Goal: Task Accomplishment & Management: Manage account settings

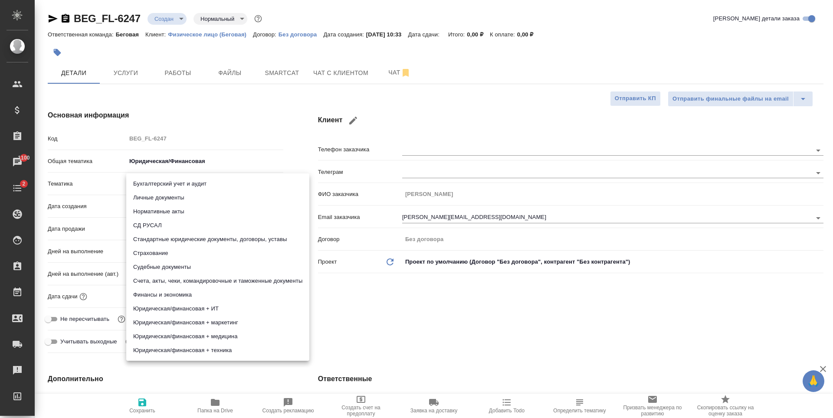
type textarea "x"
type input "5f647205b73bc97568ca66bf"
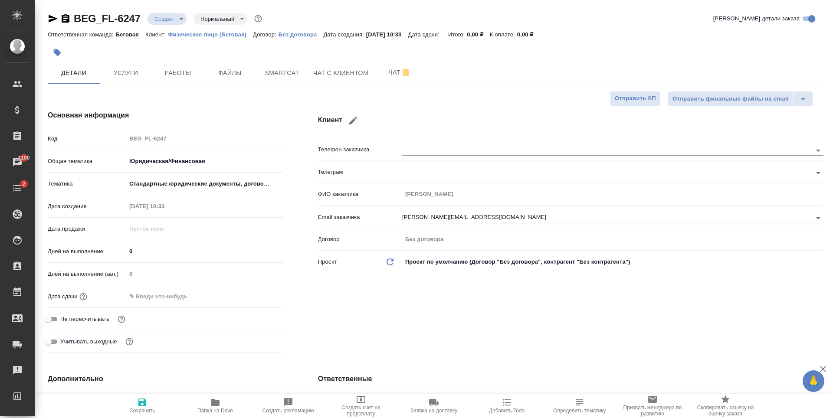
click at [151, 398] on span "Сохранить" at bounding box center [142, 405] width 62 height 16
type textarea "x"
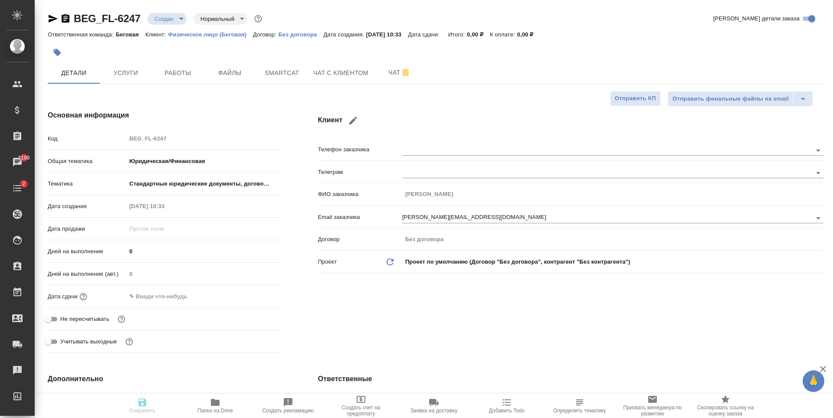
type textarea "x"
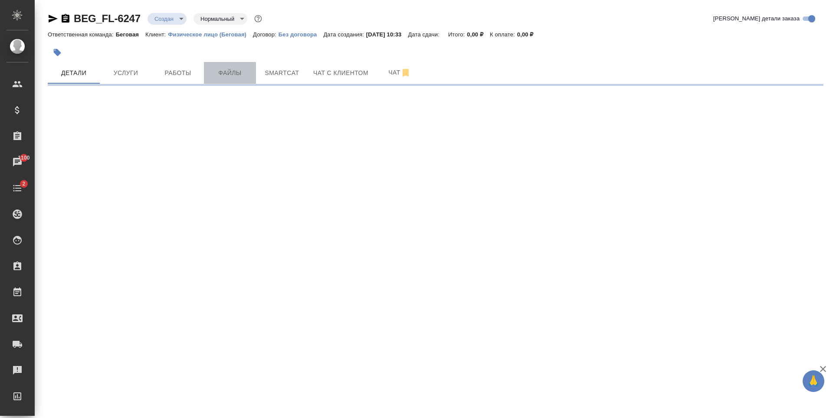
click at [248, 74] on span "Файлы" at bounding box center [230, 73] width 42 height 11
select select "RU"
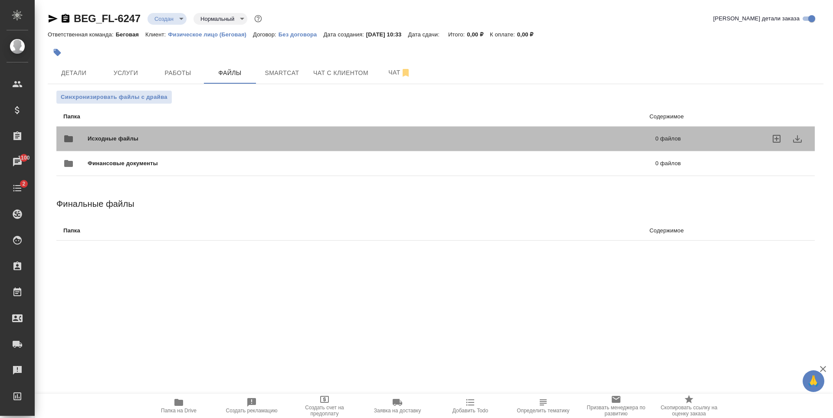
click at [171, 131] on div "Исходные файлы 0 файлов" at bounding box center [371, 138] width 617 height 21
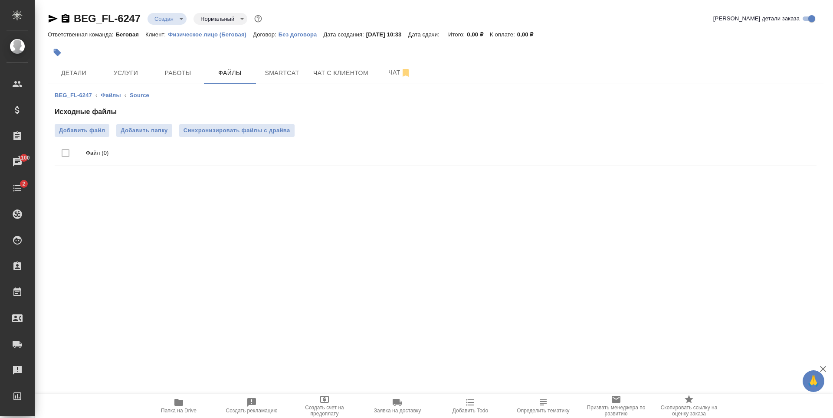
click at [90, 121] on div "Исходные файлы Добавить файл Добавить папку Синхронизировать файлы с драйва Фай…" at bounding box center [436, 138] width 762 height 63
click at [89, 128] on span "Добавить файл" at bounding box center [82, 130] width 46 height 9
click at [0, 0] on input "Добавить файл" at bounding box center [0, 0] width 0 height 0
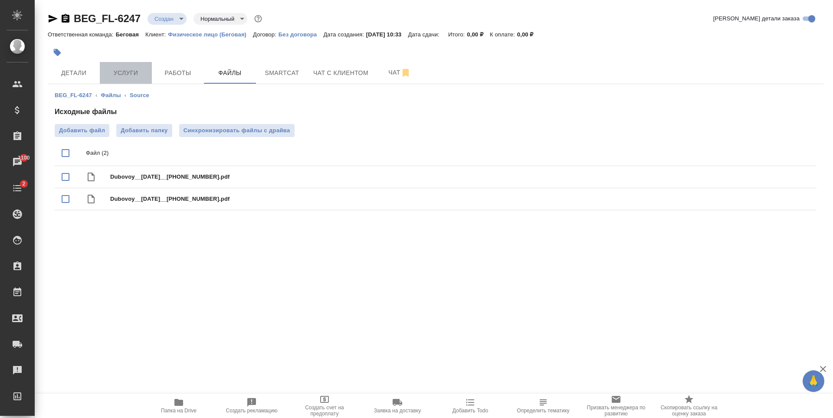
click at [111, 70] on span "Услуги" at bounding box center [126, 73] width 42 height 11
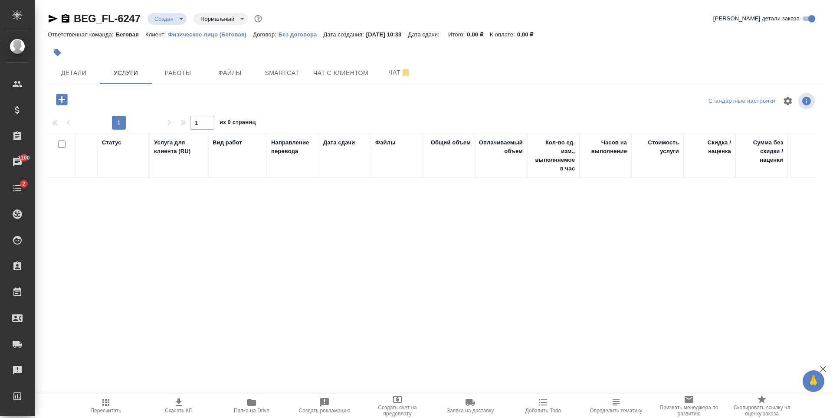
click at [65, 96] on icon "button" at bounding box center [61, 99] width 11 height 11
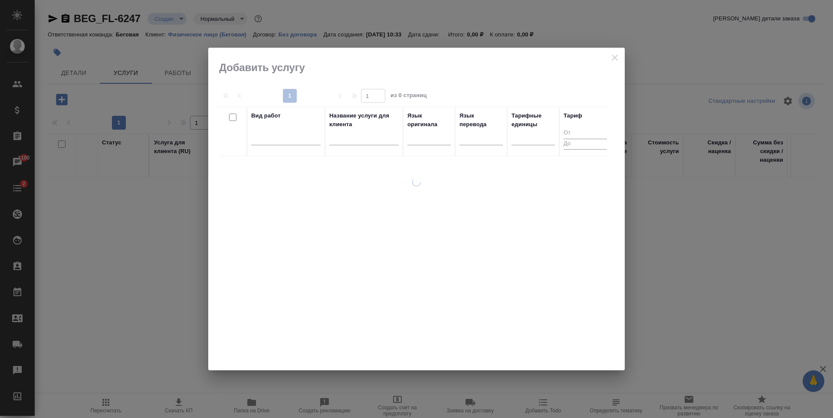
click at [620, 62] on div at bounding box center [416, 209] width 417 height 323
click at [614, 57] on div at bounding box center [416, 209] width 417 height 323
click at [263, 132] on div at bounding box center [285, 136] width 69 height 13
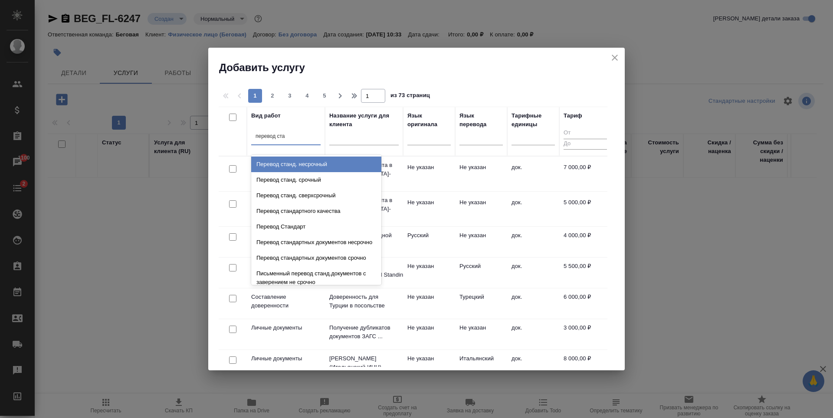
type input "перевод стан"
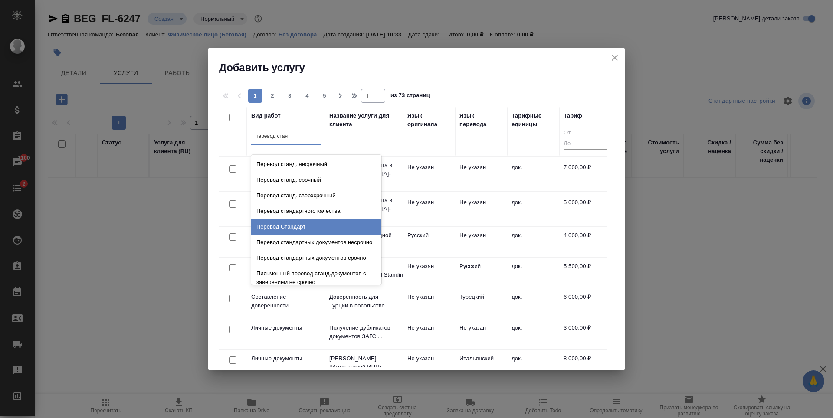
click at [282, 230] on div "Перевод Стандарт" at bounding box center [316, 227] width 130 height 16
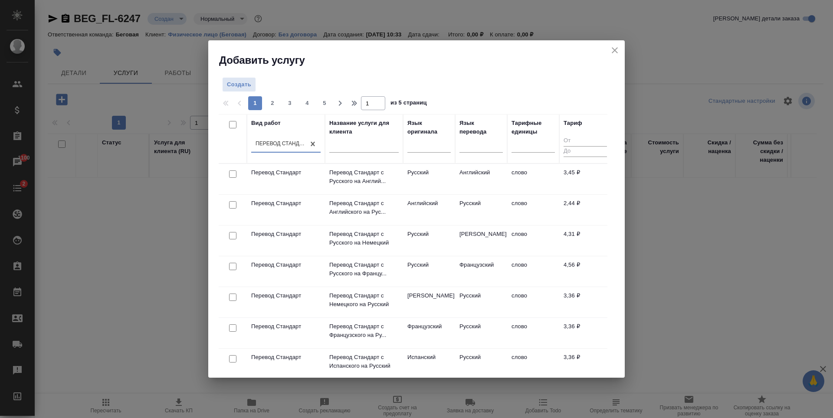
click at [441, 194] on td "Английский" at bounding box center [429, 179] width 52 height 30
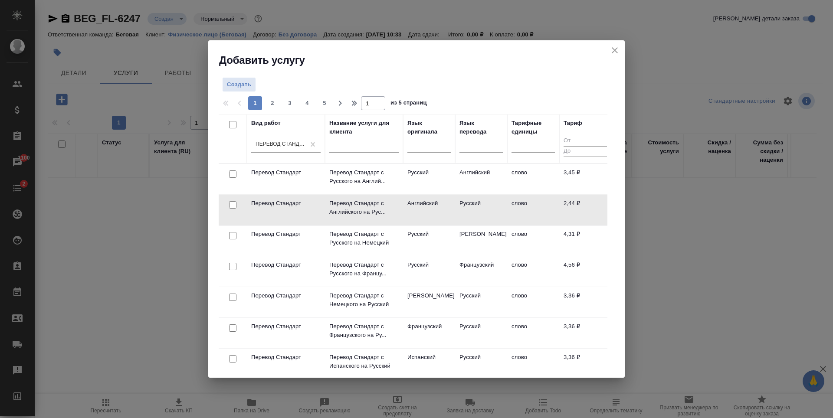
click at [441, 194] on td "Английский" at bounding box center [429, 179] width 52 height 30
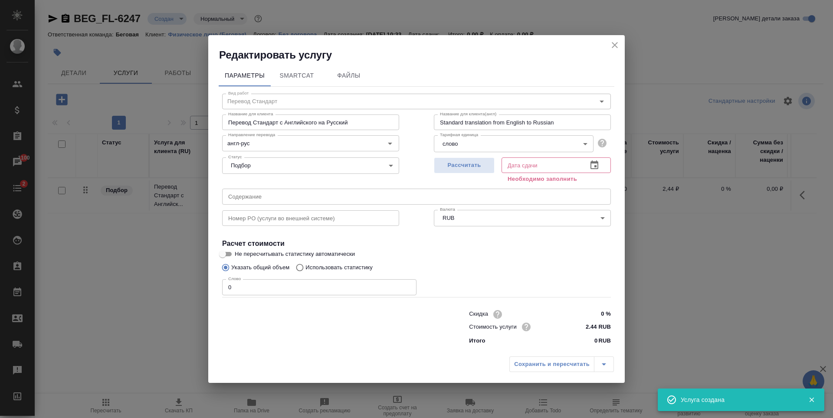
click at [266, 295] on div "Скидка 0 % Стоимость услуги 2.44 RUB Итого 0 RUB" at bounding box center [417, 327] width 424 height 72
click at [266, 292] on input "0" at bounding box center [319, 287] width 194 height 16
type input "1"
click at [469, 169] on span "Рассчитать" at bounding box center [464, 166] width 51 height 10
type input "22.08.2025 10:36"
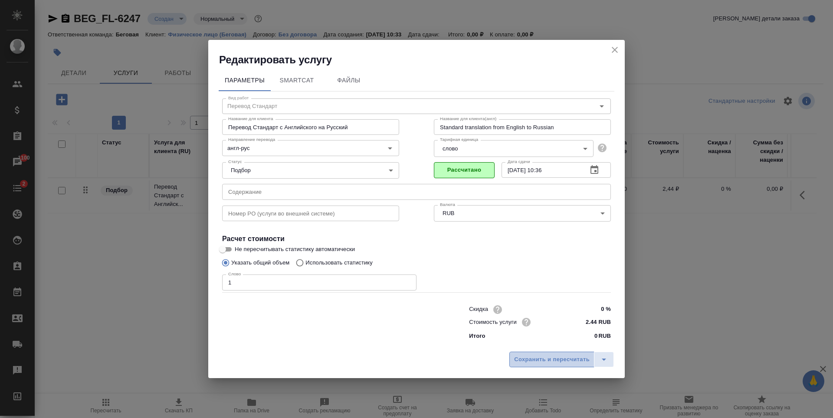
click at [556, 360] on span "Сохранить и пересчитать" at bounding box center [552, 360] width 76 height 10
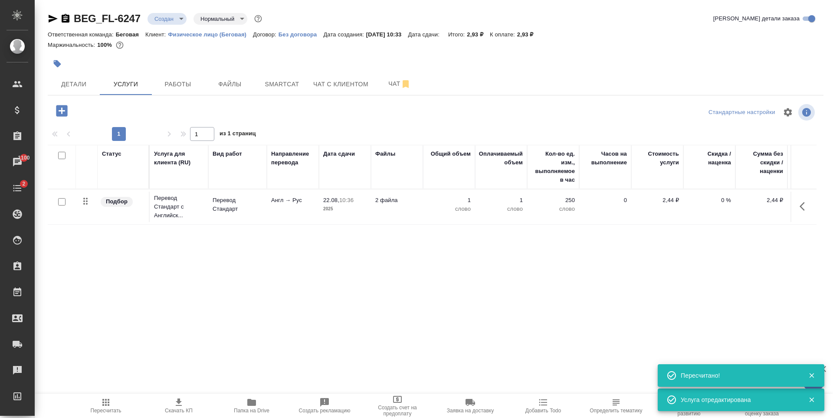
click at [64, 205] on input "checkbox" at bounding box center [61, 201] width 7 height 7
checkbox input "true"
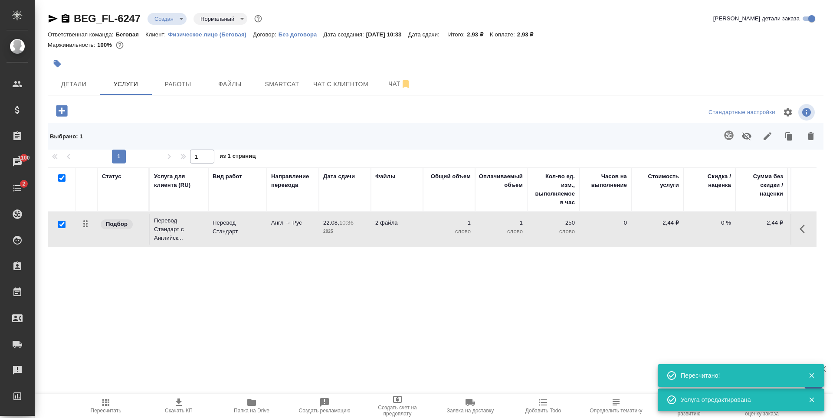
click at [729, 130] on button "button" at bounding box center [729, 135] width 21 height 21
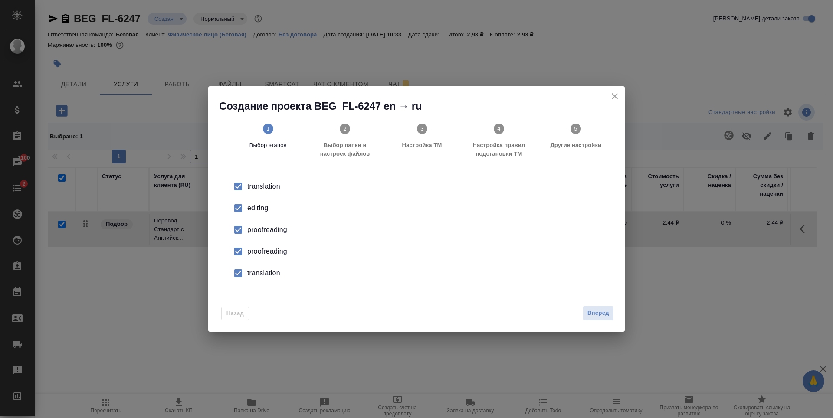
click at [593, 305] on div "Назад Вперед" at bounding box center [416, 311] width 417 height 41
click at [595, 311] on span "Вперед" at bounding box center [599, 314] width 22 height 10
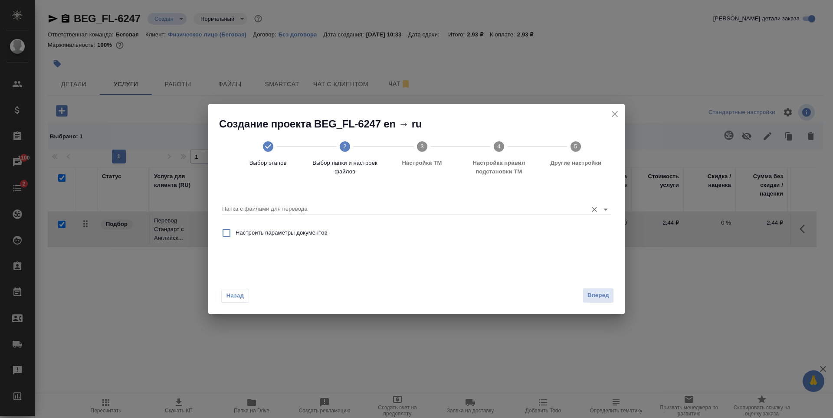
click at [548, 207] on input "Папка с файлами для перевода" at bounding box center [402, 209] width 361 height 10
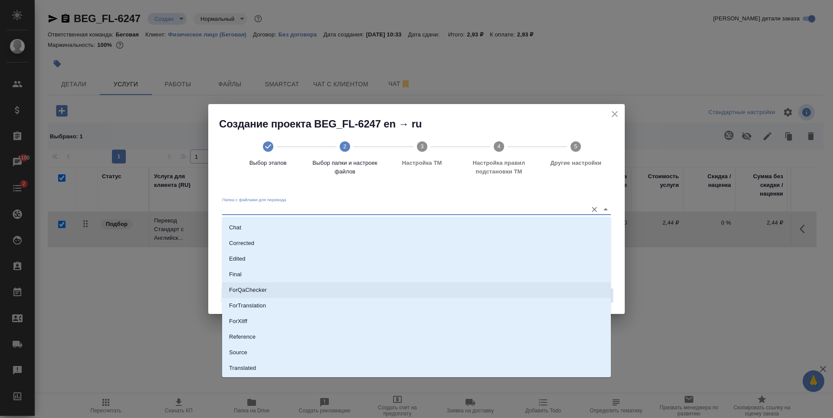
scroll to position [45, 0]
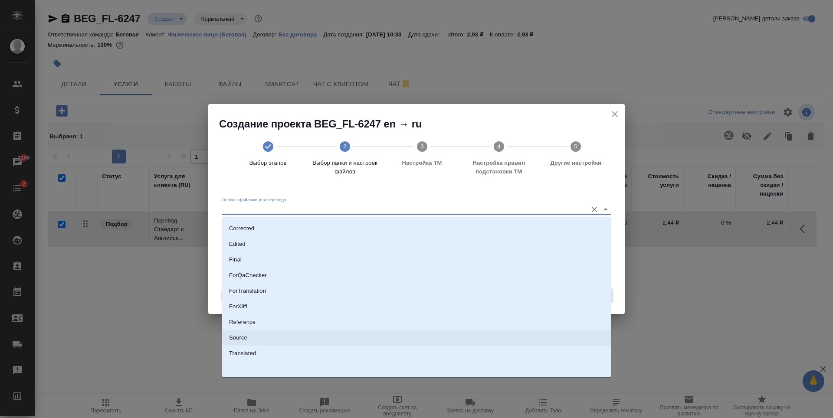
click at [268, 338] on li "Source" at bounding box center [416, 338] width 389 height 16
type input "Source"
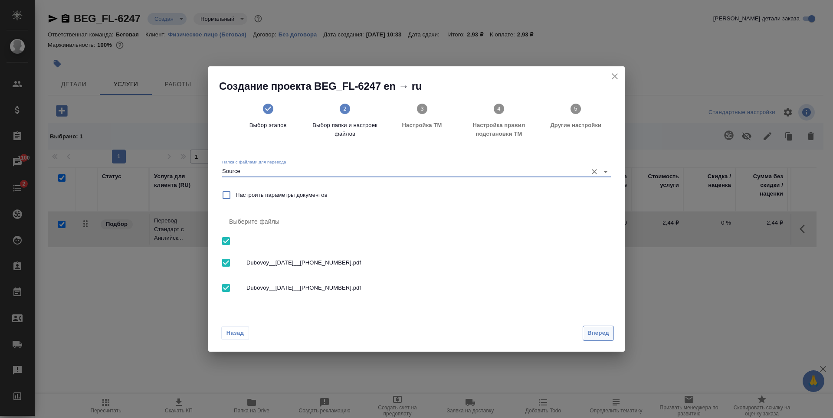
click at [599, 335] on span "Вперед" at bounding box center [599, 333] width 22 height 10
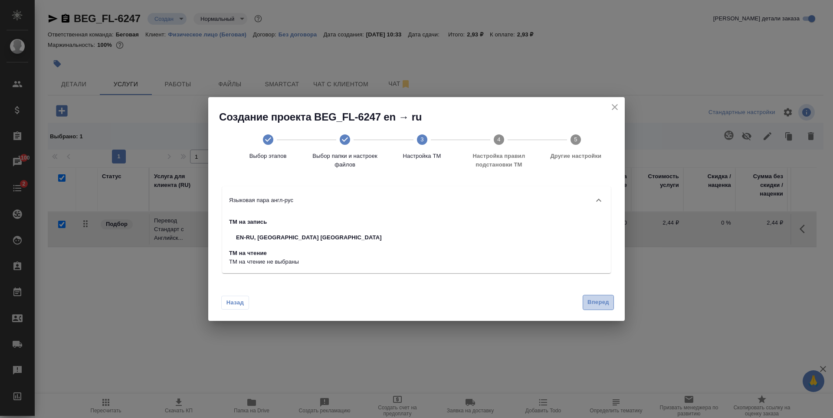
click at [607, 296] on button "Вперед" at bounding box center [598, 302] width 31 height 15
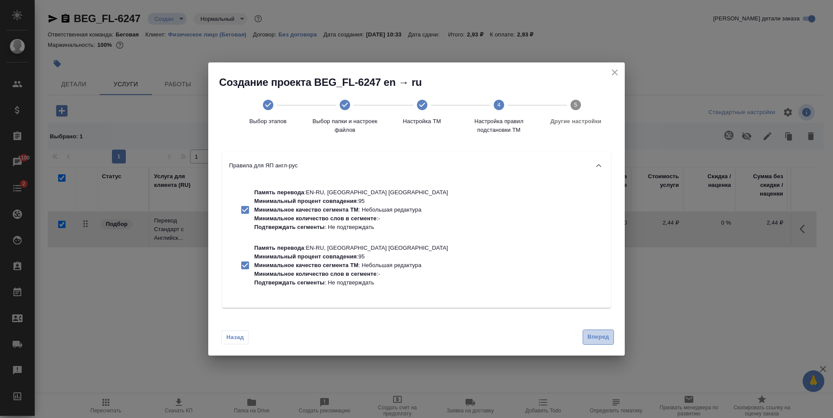
click at [597, 336] on span "Вперед" at bounding box center [599, 337] width 22 height 10
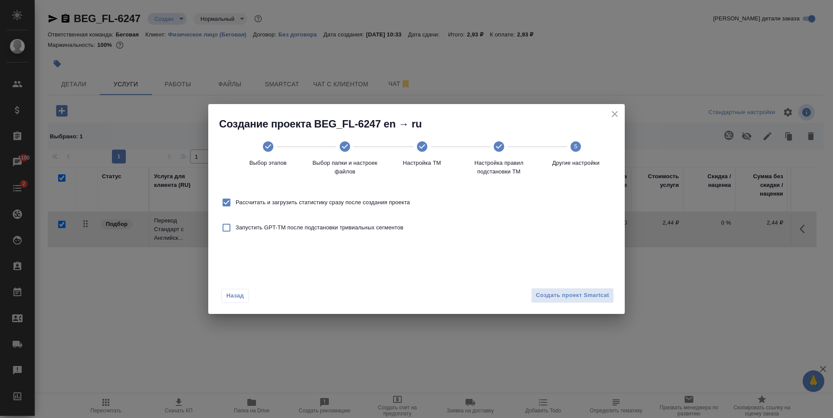
click at [390, 204] on span "Рассчитать и загрузить статистику сразу после создания проекта" at bounding box center [323, 202] width 174 height 9
click at [236, 204] on input "Рассчитать и загрузить статистику сразу после создания проекта" at bounding box center [226, 203] width 18 height 18
checkbox input "false"
click at [608, 296] on span "Создать проект Smartcat" at bounding box center [572, 296] width 73 height 10
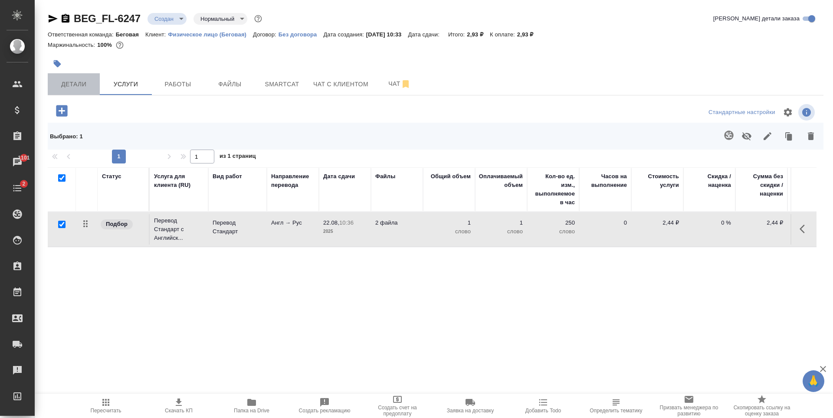
click at [94, 87] on span "Детали" at bounding box center [74, 84] width 42 height 11
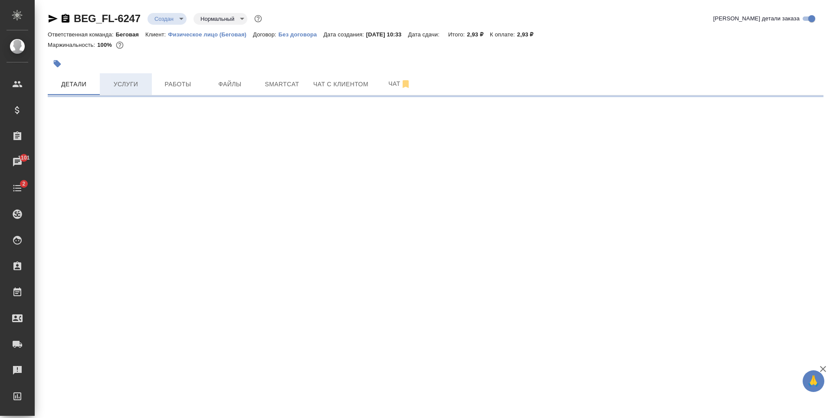
click at [140, 78] on button "Услуги" at bounding box center [126, 84] width 52 height 22
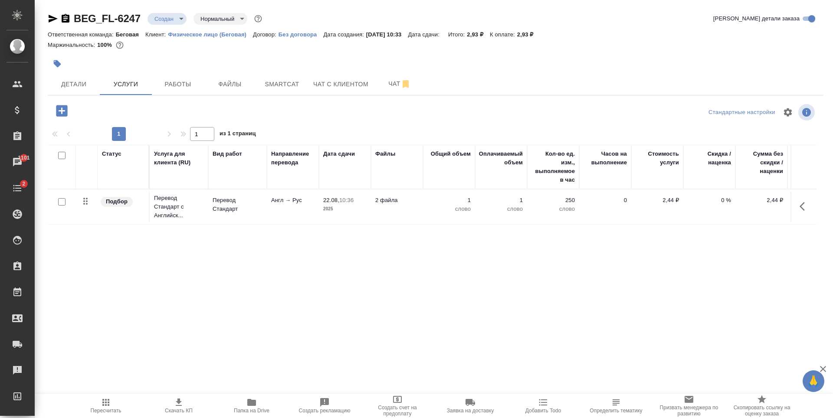
click at [74, 110] on div at bounding box center [177, 111] width 259 height 18
click at [66, 111] on icon "button" at bounding box center [61, 110] width 11 height 11
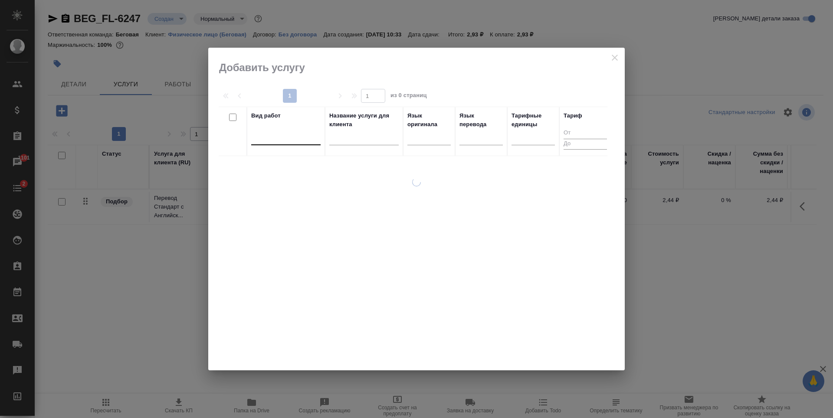
click at [288, 135] on div at bounding box center [285, 136] width 69 height 13
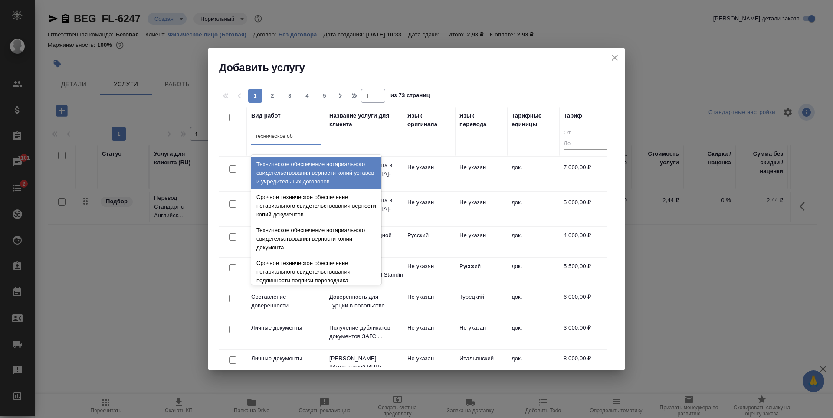
type input "техническое обе"
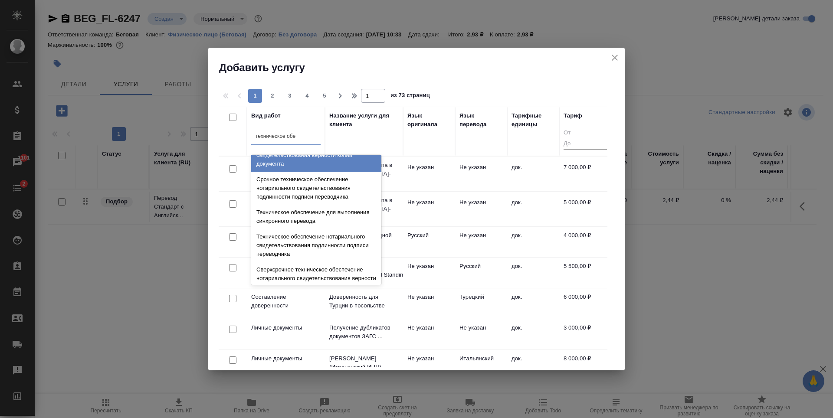
scroll to position [87, 0]
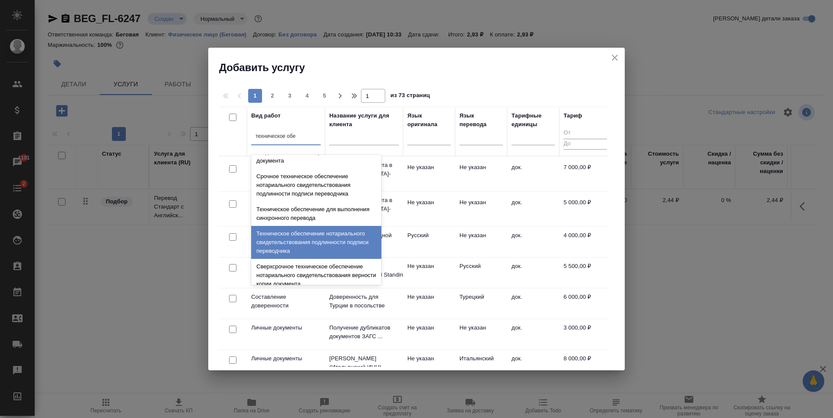
click at [309, 251] on div "Техническое обеспечение нотариального свидетельствования подлинности подписи пе…" at bounding box center [316, 242] width 130 height 33
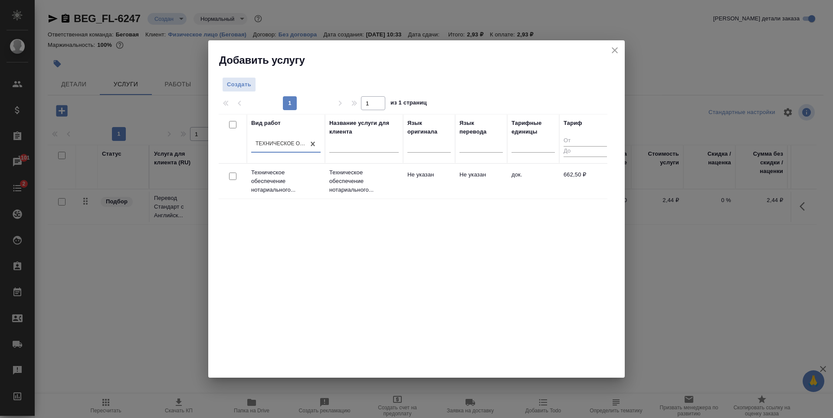
click at [462, 194] on td "Не указан" at bounding box center [481, 181] width 52 height 30
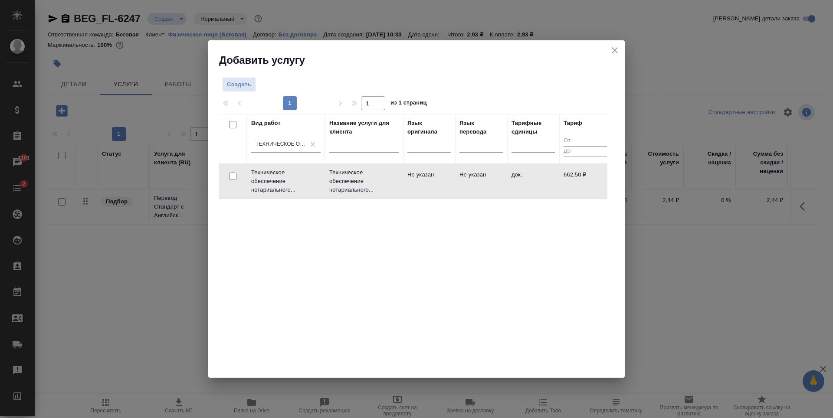
click at [462, 194] on td "Не указан" at bounding box center [481, 181] width 52 height 30
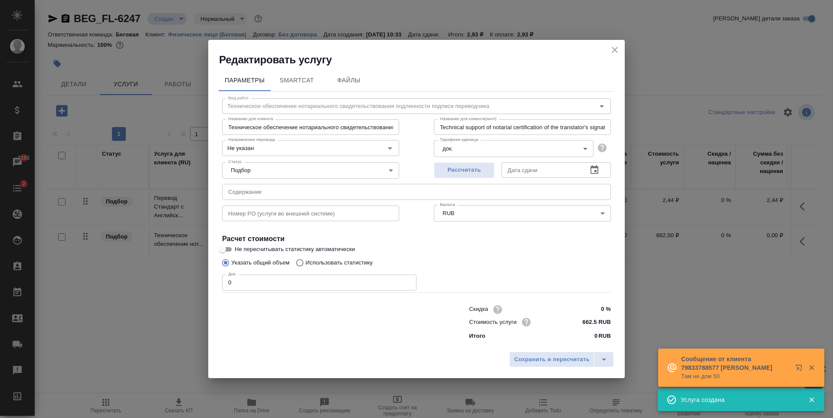
click at [282, 285] on input "0" at bounding box center [319, 283] width 194 height 16
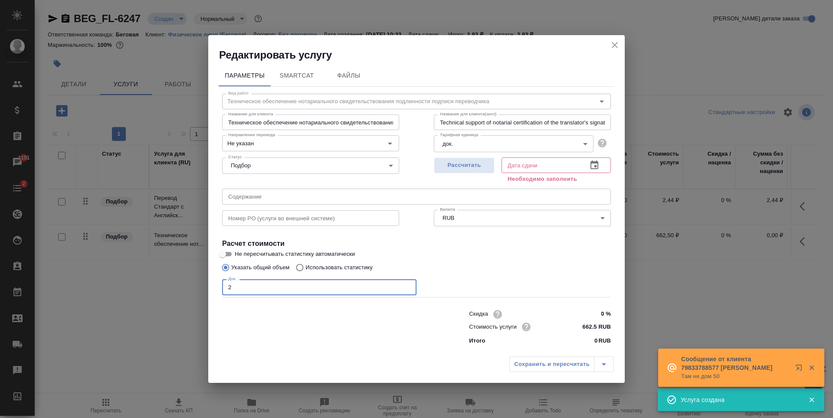
type input "2"
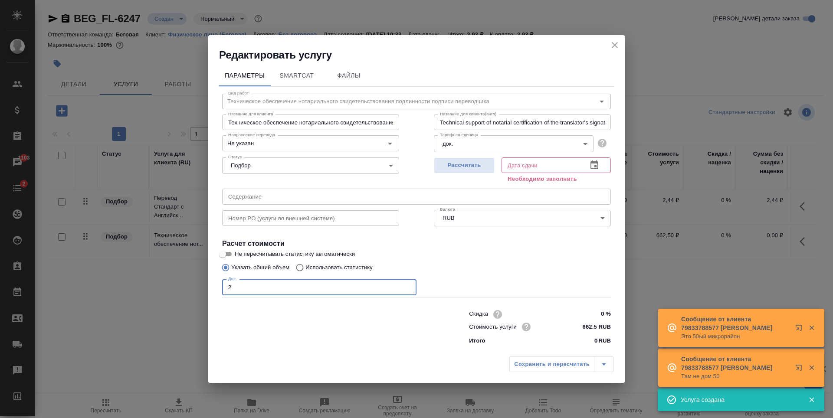
click at [541, 363] on div "Сохранить и пересчитать" at bounding box center [561, 365] width 105 height 16
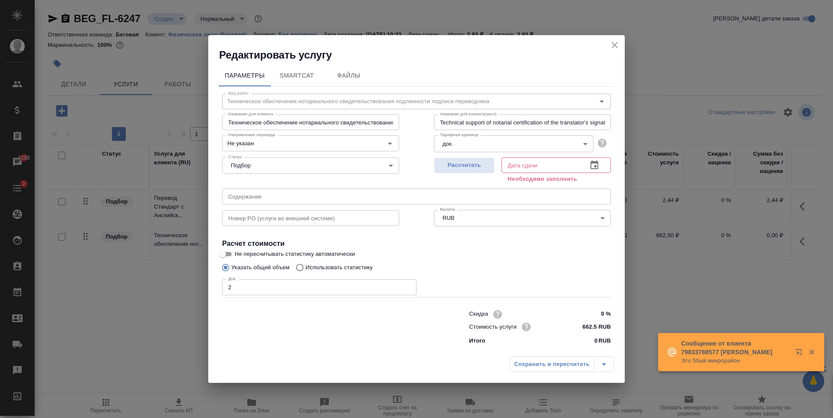
click at [552, 366] on div "Сохранить и пересчитать" at bounding box center [561, 365] width 105 height 16
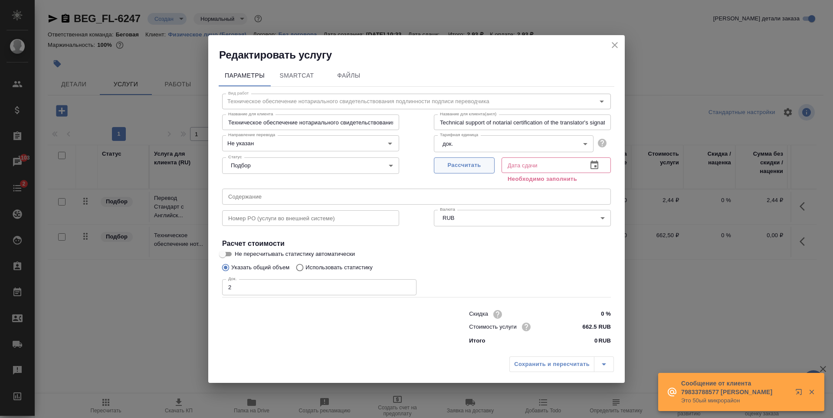
click at [477, 173] on button "Рассчитать" at bounding box center [464, 166] width 61 height 16
type input "22.08.2025 11:05"
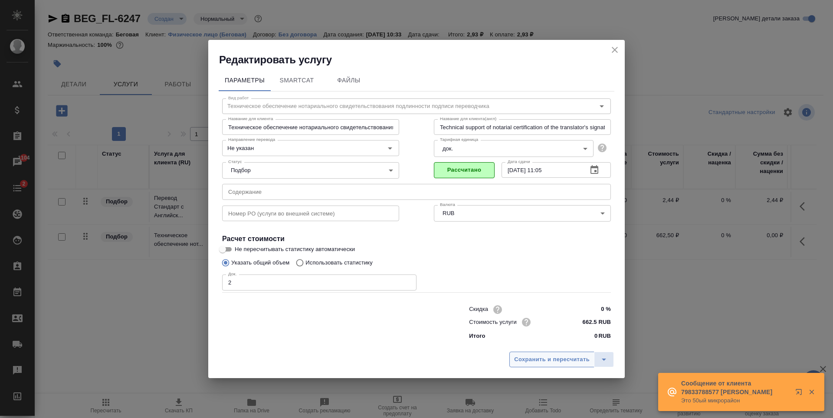
click at [558, 364] on span "Сохранить и пересчитать" at bounding box center [552, 360] width 76 height 10
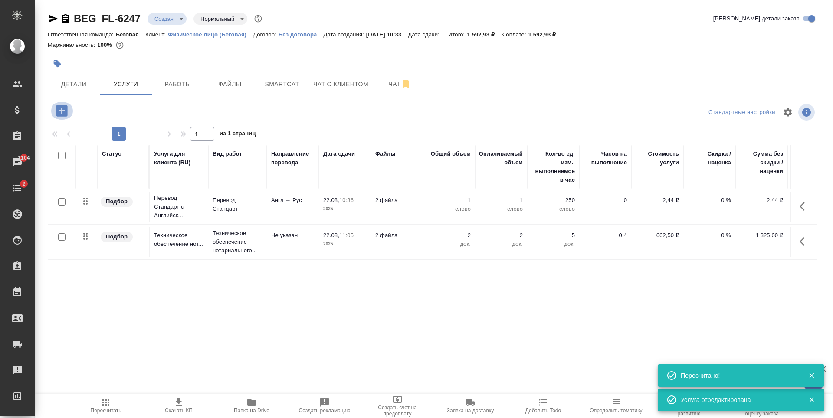
click at [65, 111] on icon "button" at bounding box center [61, 110] width 15 height 15
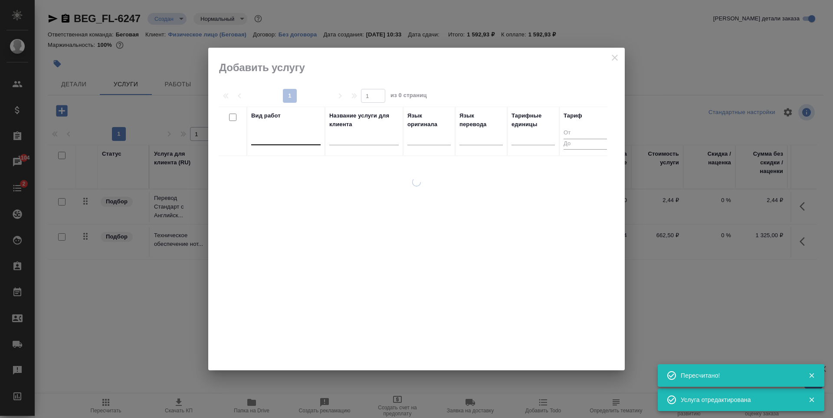
click at [306, 143] on div at bounding box center [285, 136] width 69 height 13
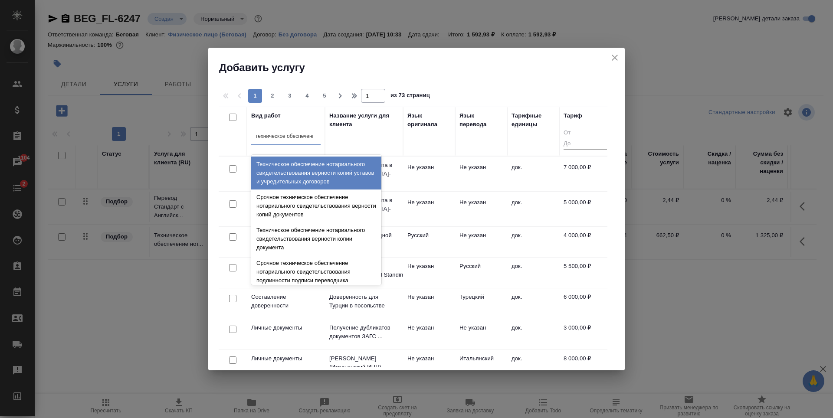
type input "техническое обеспечение"
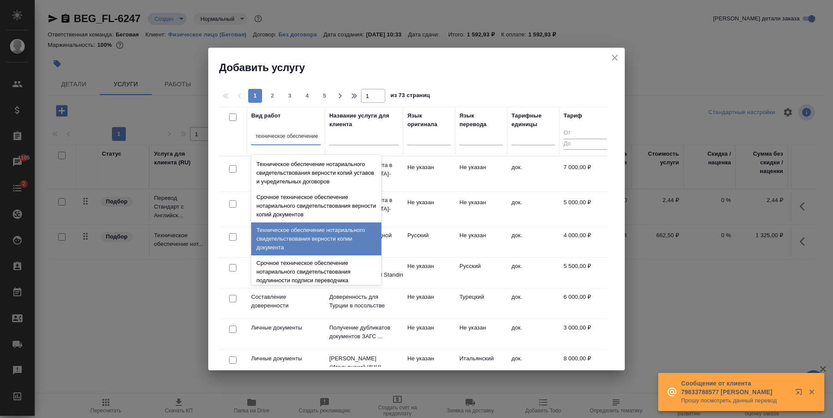
click at [329, 241] on div "Техническое обеспечение нотариального свидетельствования верности копии докумен…" at bounding box center [316, 239] width 130 height 33
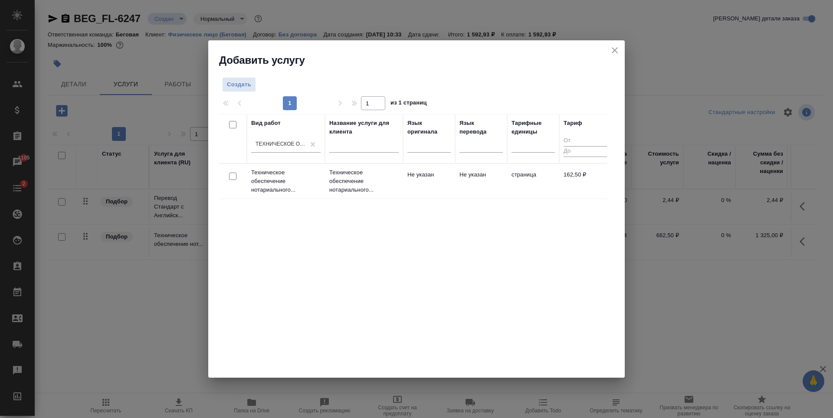
click at [431, 192] on td "Не указан" at bounding box center [429, 181] width 52 height 30
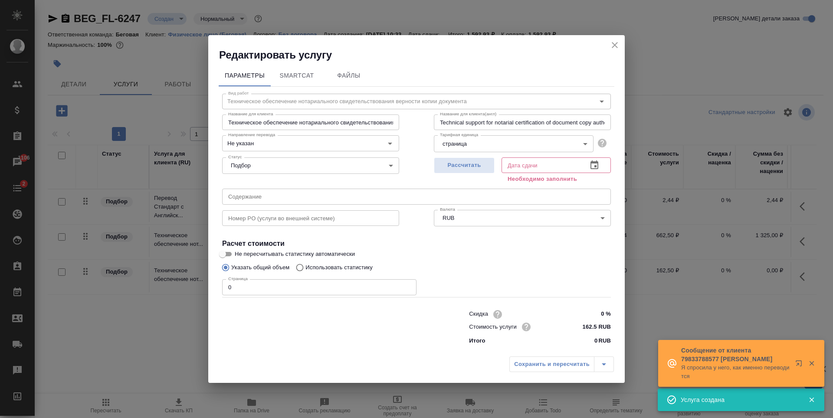
click at [307, 292] on input "0" at bounding box center [319, 287] width 194 height 16
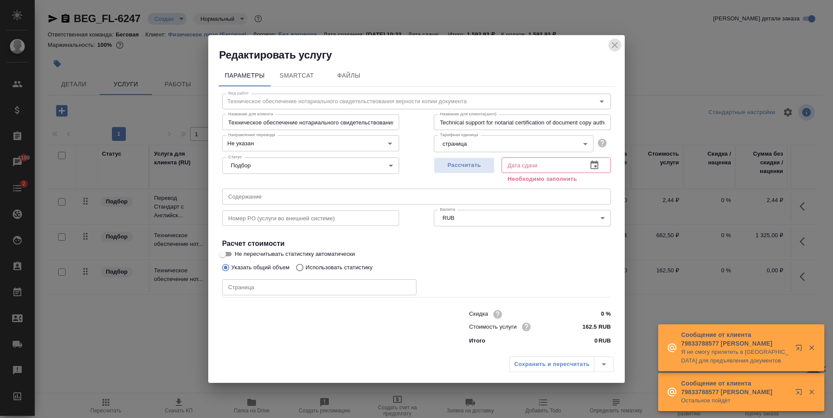
click at [612, 46] on icon "close" at bounding box center [615, 45] width 10 height 10
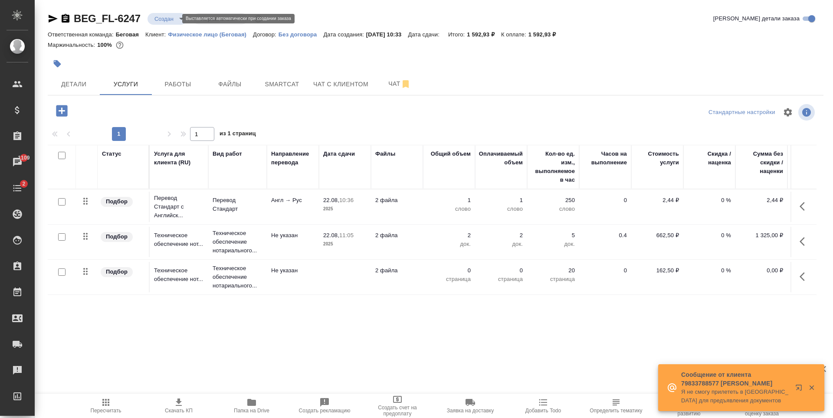
click at [169, 15] on body "🙏 .cls-1 fill:#fff; AWATERA Antonova Kristina Клиенты Спецификации Заказы 1109 …" at bounding box center [416, 209] width 833 height 418
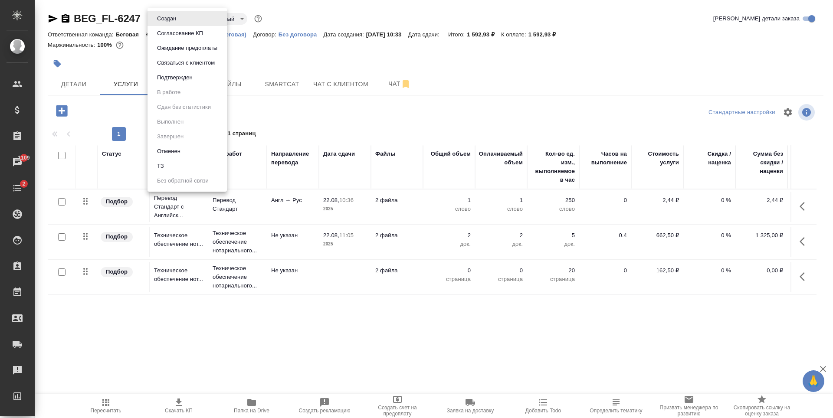
drag, startPoint x: 186, startPoint y: 164, endPoint x: 175, endPoint y: 148, distance: 19.0
click at [186, 164] on li "ТЗ" at bounding box center [187, 166] width 79 height 15
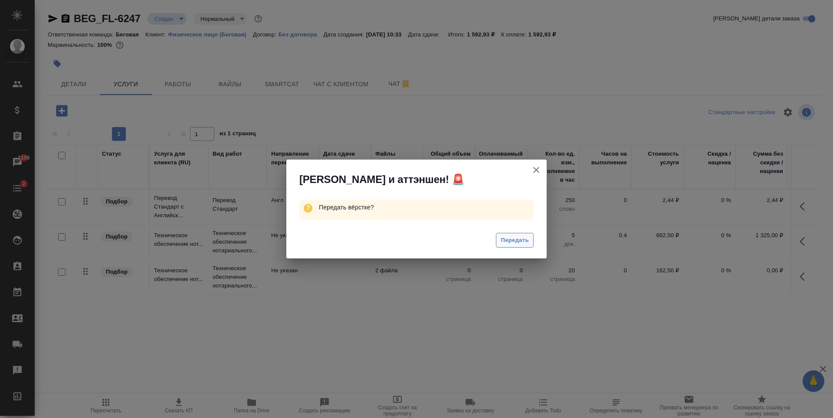
click at [513, 245] on span "Передать" at bounding box center [515, 241] width 28 height 10
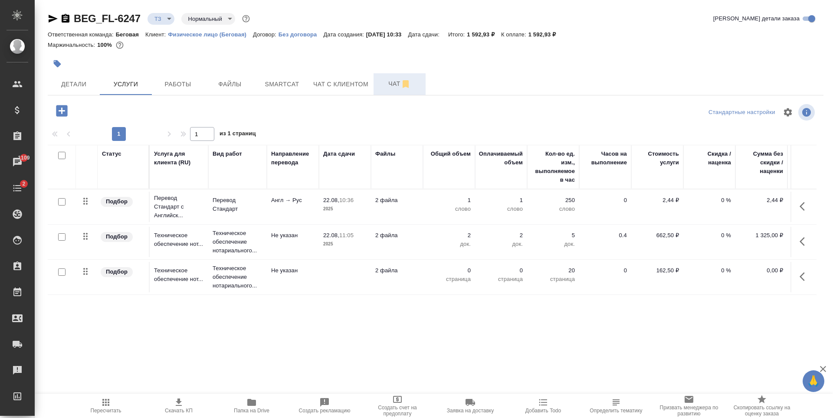
click at [406, 85] on icon "button" at bounding box center [406, 84] width 6 height 8
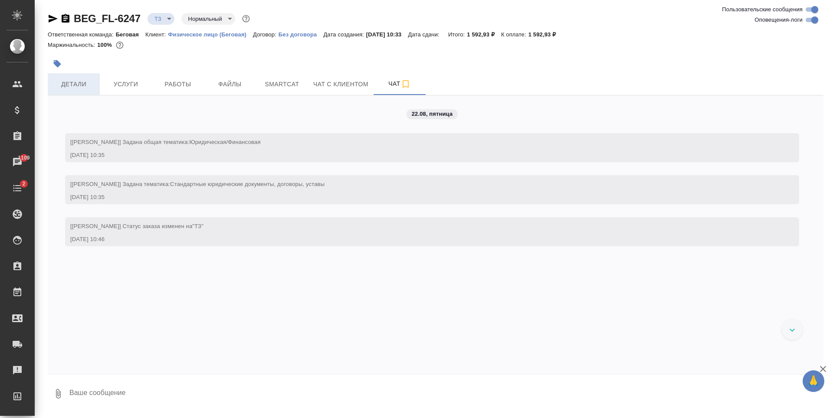
click at [93, 87] on span "Детали" at bounding box center [74, 84] width 42 height 11
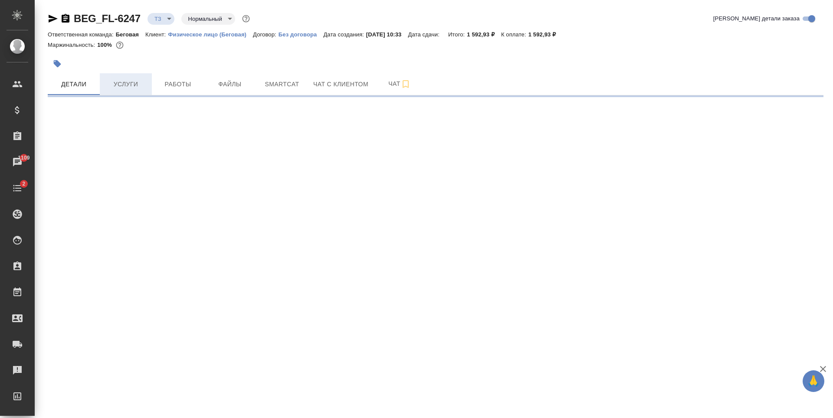
click at [137, 88] on span "Услуги" at bounding box center [126, 84] width 42 height 11
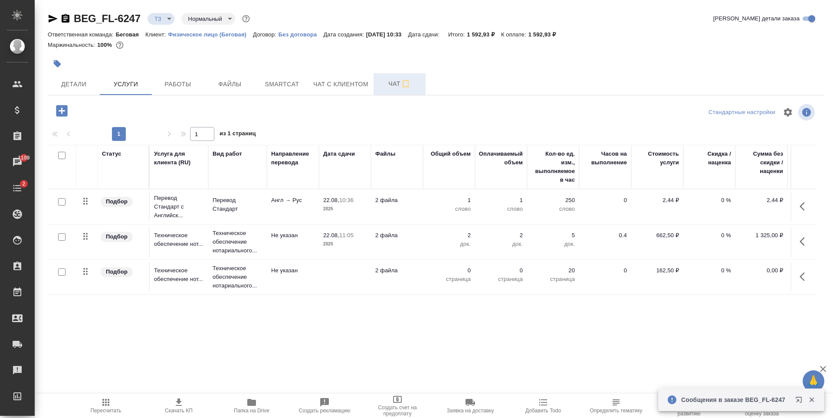
click at [382, 91] on button "Чат" at bounding box center [400, 84] width 52 height 22
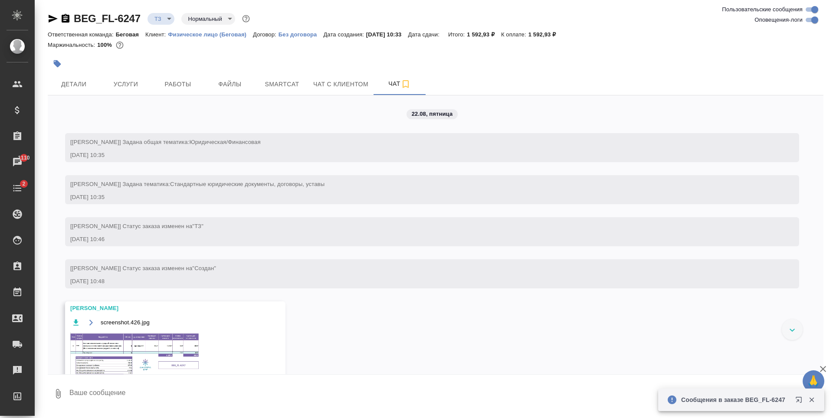
scroll to position [41, 0]
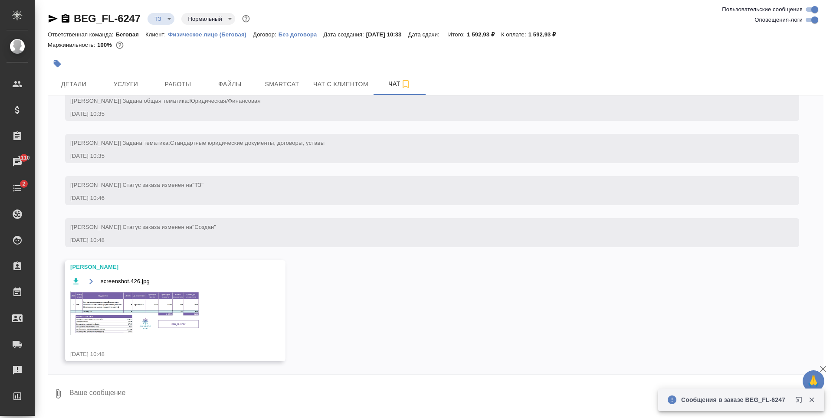
click at [128, 304] on img at bounding box center [135, 313] width 130 height 44
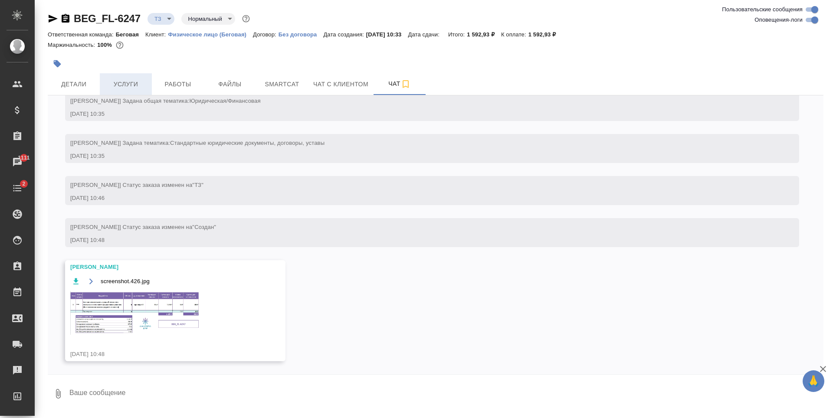
click at [139, 92] on button "Услуги" at bounding box center [126, 84] width 52 height 22
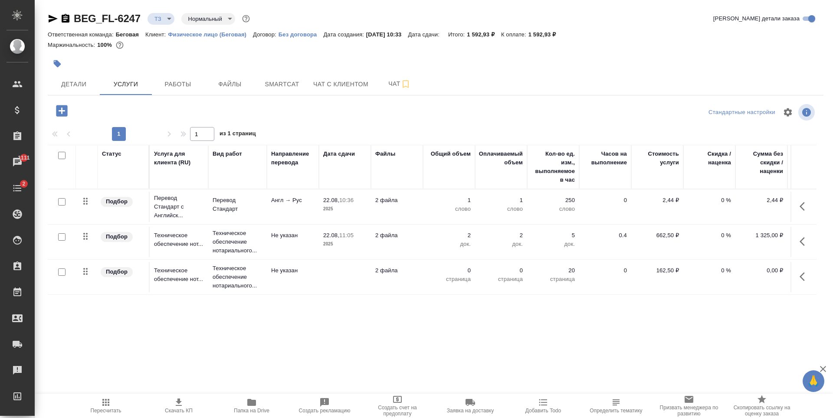
click at [58, 116] on icon "button" at bounding box center [61, 110] width 11 height 11
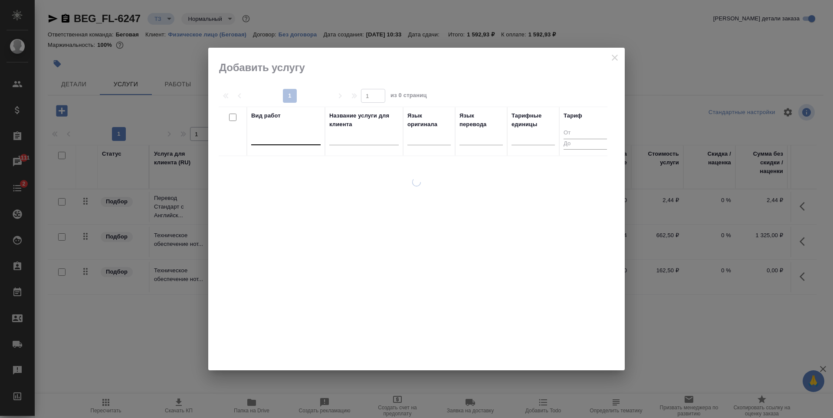
click at [291, 132] on div at bounding box center [285, 136] width 69 height 13
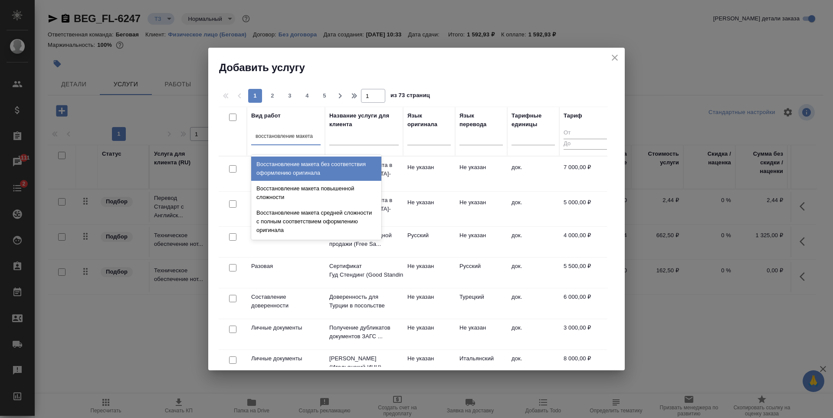
type input "восстановление макета"
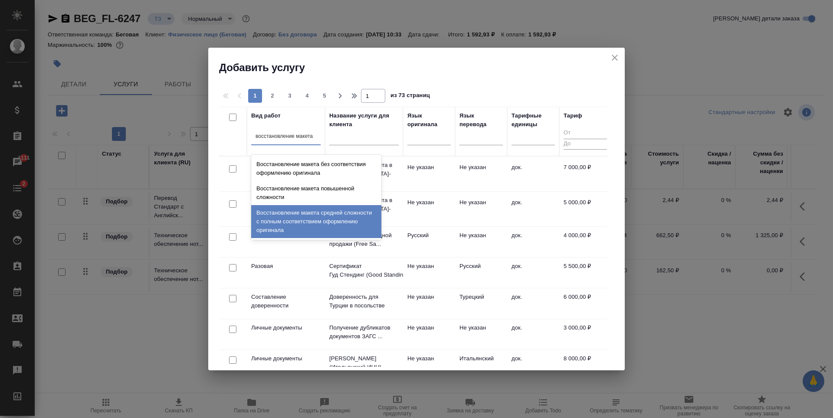
click at [335, 226] on div "Восстановление макета средней сложности с полным соответствием оформлению ориги…" at bounding box center [316, 221] width 130 height 33
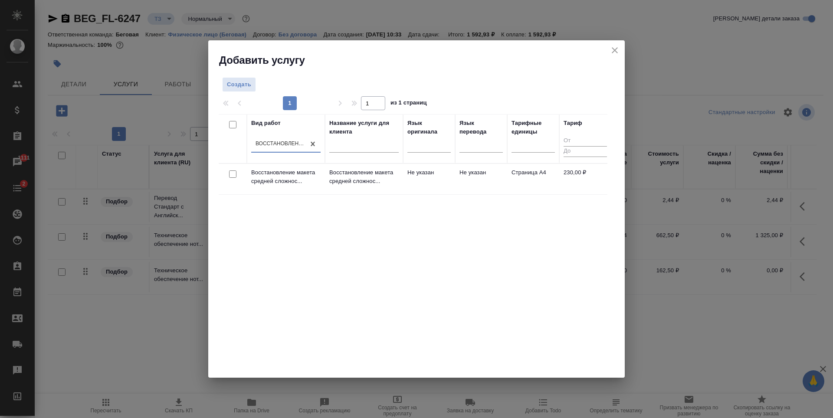
click at [468, 189] on td "Не указан" at bounding box center [481, 179] width 52 height 30
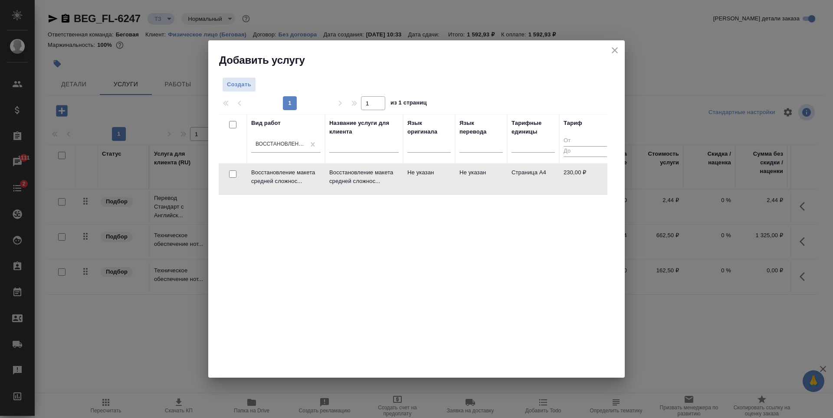
click at [468, 189] on td "Не указан" at bounding box center [481, 179] width 52 height 30
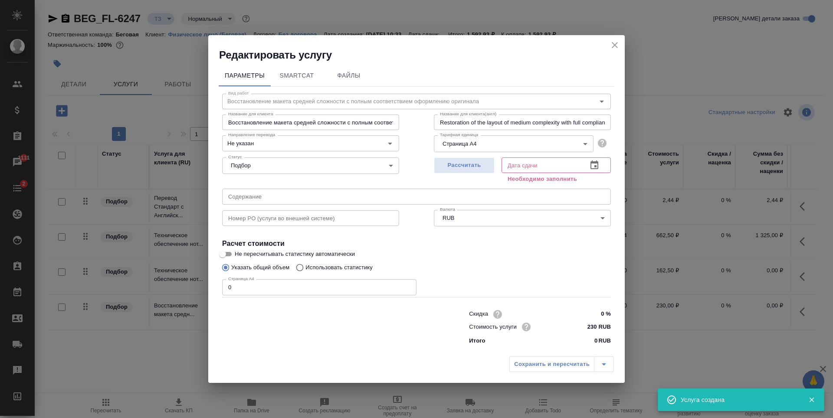
click at [318, 289] on input "0" at bounding box center [319, 287] width 194 height 16
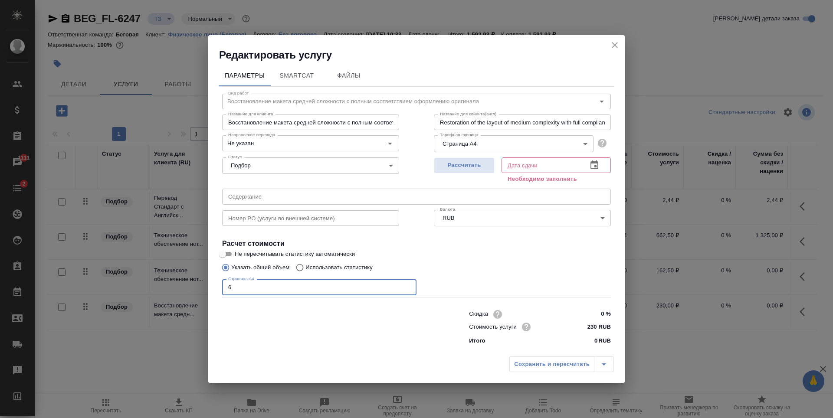
type input "6"
click at [596, 326] on input "230 RUB" at bounding box center [594, 327] width 33 height 13
type input "205 RUB"
click at [467, 164] on span "Рассчитать" at bounding box center [464, 166] width 51 height 10
type input "22.08.2025 11:31"
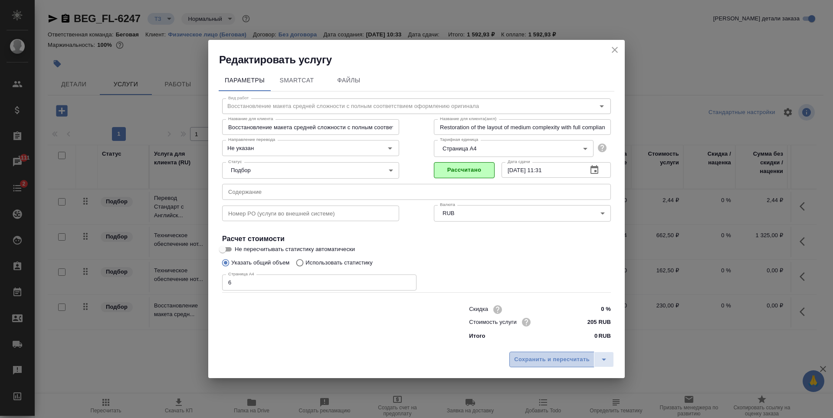
click at [563, 358] on span "Сохранить и пересчитать" at bounding box center [552, 360] width 76 height 10
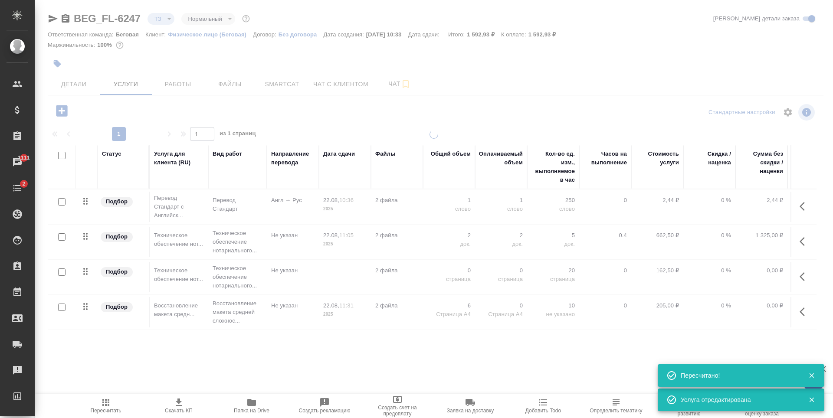
type input "new"
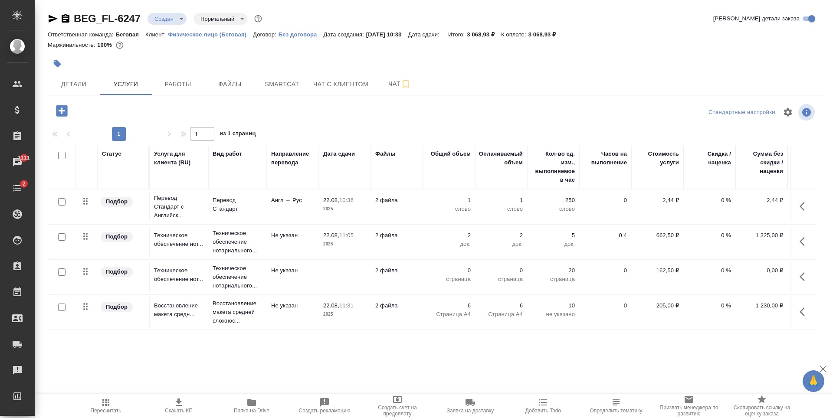
scroll to position [5, 0]
click at [324, 222] on td at bounding box center [345, 207] width 52 height 30
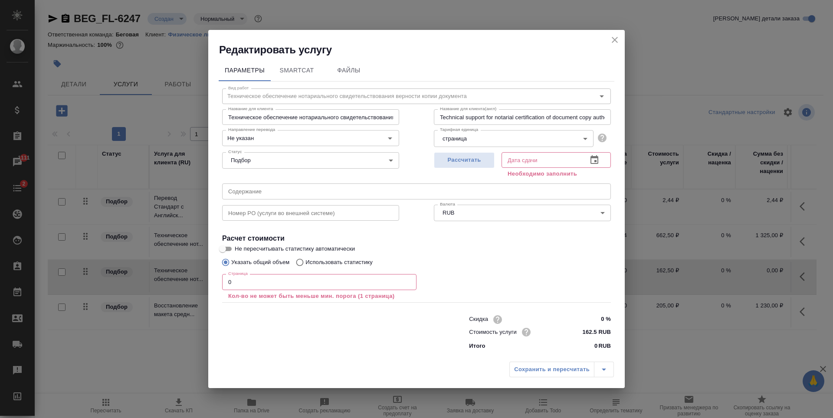
click at [323, 281] on input "0" at bounding box center [319, 282] width 194 height 16
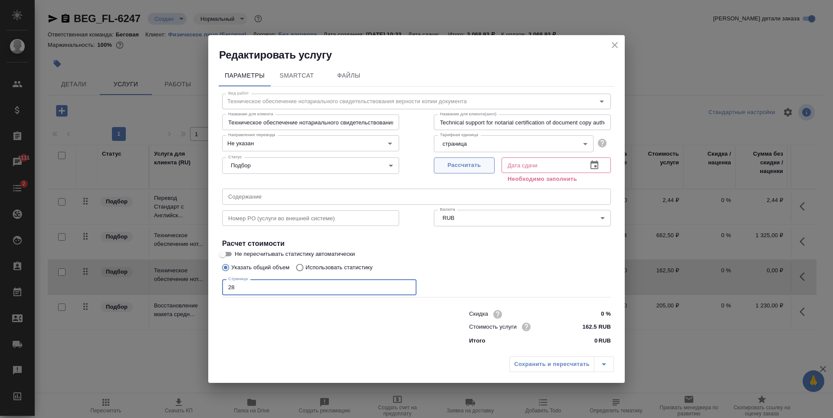
type input "28"
click at [452, 169] on span "Рассчитать" at bounding box center [464, 166] width 51 height 10
type input "22.08.2025 12:20"
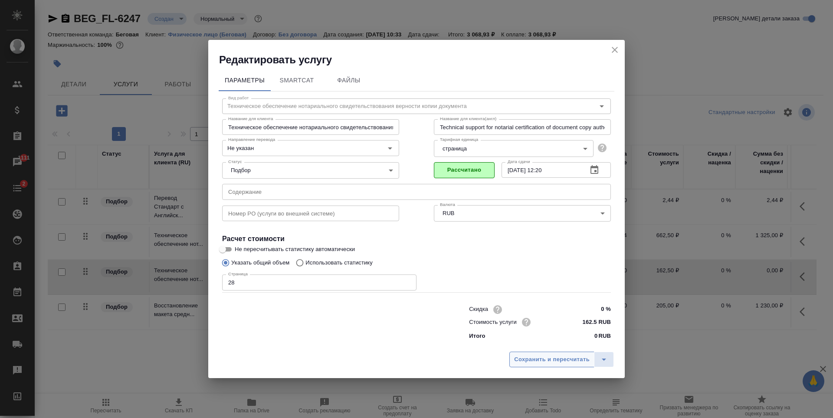
click at [552, 362] on span "Сохранить и пересчитать" at bounding box center [552, 360] width 76 height 10
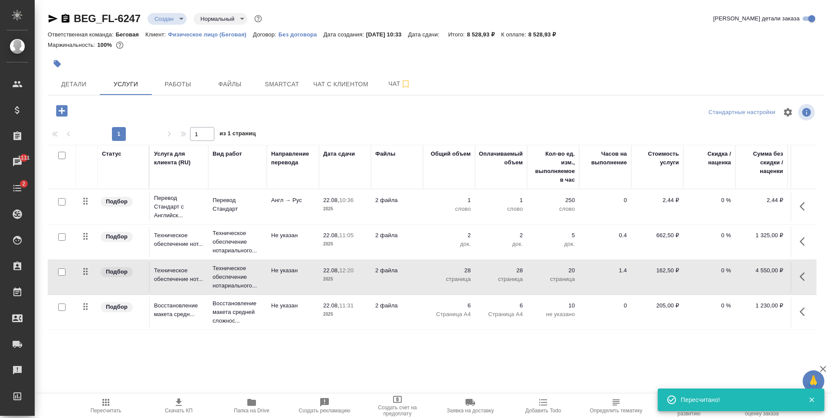
scroll to position [0, 0]
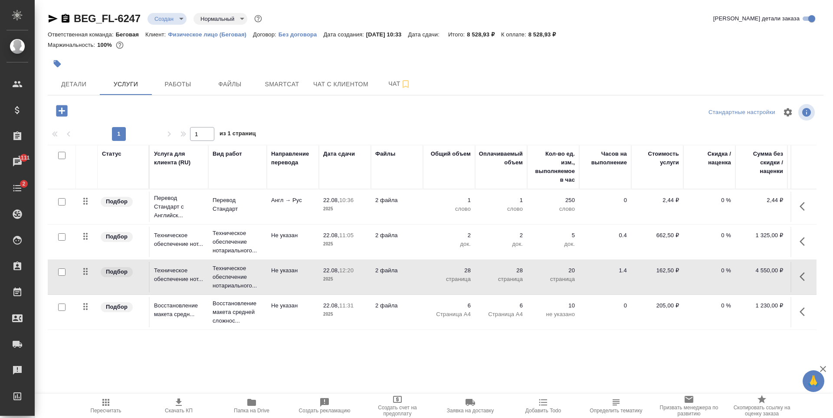
click at [272, 72] on div at bounding box center [306, 63] width 517 height 19
click at [274, 84] on span "Smartcat" at bounding box center [282, 84] width 42 height 11
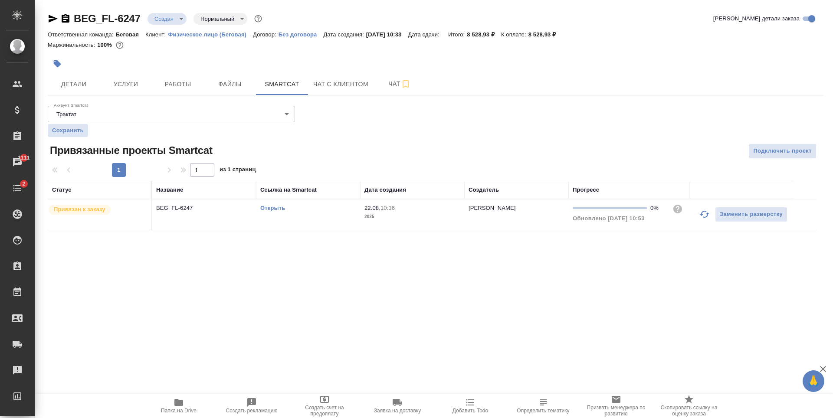
click at [269, 210] on link "Открыть" at bounding box center [272, 208] width 25 height 7
click at [145, 79] on span "Услуги" at bounding box center [126, 84] width 42 height 11
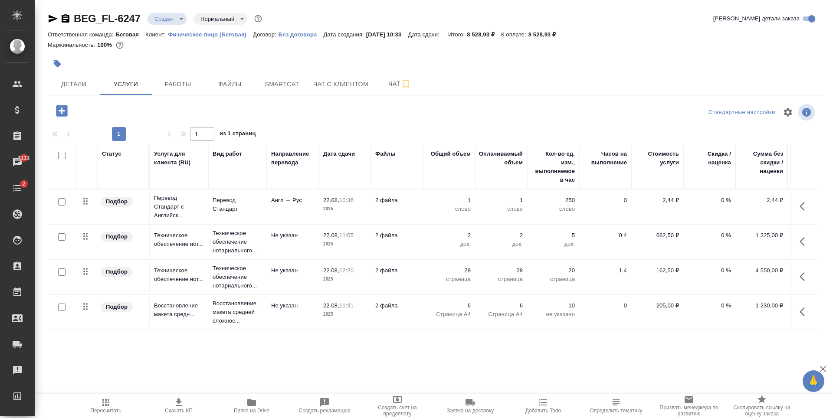
click at [275, 211] on td "Англ → Рус" at bounding box center [293, 207] width 52 height 30
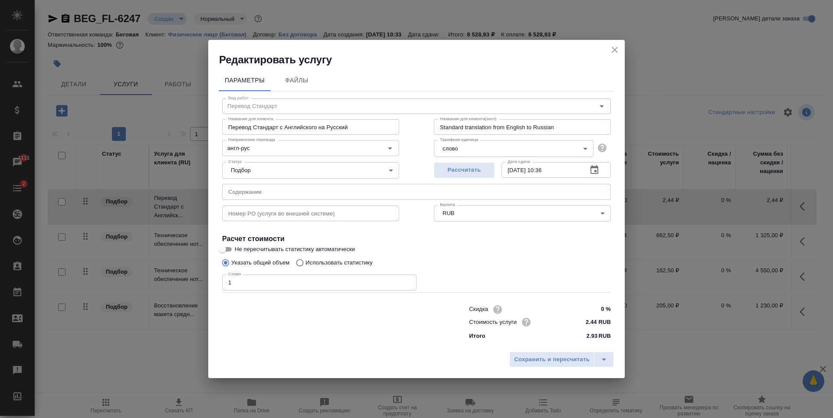
click at [328, 263] on p "Использовать статистику" at bounding box center [338, 263] width 67 height 9
click at [305, 263] on input "Использовать статистику" at bounding box center [299, 263] width 14 height 16
radio input "true"
radio input "false"
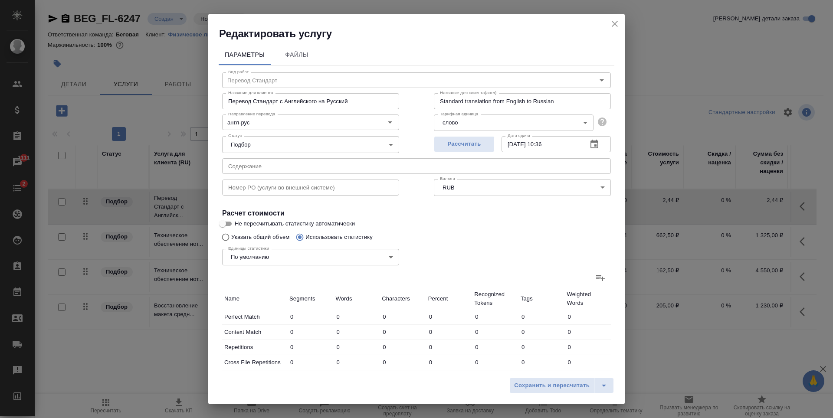
click at [597, 279] on icon at bounding box center [600, 277] width 10 height 10
click at [0, 0] on input "file" at bounding box center [0, 0] width 0 height 0
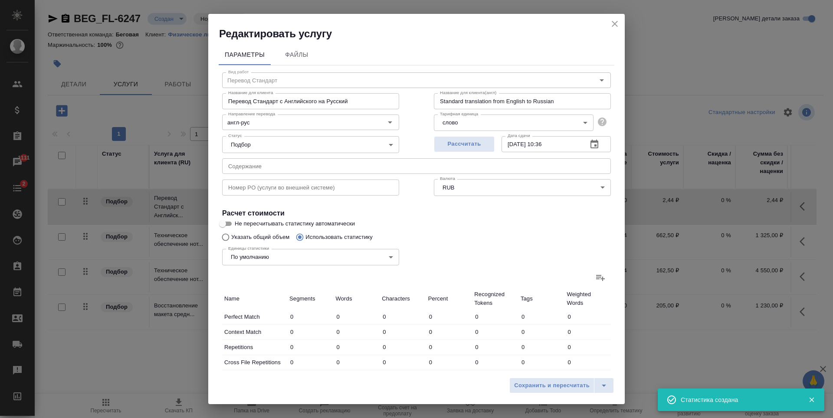
type input "4"
type input "18"
type input "100"
type input "21"
type input "51"
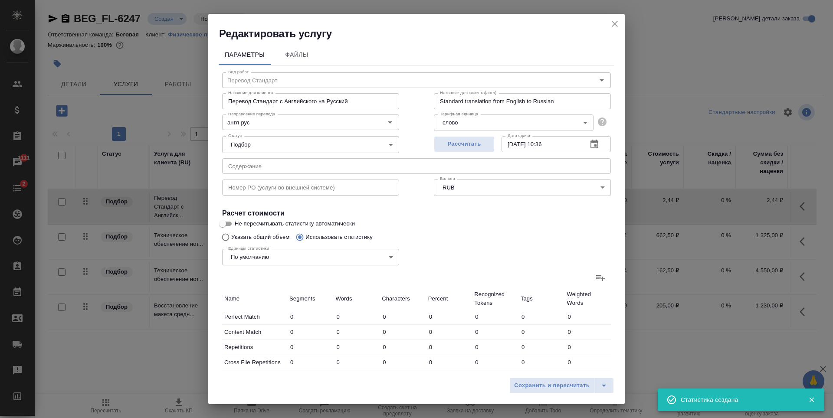
type input "265"
type input "28"
type input "132"
type input "812"
type input "88"
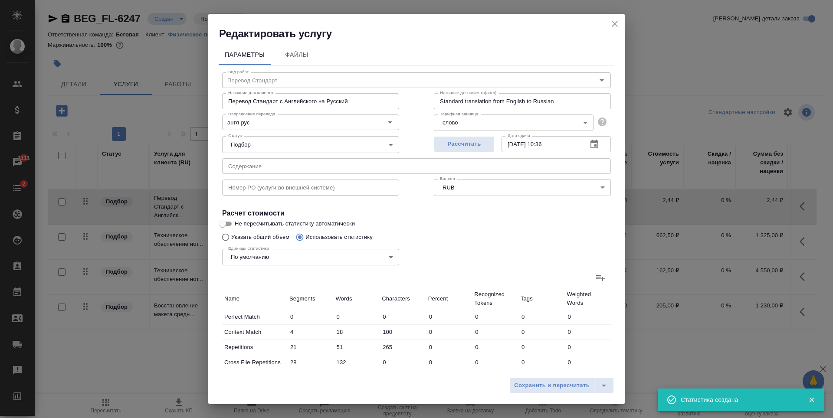
type input "435"
type input "2734"
type input "18"
type input "94"
type input "539"
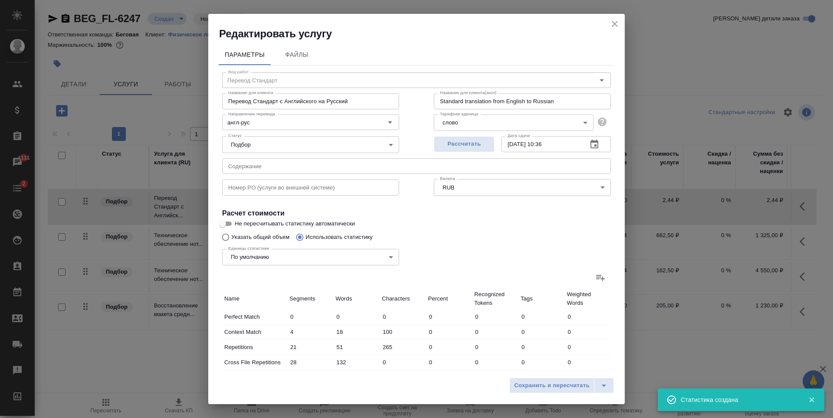
type input "7"
type input "56"
type input "352"
type input "9"
type input "49"
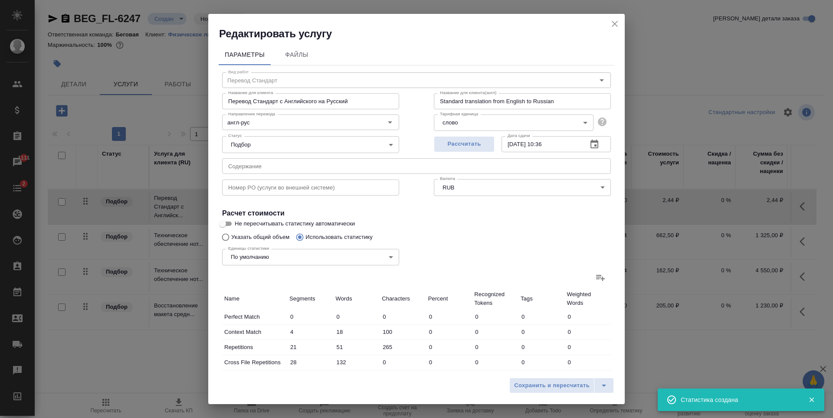
type input "287"
type input "62"
type input "343"
type input "2155"
type input "188"
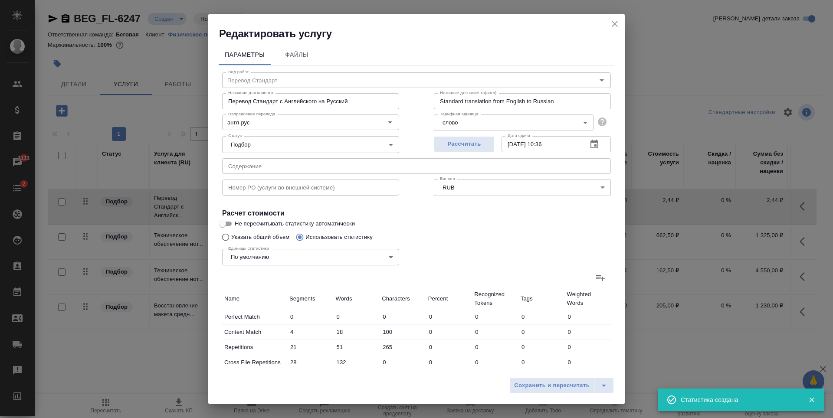
type input "995"
type input "6167"
type input "237"
type input "1178"
type input "7244"
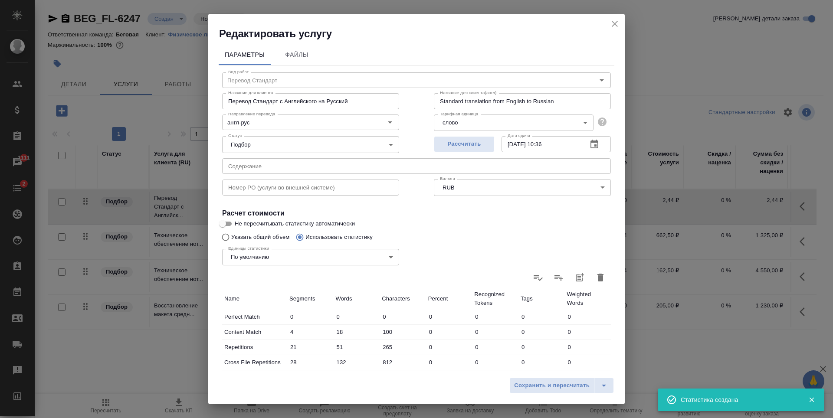
scroll to position [87, 0]
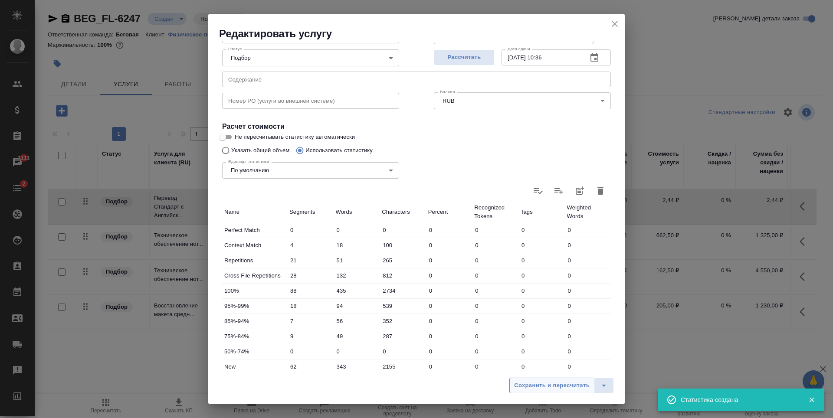
click at [530, 385] on span "Сохранить и пересчитать" at bounding box center [552, 386] width 76 height 10
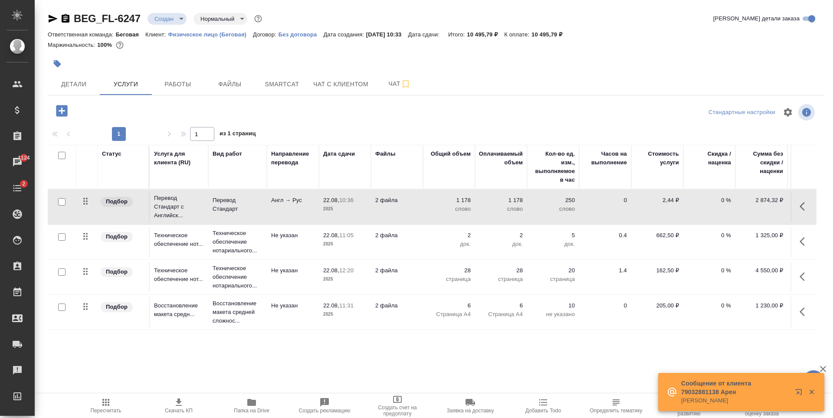
scroll to position [5, 0]
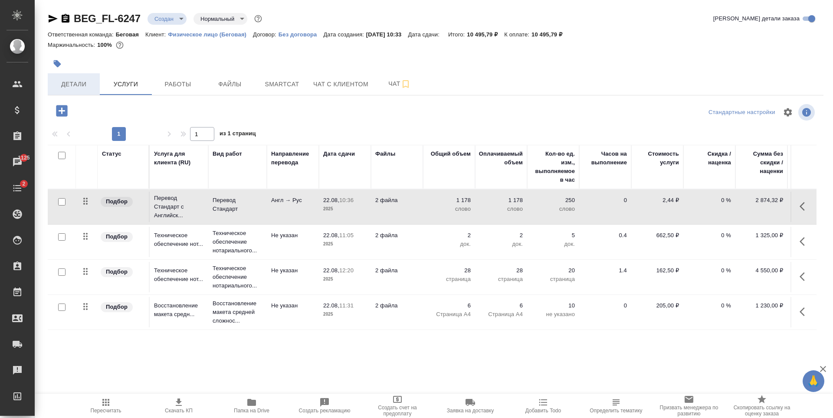
click at [83, 83] on span "Детали" at bounding box center [74, 84] width 42 height 11
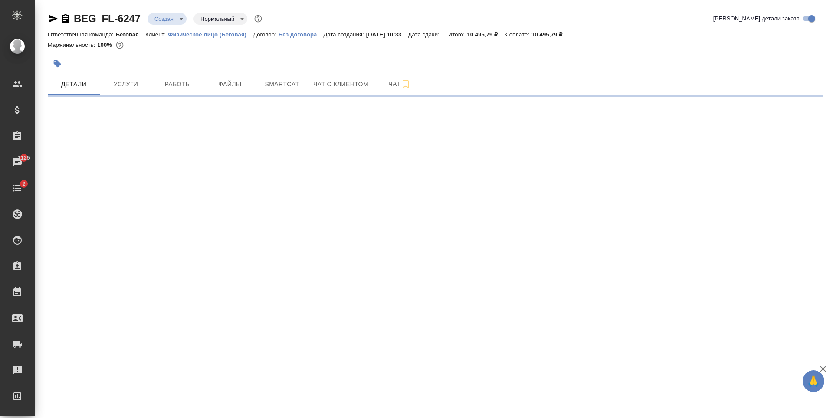
select select "RU"
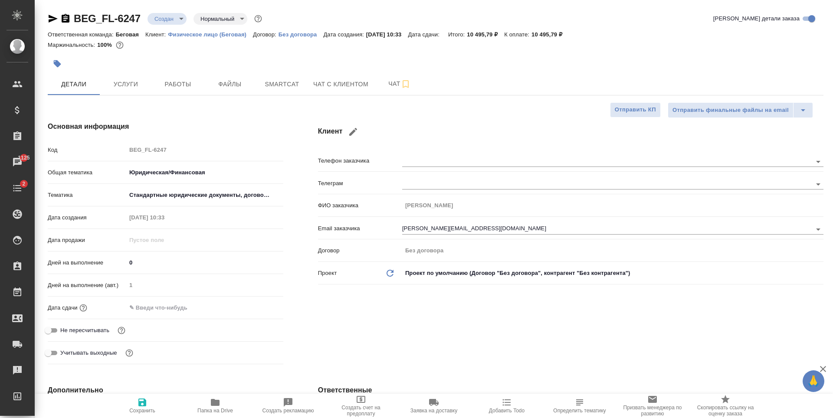
type textarea "x"
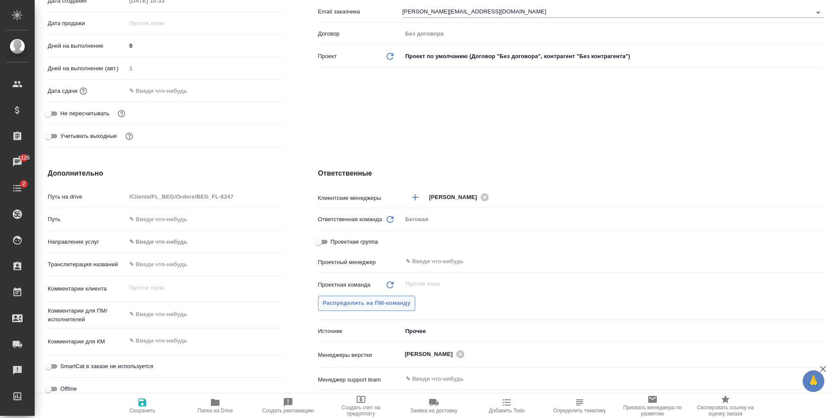
click at [380, 301] on span "Распределить на ПМ-команду" at bounding box center [367, 304] width 88 height 10
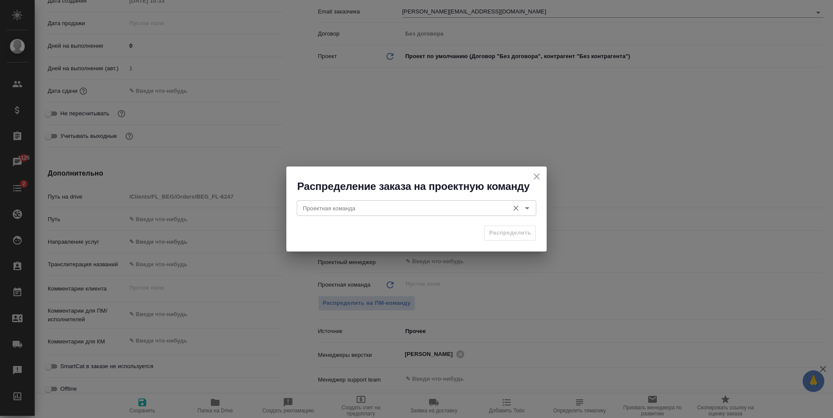
click at [432, 211] on input "Проектная команда" at bounding box center [401, 208] width 205 height 10
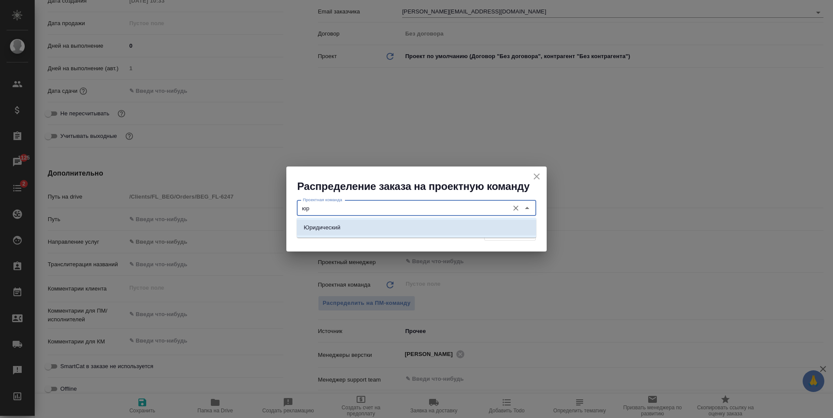
click at [422, 235] on li "Юридический" at bounding box center [417, 228] width 240 height 16
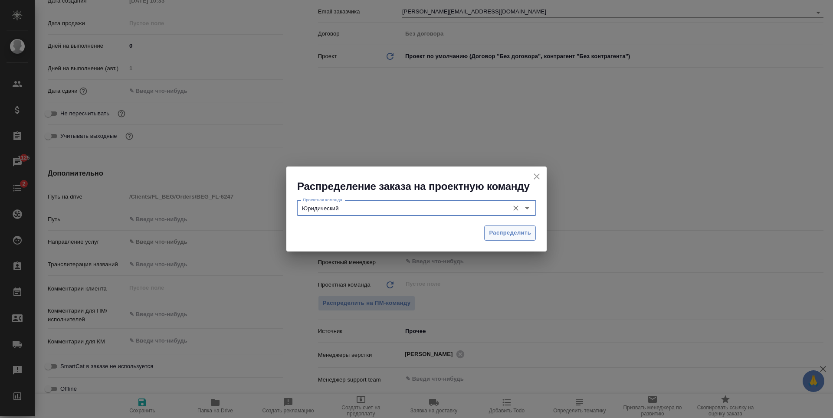
type input "Юридический"
click at [522, 237] on span "Распределить" at bounding box center [510, 233] width 42 height 10
type textarea "x"
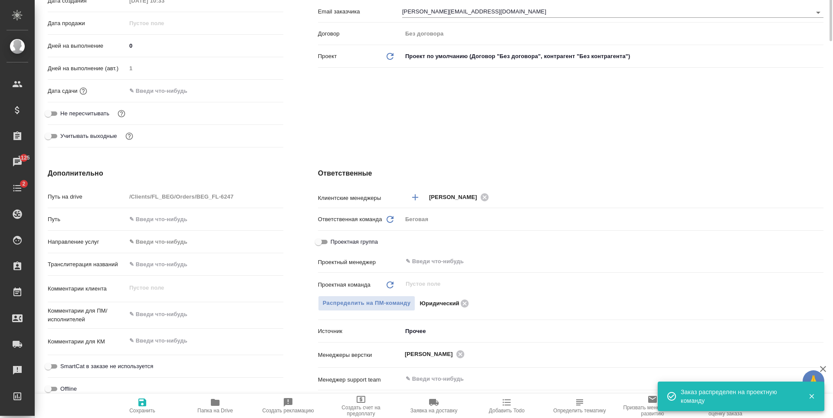
scroll to position [43, 0]
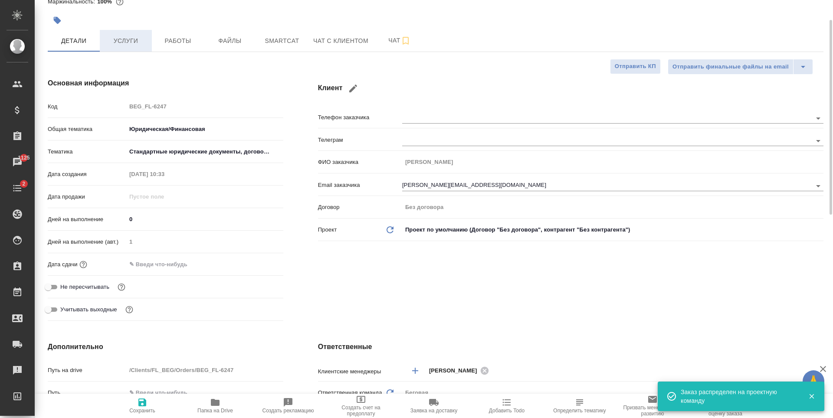
click at [103, 39] on button "Услуги" at bounding box center [126, 41] width 52 height 22
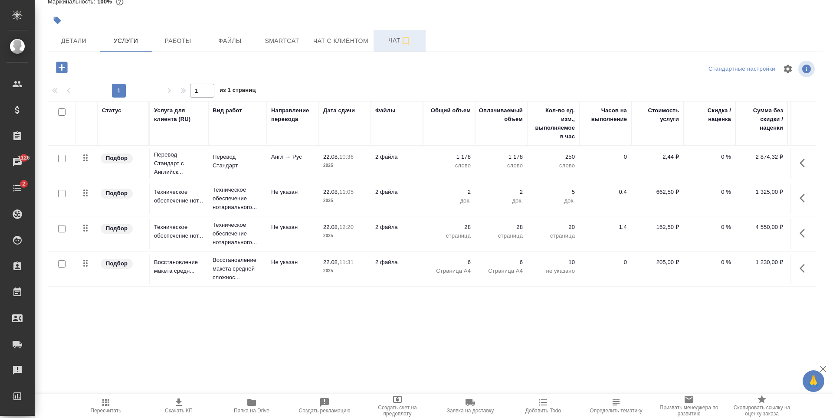
click at [399, 33] on button "Чат" at bounding box center [400, 41] width 52 height 22
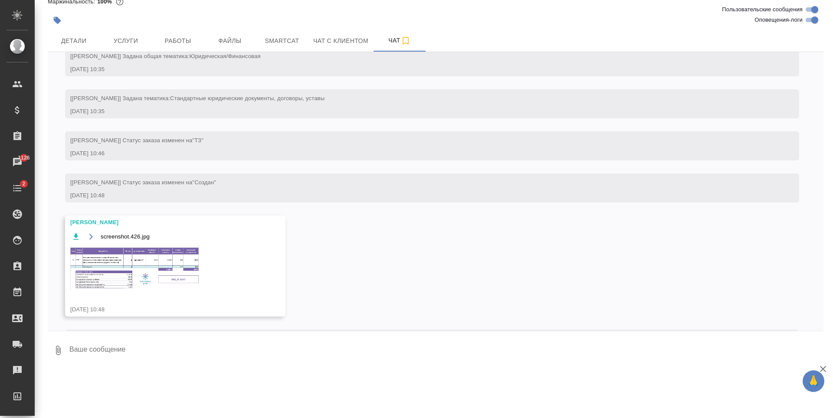
scroll to position [83, 0]
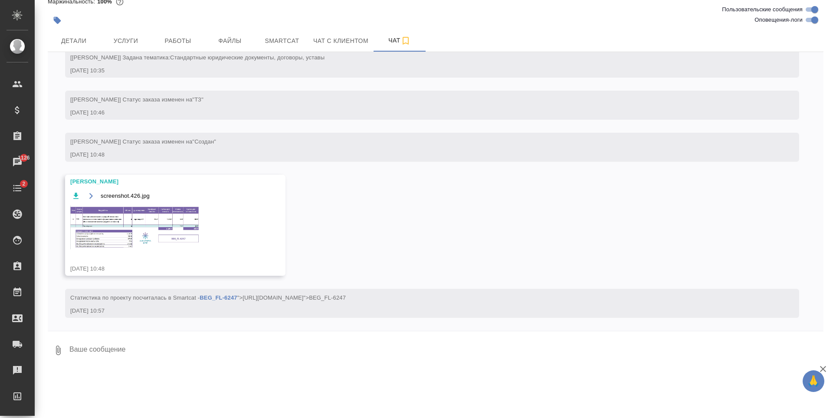
click at [169, 245] on img at bounding box center [135, 228] width 130 height 44
click at [131, 43] on span "Услуги" at bounding box center [126, 41] width 42 height 11
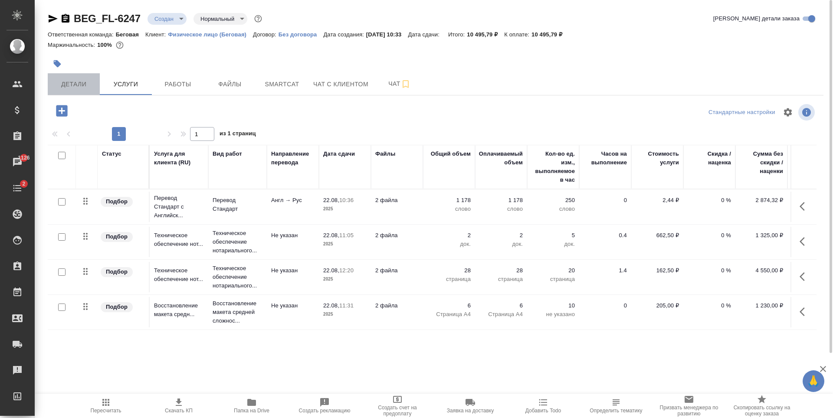
click at [89, 81] on span "Детали" at bounding box center [74, 84] width 42 height 11
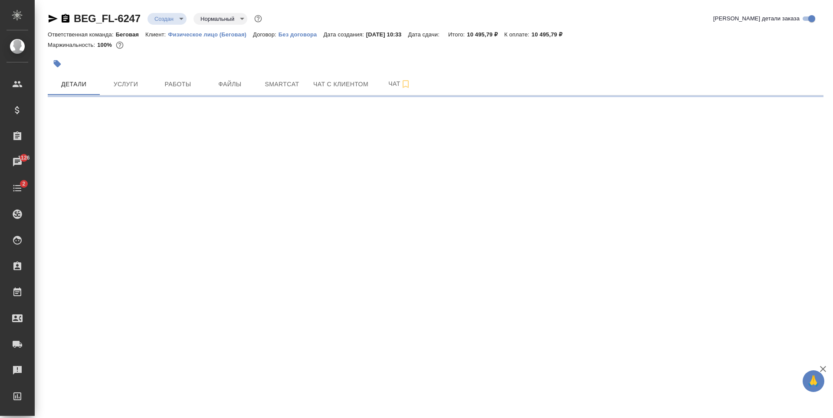
select select "RU"
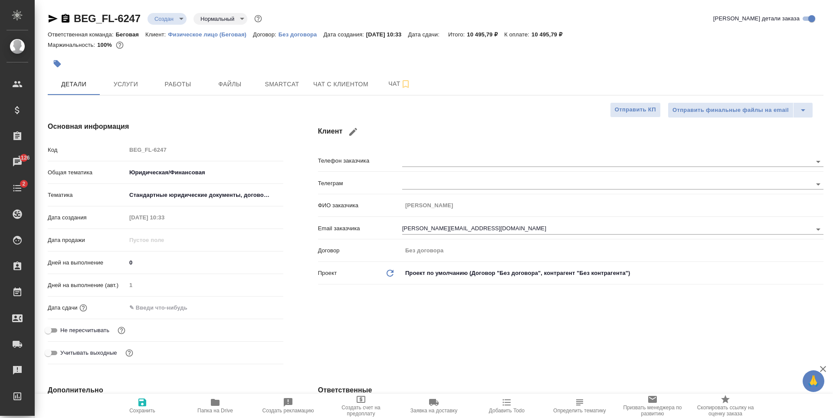
type textarea "x"
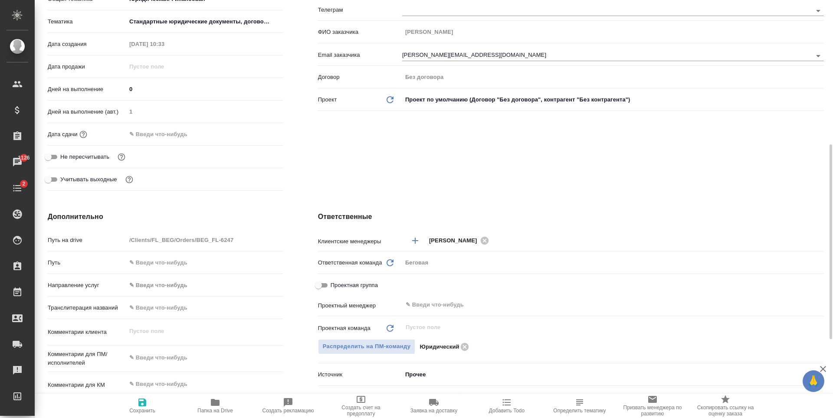
scroll to position [217, 0]
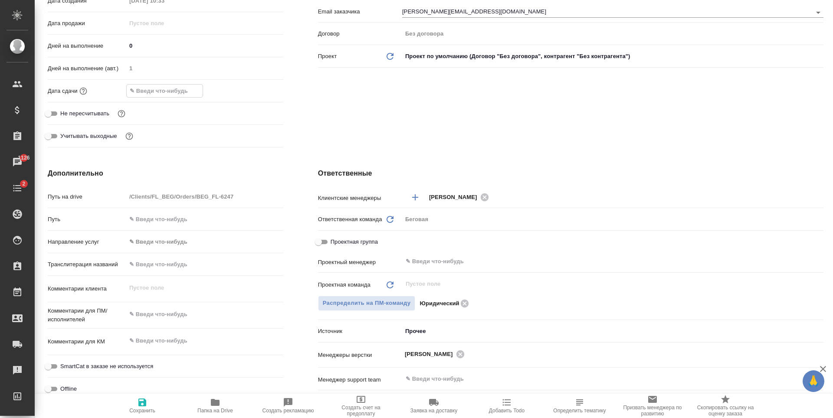
click at [165, 91] on input "text" at bounding box center [165, 91] width 76 height 13
click at [255, 93] on icon "button" at bounding box center [258, 90] width 10 height 10
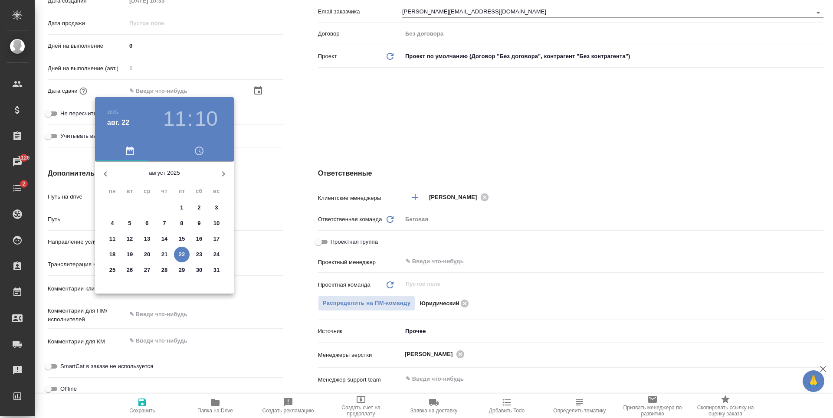
click at [115, 270] on p "25" at bounding box center [112, 270] width 7 height 9
type input "25.08.2025 11:10"
type textarea "x"
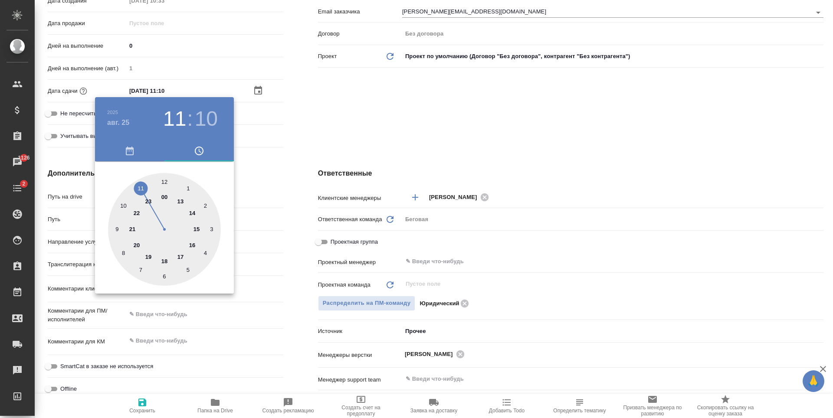
click at [164, 180] on div at bounding box center [164, 229] width 113 height 113
type input "25.08.2025 12:10"
type textarea "x"
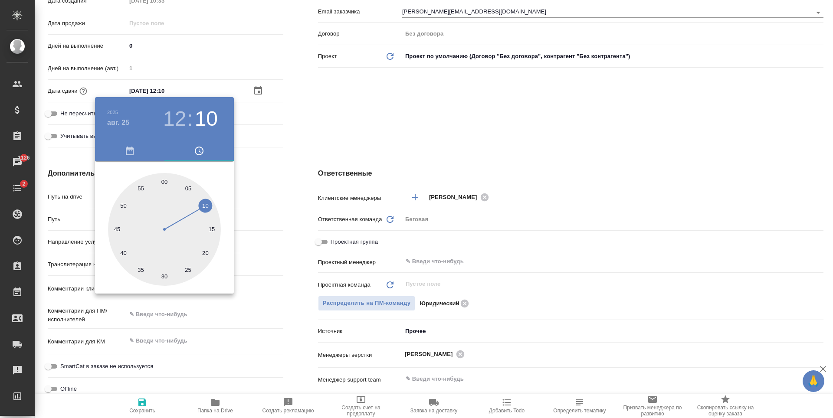
click at [163, 276] on div at bounding box center [164, 229] width 113 height 113
type input "25.08.2025 12:30"
type textarea "x"
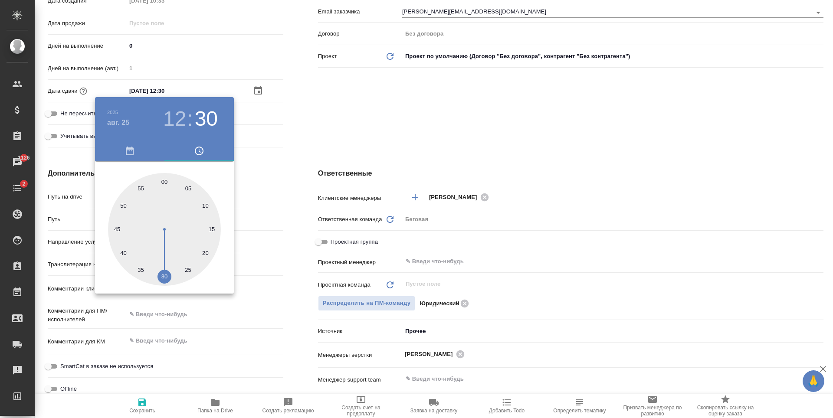
click at [278, 175] on div at bounding box center [416, 209] width 833 height 418
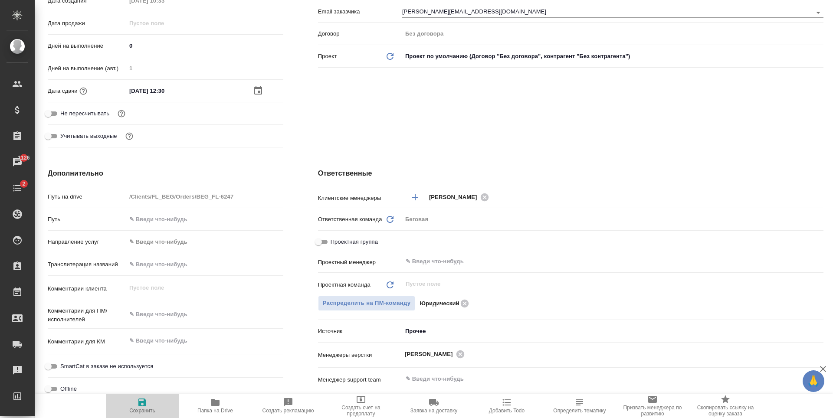
click at [143, 413] on span "Сохранить" at bounding box center [142, 411] width 26 height 6
type textarea "x"
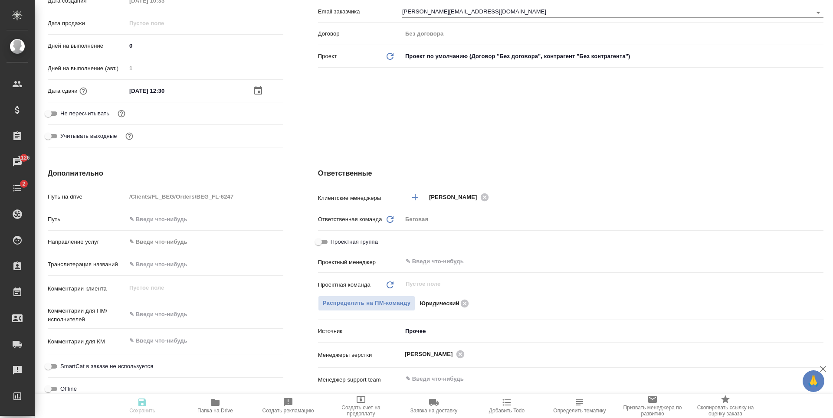
type textarea "x"
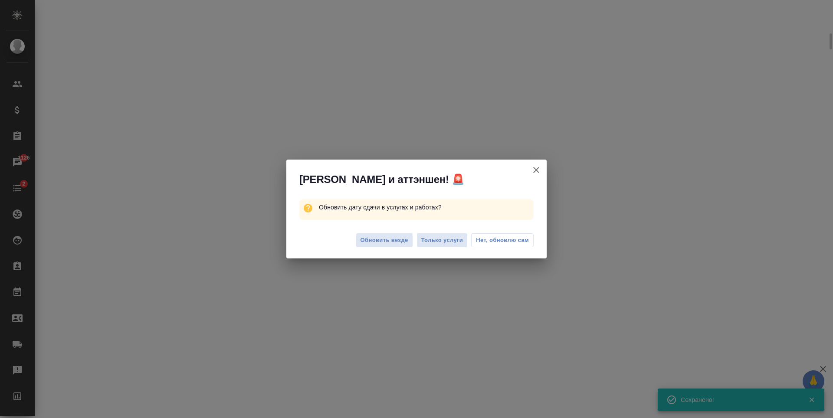
scroll to position [210, 0]
click at [394, 240] on span "Обновить везде" at bounding box center [385, 241] width 48 height 10
select select "RU"
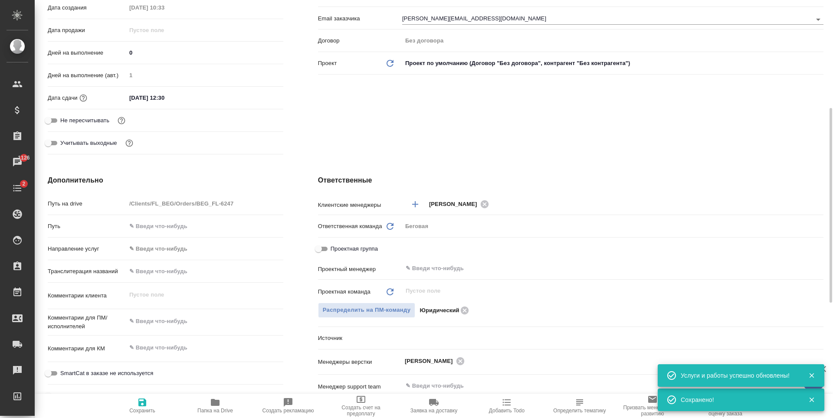
scroll to position [217, 0]
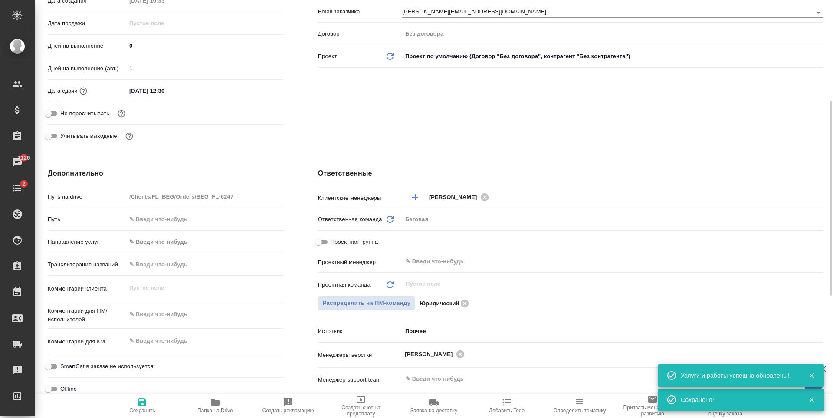
type textarea "x"
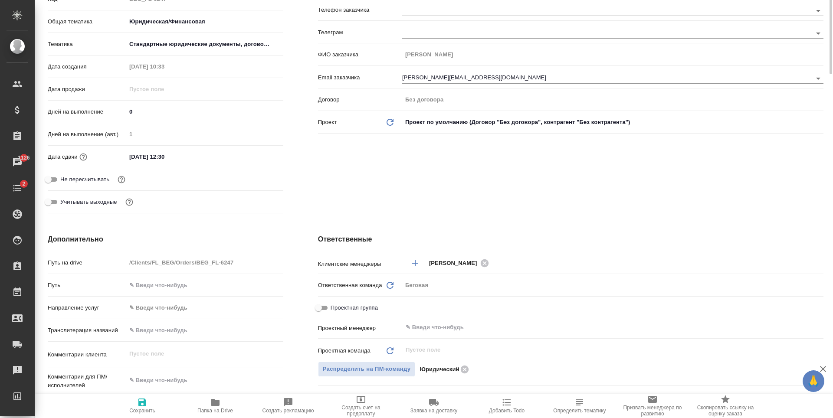
scroll to position [0, 0]
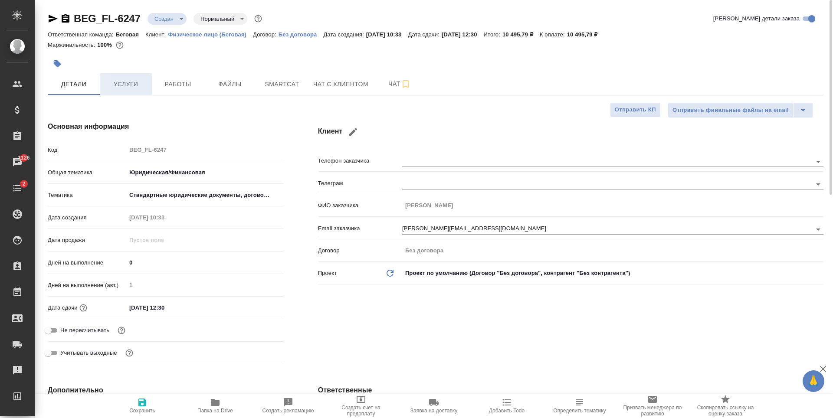
click at [145, 83] on span "Услуги" at bounding box center [126, 84] width 42 height 11
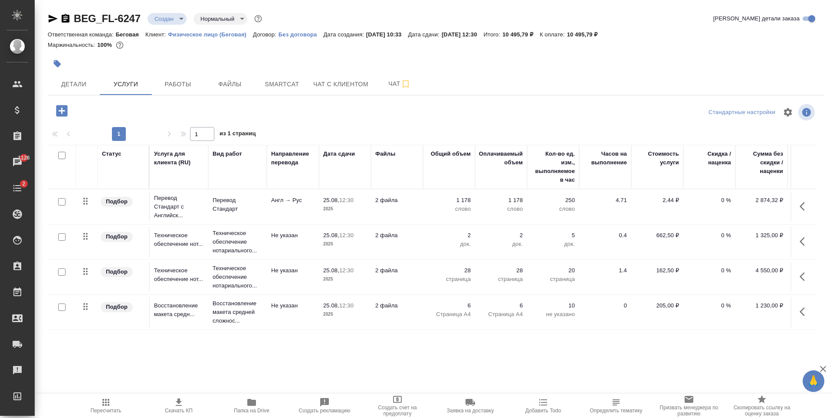
click at [187, 405] on span "Скачать КП" at bounding box center [179, 405] width 62 height 16
click at [138, 85] on span "Услуги" at bounding box center [126, 84] width 42 height 11
click at [177, 404] on icon "button" at bounding box center [179, 402] width 10 height 10
click at [191, 92] on button "Работы" at bounding box center [178, 84] width 52 height 22
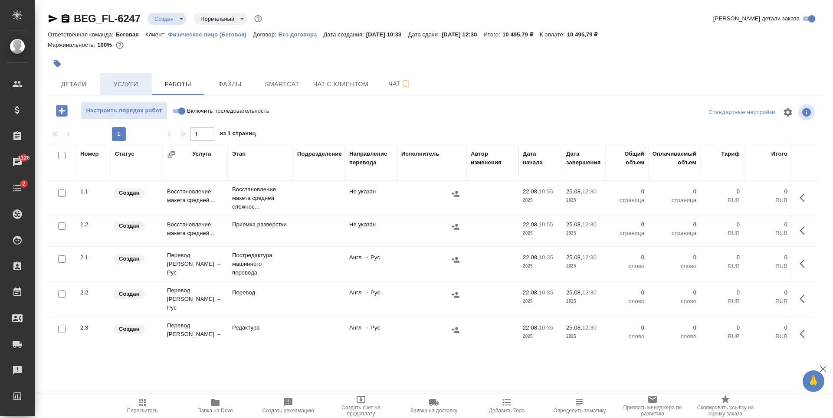
click at [128, 84] on span "Услуги" at bounding box center [126, 84] width 42 height 11
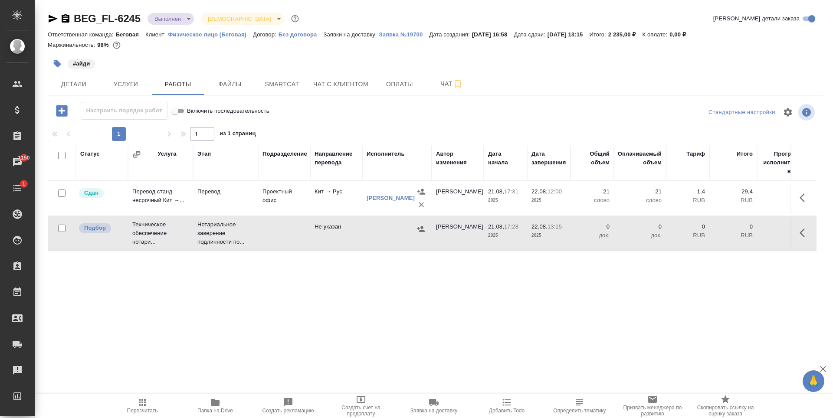
click at [381, 233] on div at bounding box center [397, 229] width 61 height 13
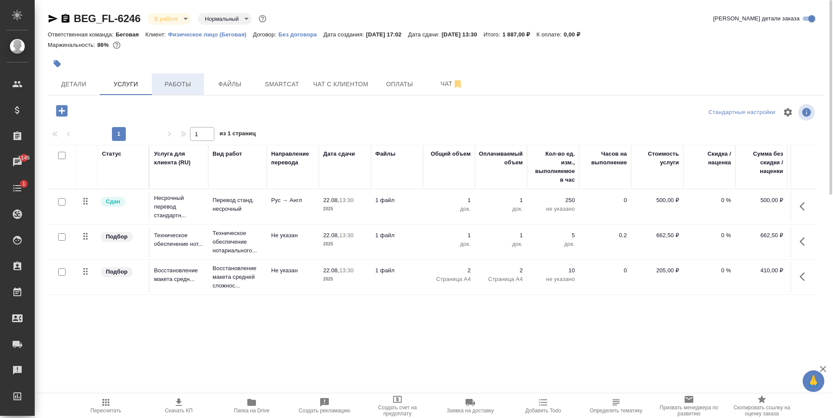
click at [187, 86] on span "Работы" at bounding box center [178, 84] width 42 height 11
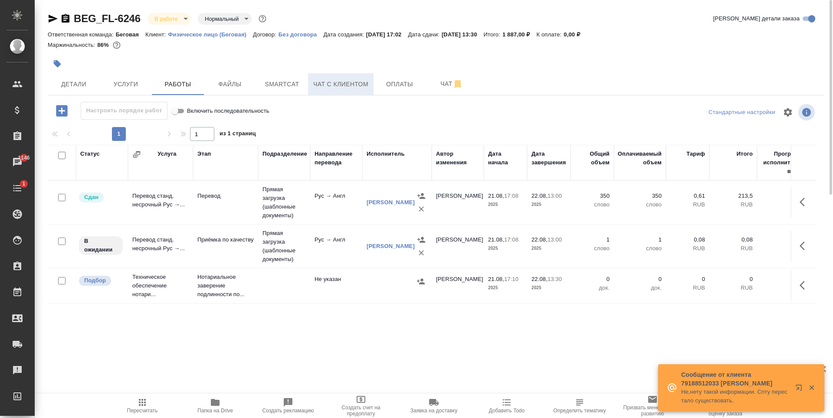
click at [350, 83] on span "Чат с клиентом" at bounding box center [340, 84] width 55 height 11
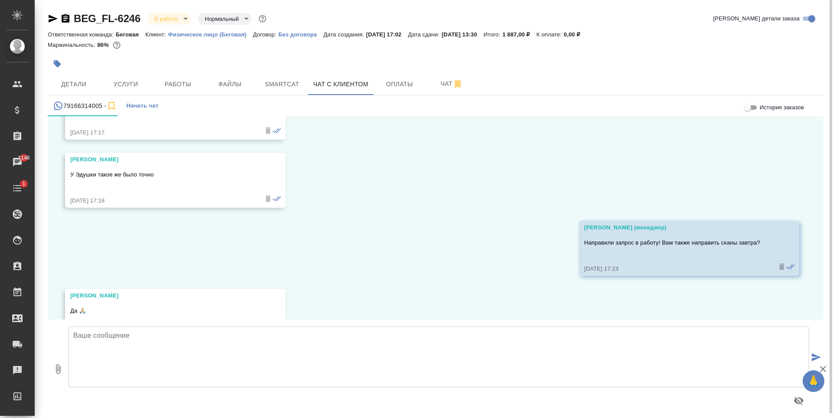
scroll to position [11168, 0]
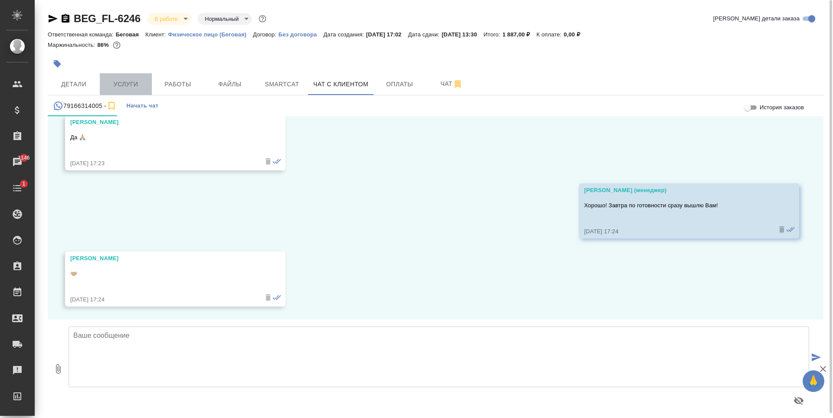
click at [121, 82] on span "Услуги" at bounding box center [126, 84] width 42 height 11
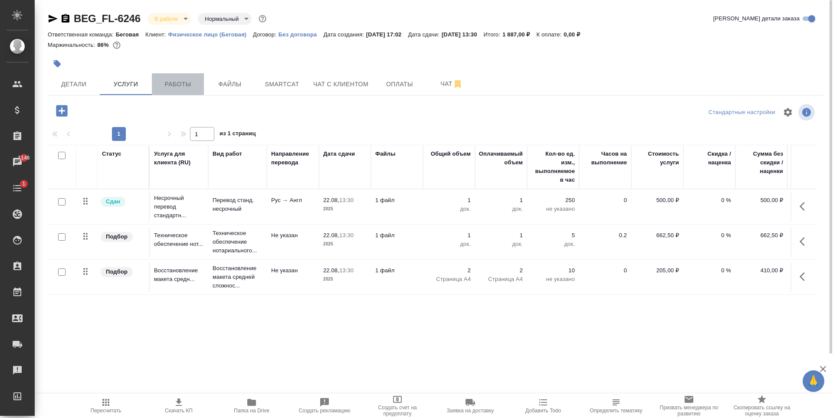
click at [170, 89] on span "Работы" at bounding box center [178, 84] width 42 height 11
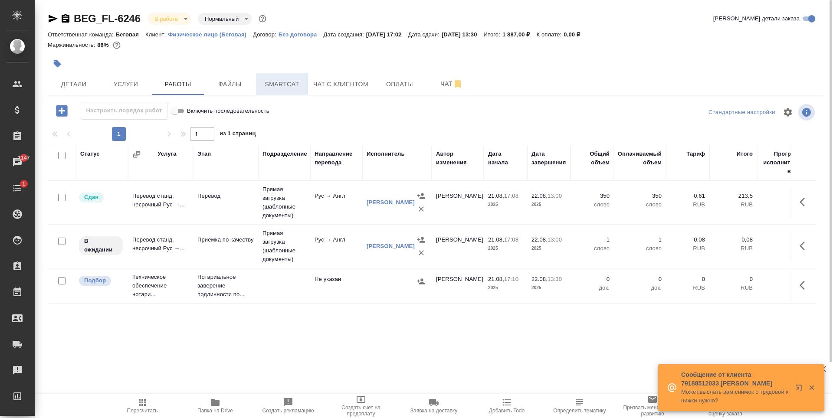
click at [281, 82] on span "Smartcat" at bounding box center [282, 84] width 42 height 11
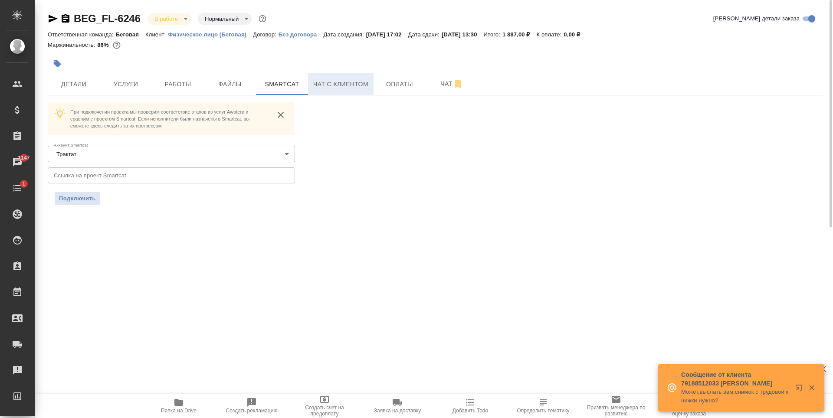
click at [336, 81] on span "Чат с клиентом" at bounding box center [340, 84] width 55 height 11
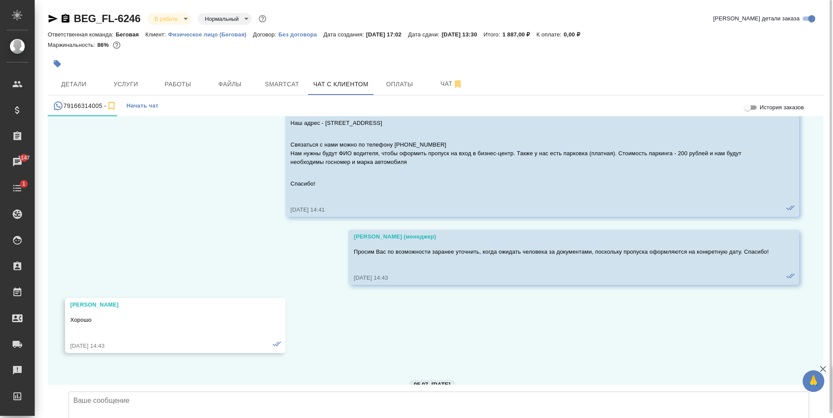
scroll to position [11168, 0]
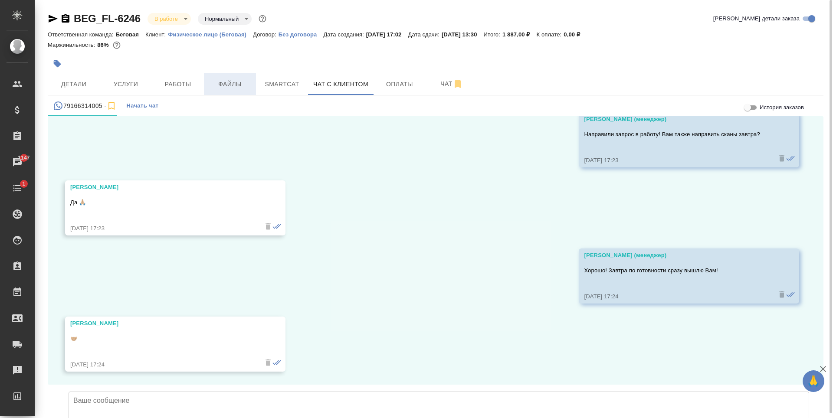
click at [223, 82] on span "Файлы" at bounding box center [230, 84] width 42 height 11
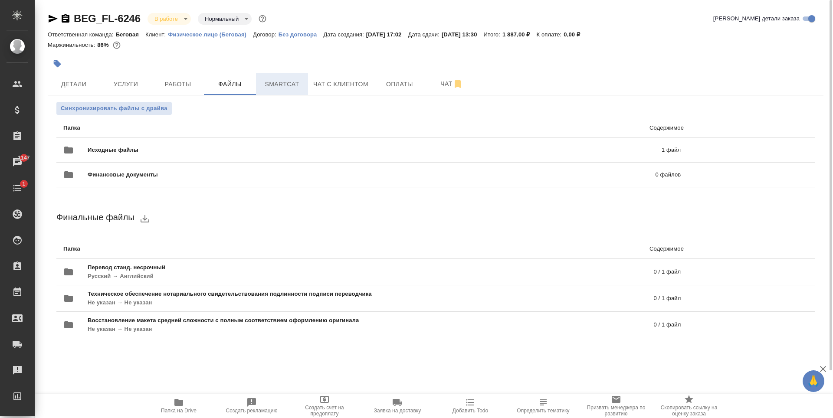
click at [272, 86] on span "Smartcat" at bounding box center [282, 84] width 42 height 11
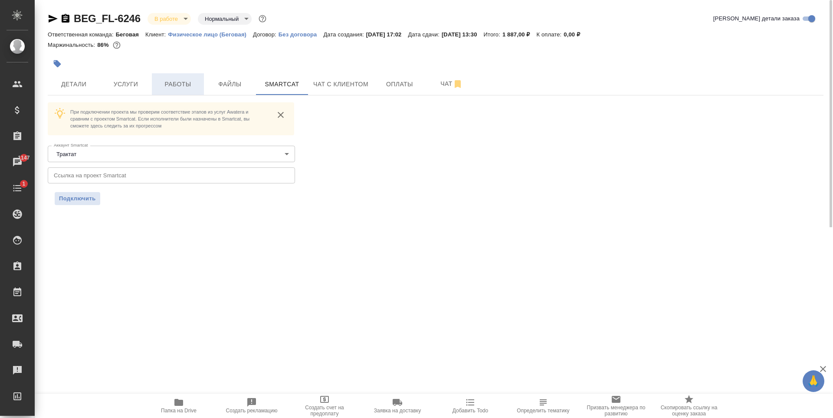
click at [173, 89] on span "Работы" at bounding box center [178, 84] width 42 height 11
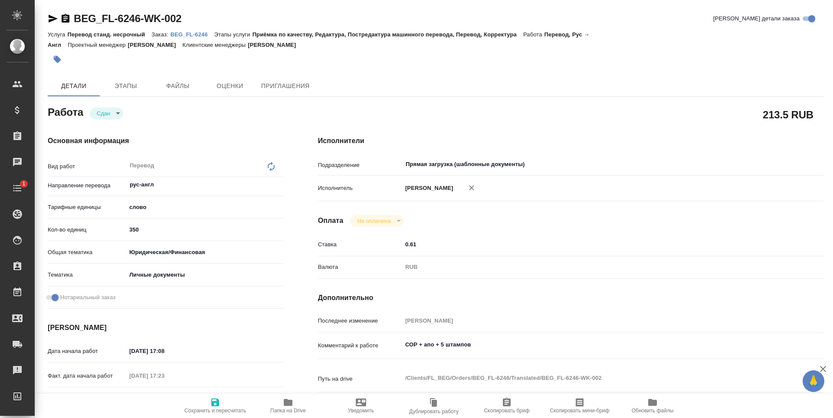
type textarea "x"
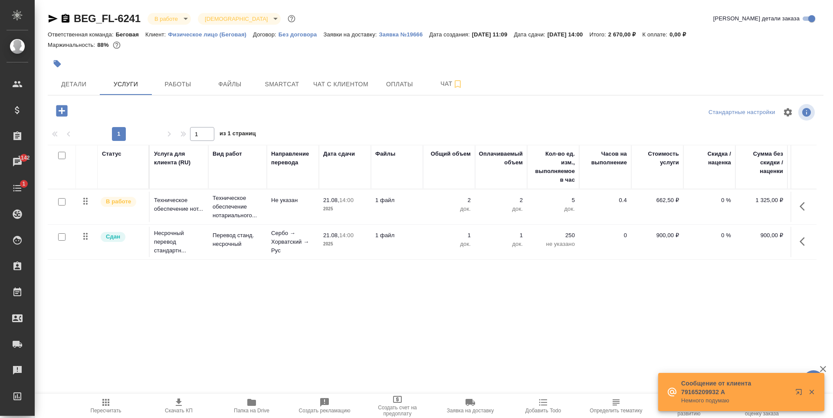
click at [259, 70] on div at bounding box center [306, 63] width 517 height 19
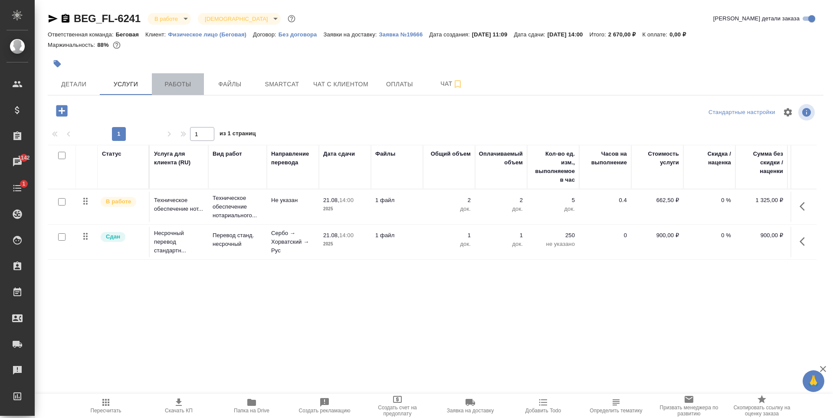
click at [176, 84] on span "Работы" at bounding box center [178, 84] width 42 height 11
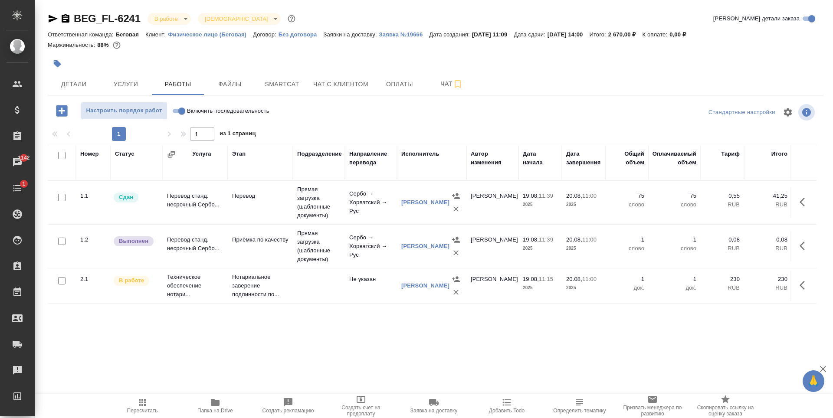
click at [304, 224] on td at bounding box center [319, 202] width 52 height 43
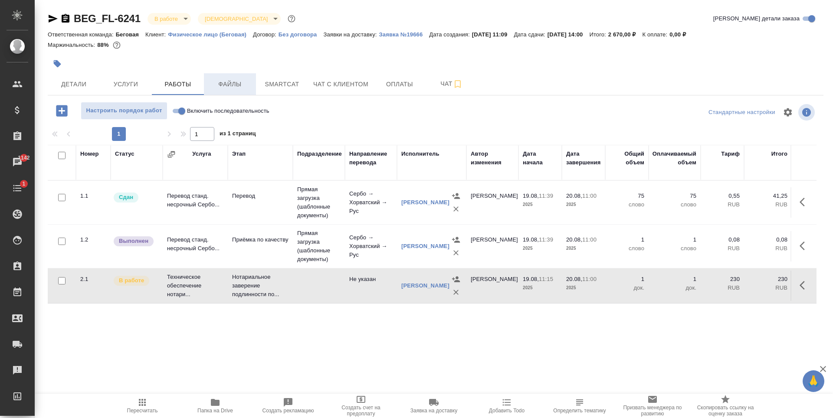
click at [289, 86] on span "Smartcat" at bounding box center [282, 84] width 42 height 11
click at [239, 86] on span "Файлы" at bounding box center [230, 84] width 42 height 11
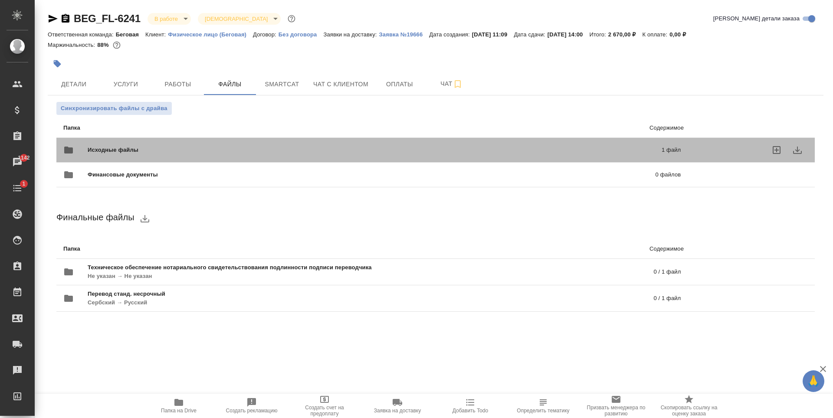
click at [198, 151] on span "Исходные файлы" at bounding box center [244, 150] width 312 height 9
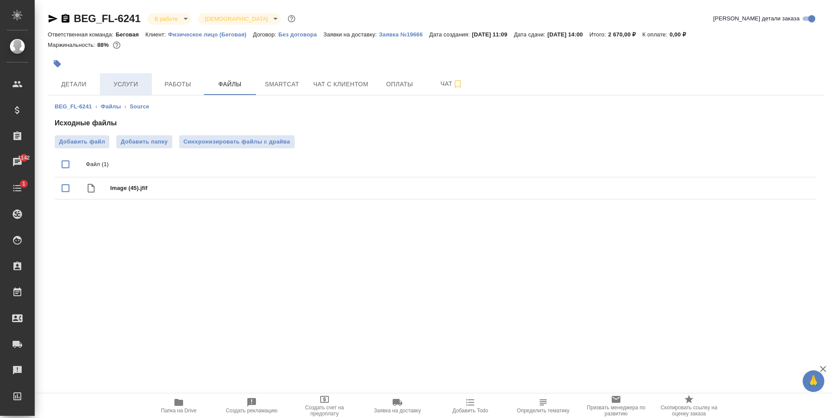
click at [111, 78] on button "Услуги" at bounding box center [126, 84] width 52 height 22
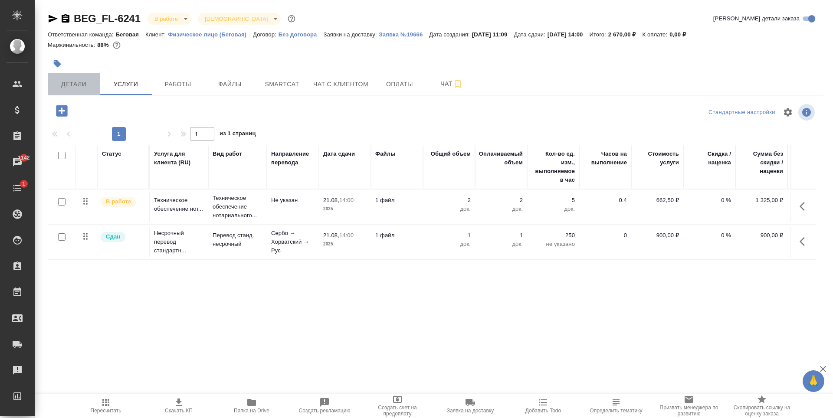
click at [80, 86] on span "Детали" at bounding box center [74, 84] width 42 height 11
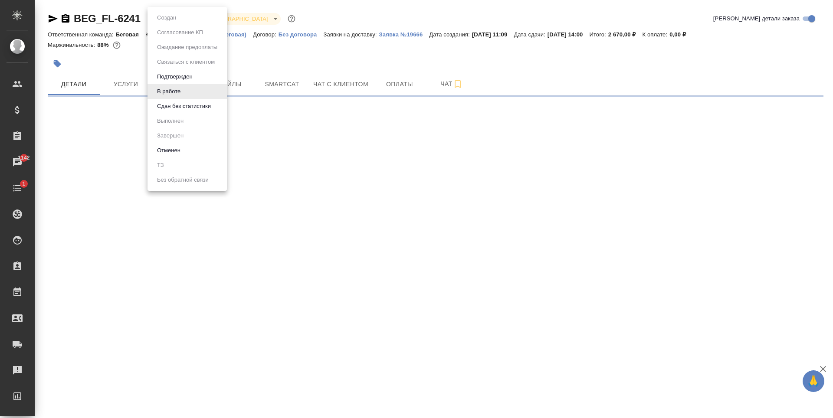
click at [188, 19] on body "🙏 .cls-1 fill:#fff; AWATERA Antonova Kristina Клиенты Спецификации Заказы 1142 …" at bounding box center [416, 209] width 833 height 418
select select "RU"
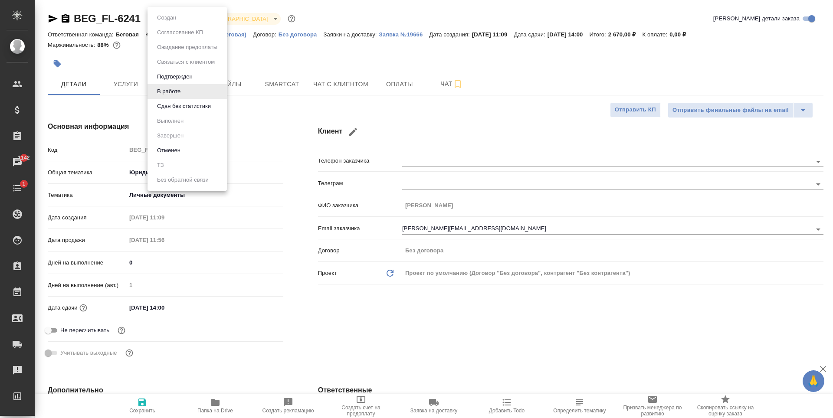
type textarea "x"
click at [205, 112] on li "Сдан без статистики" at bounding box center [187, 106] width 79 height 15
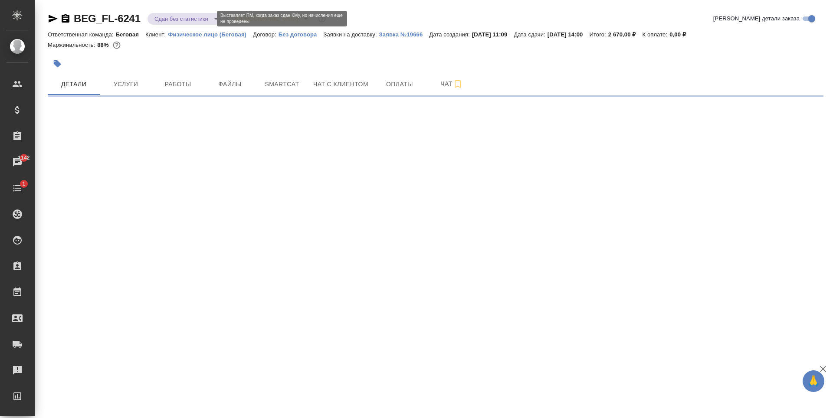
click at [207, 19] on body "🙏 .cls-1 fill:#fff; AWATERA Antonova Kristina Клиенты Спецификации Заказы 1142 …" at bounding box center [416, 209] width 833 height 418
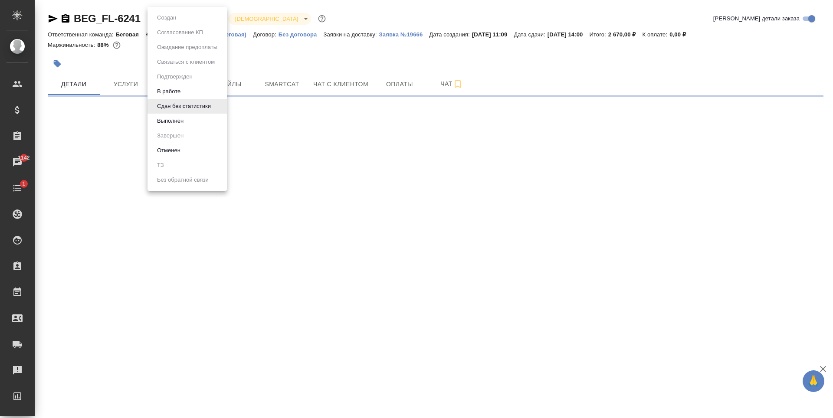
click at [200, 116] on li "Выполнен" at bounding box center [187, 121] width 79 height 15
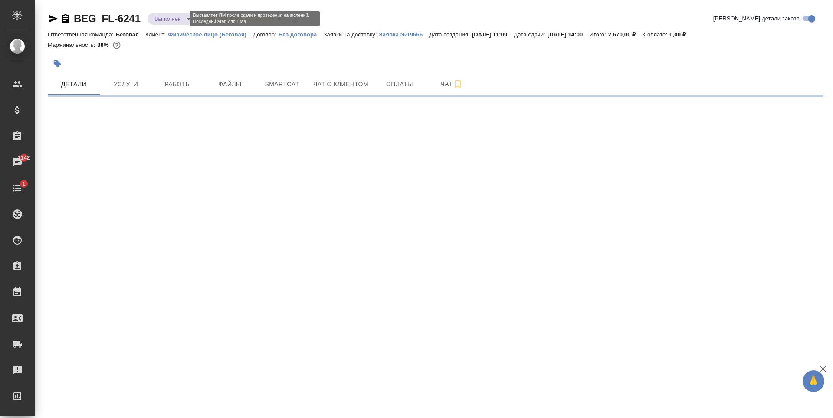
select select "RU"
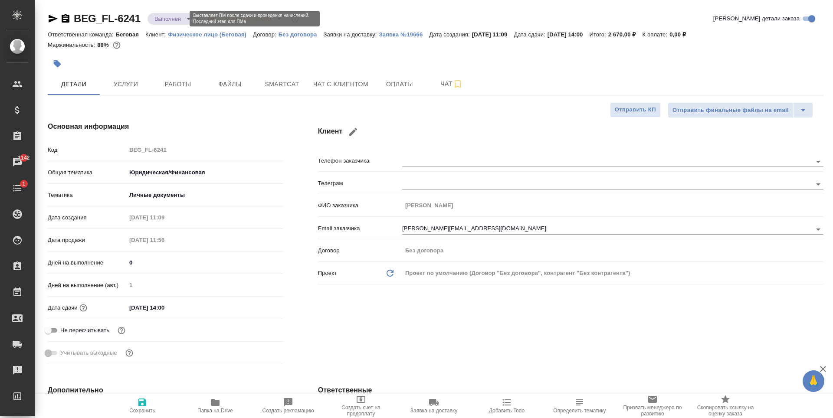
type textarea "x"
click at [181, 22] on body "🙏 .cls-1 fill:#fff; AWATERA Antonova Kristina Клиенты Спецификации Заказы 1142 …" at bounding box center [416, 209] width 833 height 418
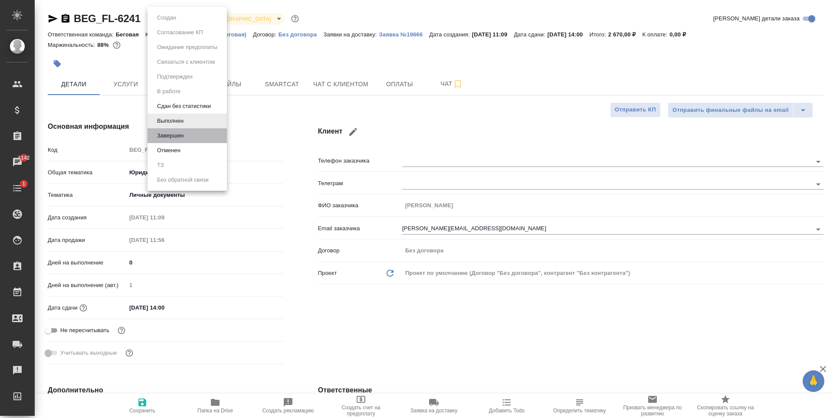
click at [194, 136] on li "Завершен" at bounding box center [187, 135] width 79 height 15
type textarea "x"
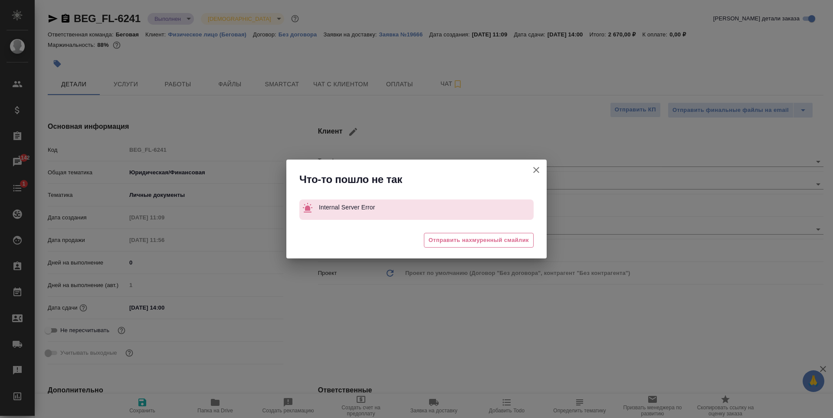
click at [534, 174] on icon "button" at bounding box center [536, 170] width 10 height 10
type textarea "x"
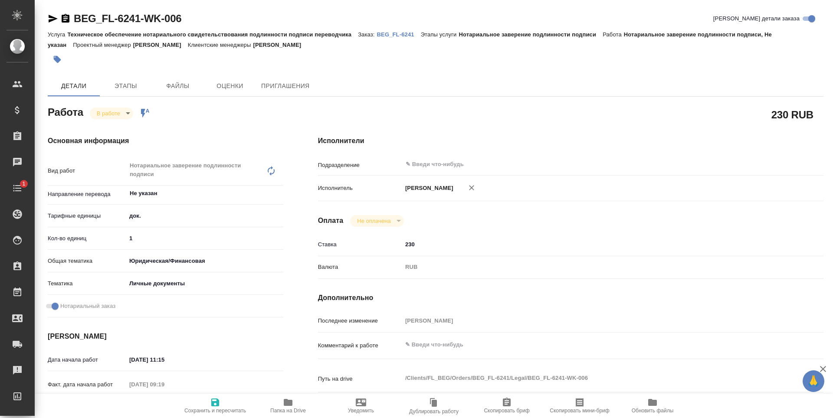
type textarea "x"
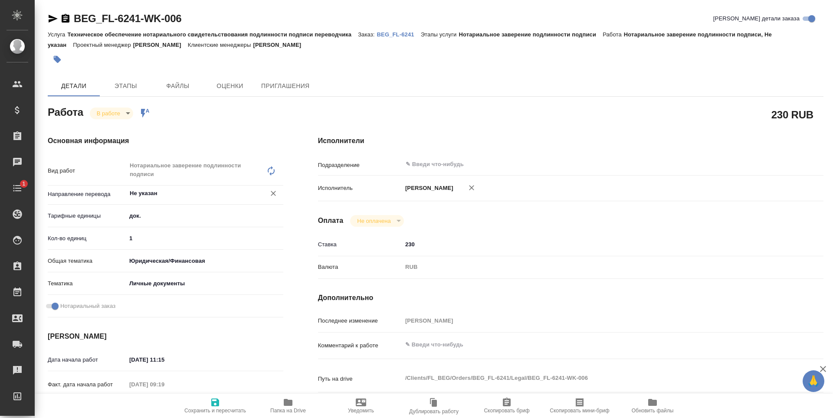
type textarea "x"
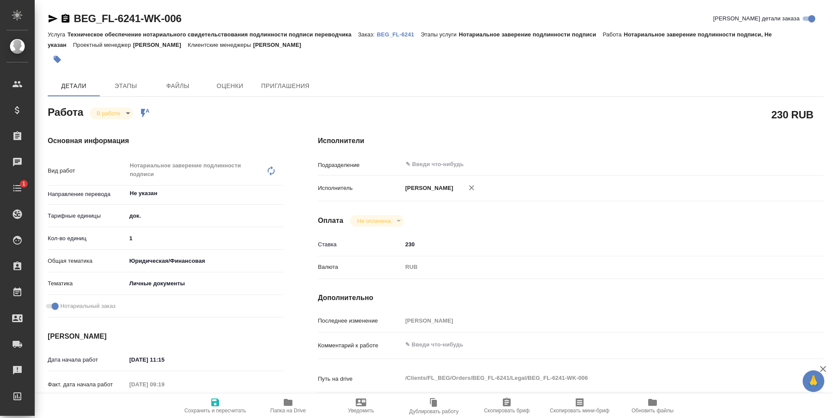
click at [113, 116] on body "🙏 .cls-1 fill:#fff; AWATERA [PERSON_NAME] Спецификации Заказы Чаты 1 Todo Проек…" at bounding box center [416, 209] width 833 height 418
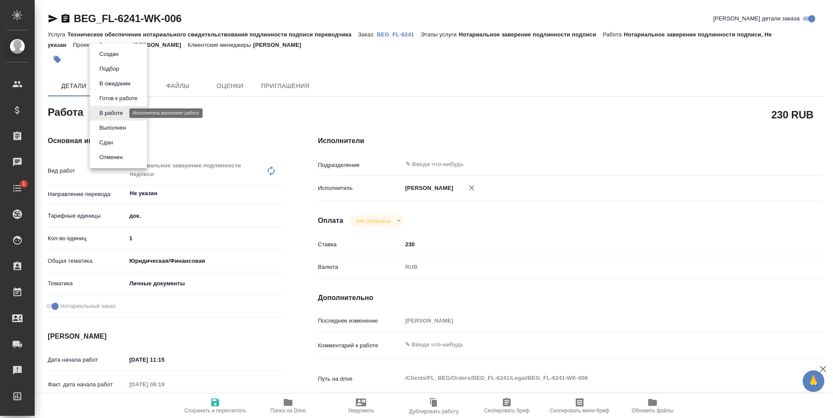
type textarea "x"
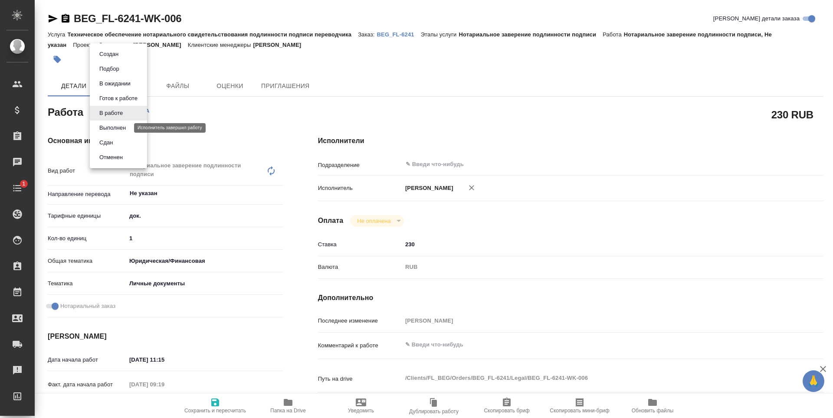
click at [128, 129] on button "Выполнен" at bounding box center [113, 128] width 32 height 10
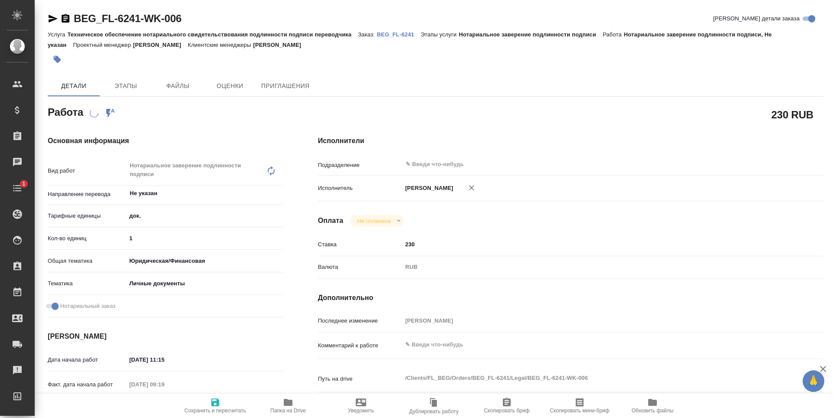
type textarea "x"
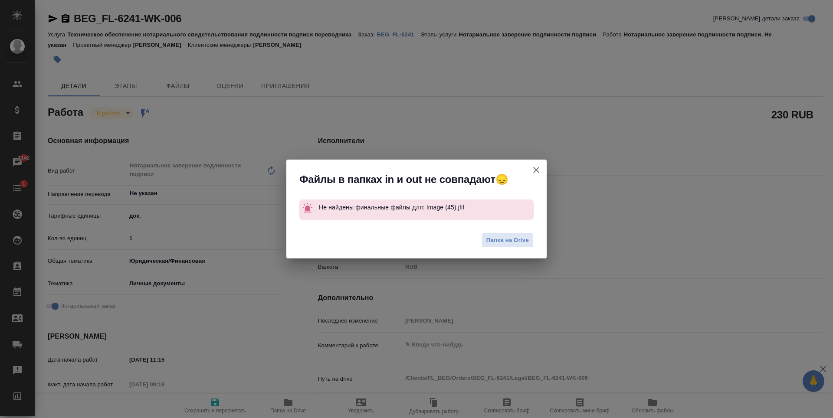
type textarea "x"
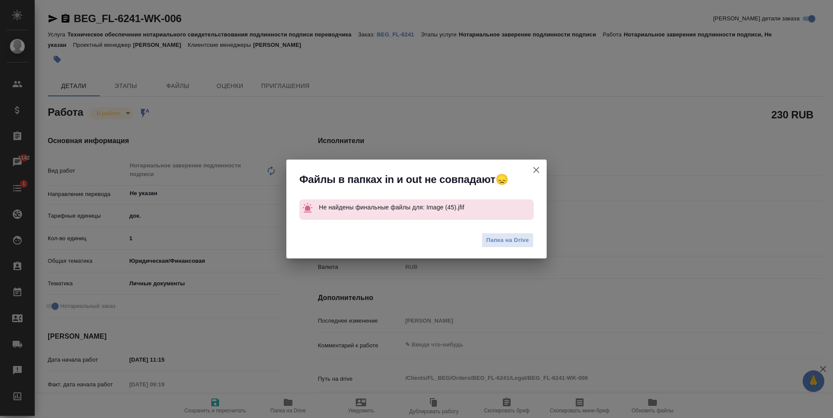
type textarea "x"
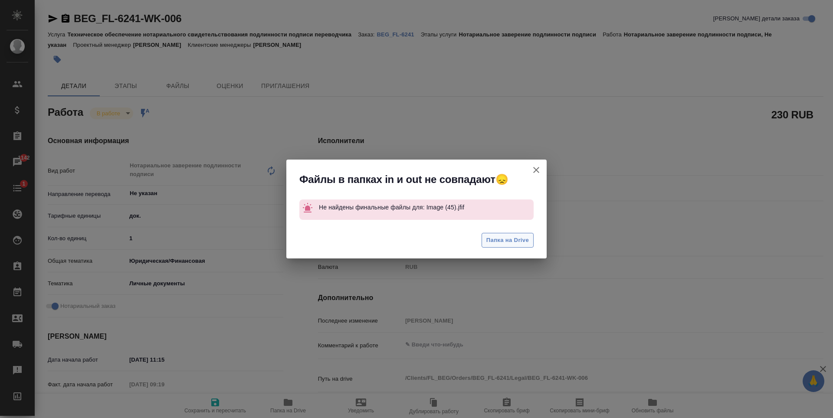
type textarea "x"
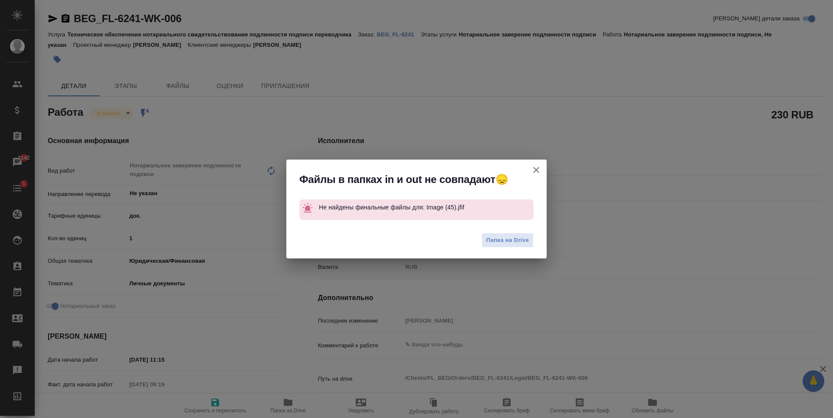
click at [538, 167] on icon "button" at bounding box center [536, 170] width 10 height 10
type textarea "x"
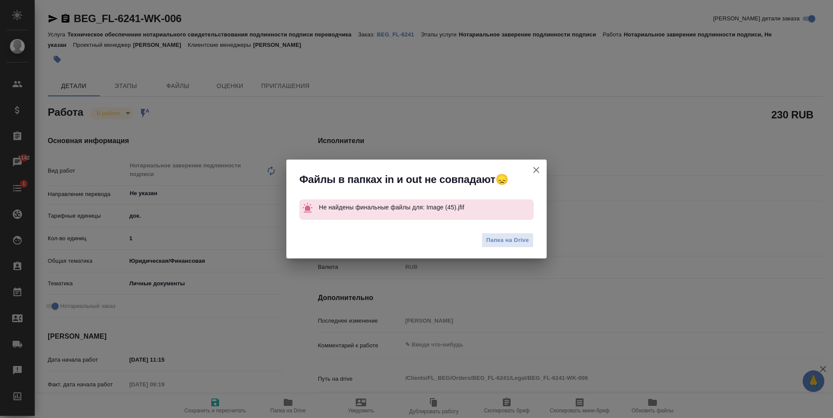
type textarea "x"
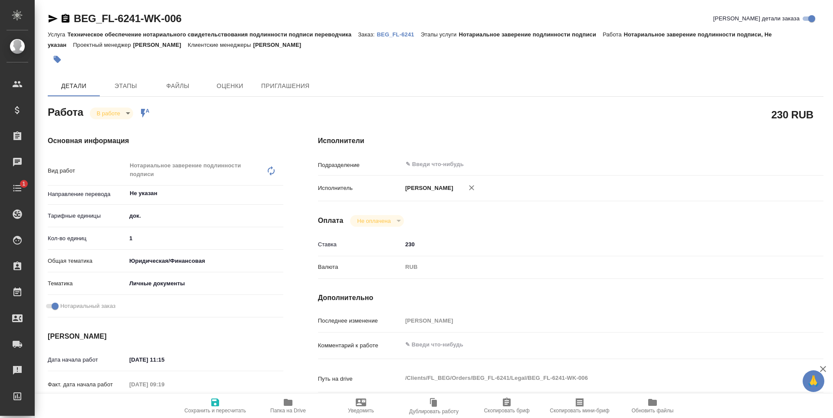
type textarea "x"
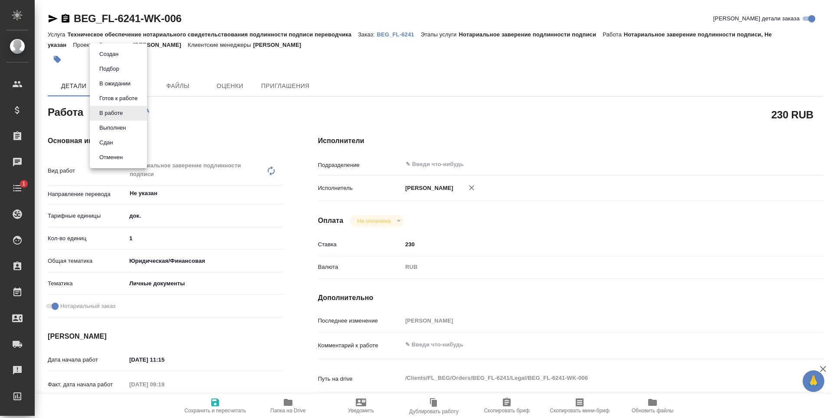
click at [121, 112] on body "🙏 .cls-1 fill:#fff; AWATERA Antonova Kristina Клиенты Спецификации Заказы Чаты …" at bounding box center [416, 209] width 833 height 418
type textarea "x"
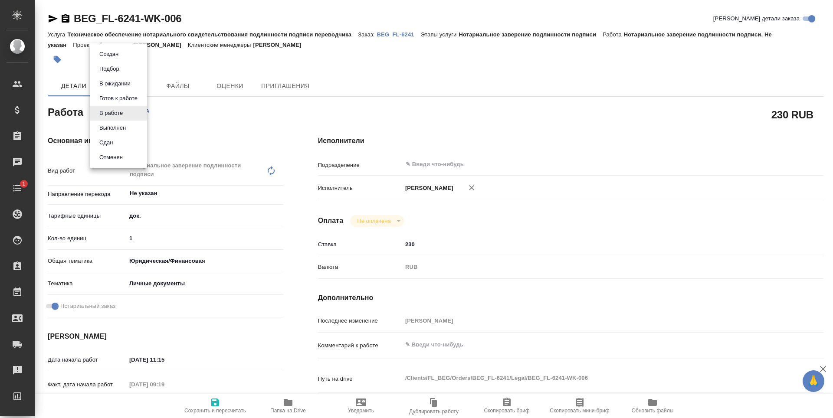
type textarea "x"
click at [123, 145] on li "Сдан" at bounding box center [118, 142] width 57 height 15
type textarea "x"
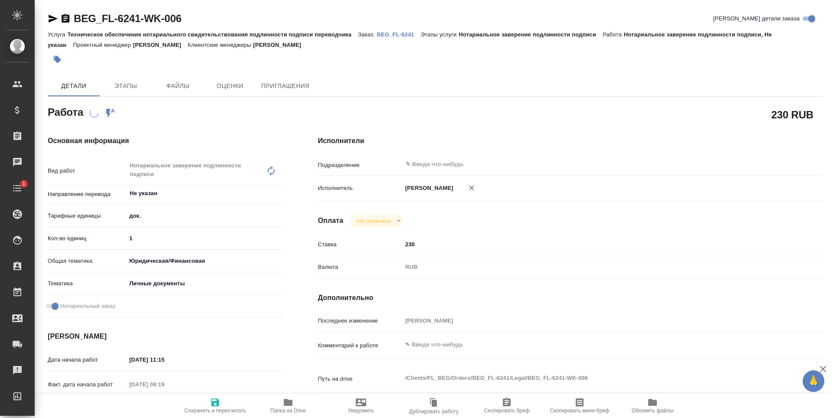
type textarea "x"
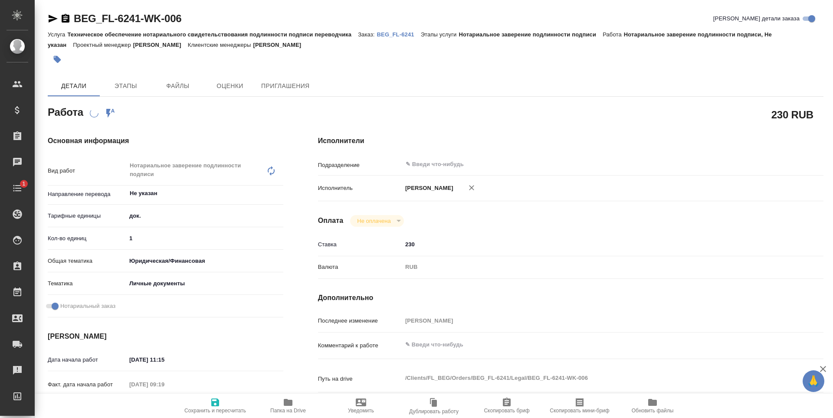
type textarea "x"
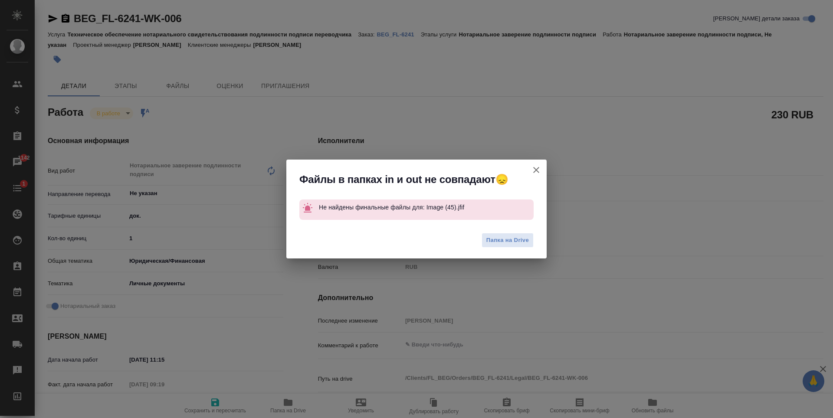
type textarea "x"
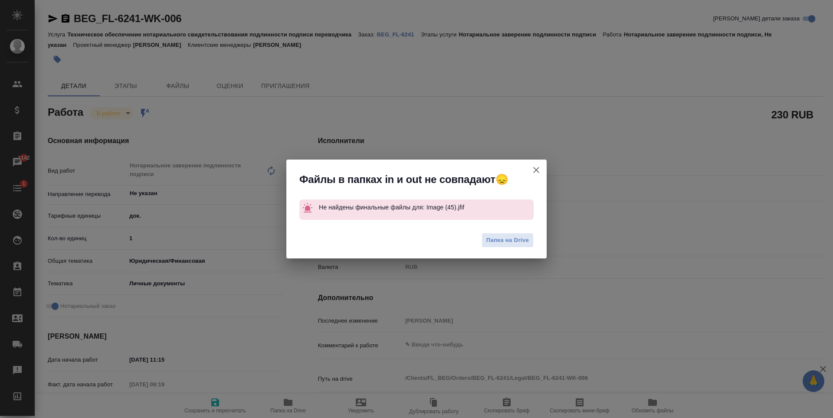
type textarea "x"
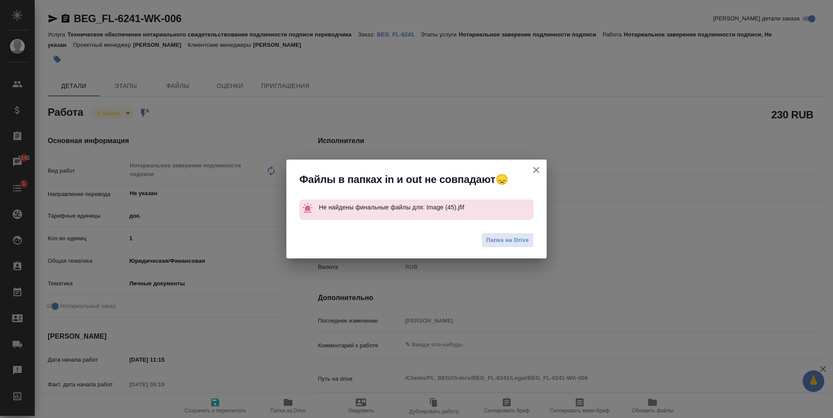
click at [537, 168] on icon "button" at bounding box center [536, 170] width 10 height 10
type textarea "x"
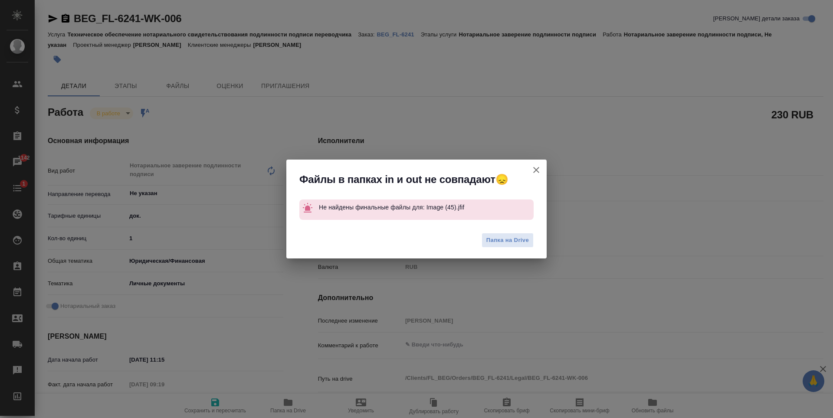
type textarea "x"
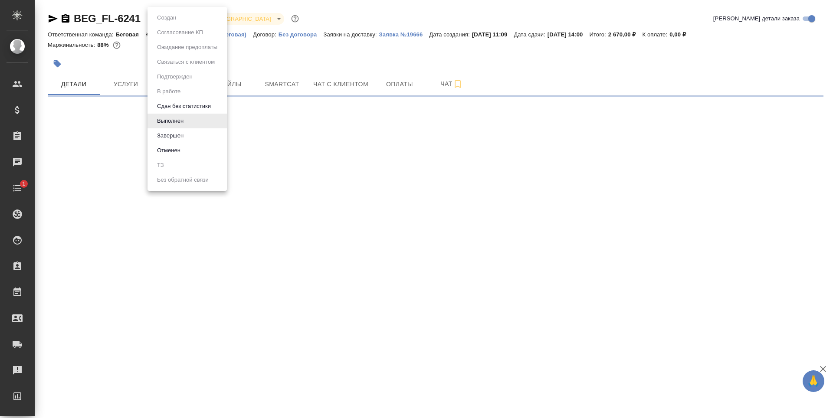
click at [176, 17] on body "🙏 .cls-1 fill:#fff; AWATERA [PERSON_NAME] Спецификации Заказы Чаты 1 Todo Проек…" at bounding box center [416, 209] width 833 height 418
click at [195, 135] on li "Завершен" at bounding box center [187, 135] width 79 height 15
select select "RU"
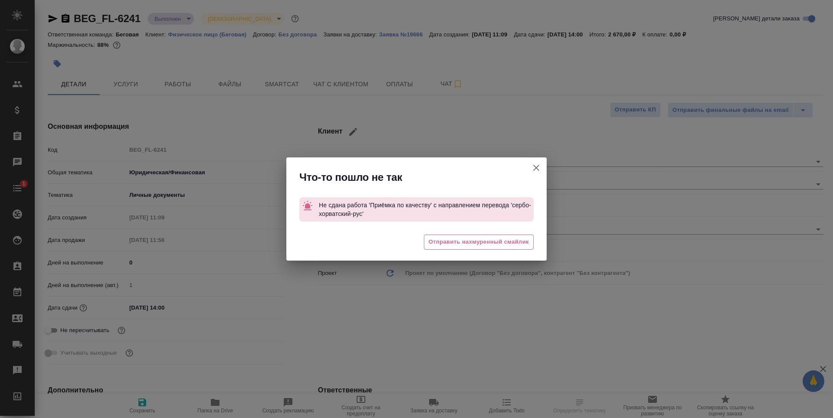
type textarea "x"
click at [535, 169] on icon "button" at bounding box center [536, 168] width 6 height 6
type textarea "x"
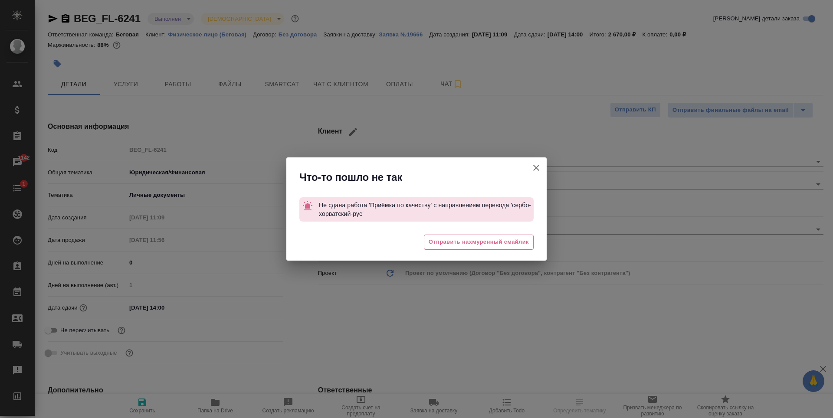
type textarea "x"
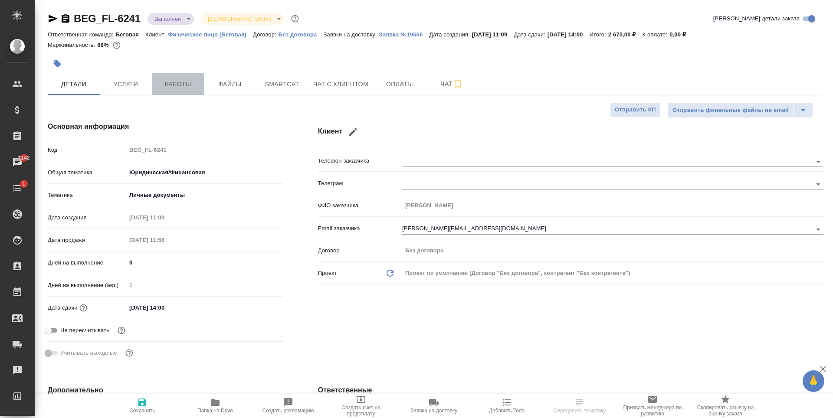
click at [178, 78] on button "Работы" at bounding box center [178, 84] width 52 height 22
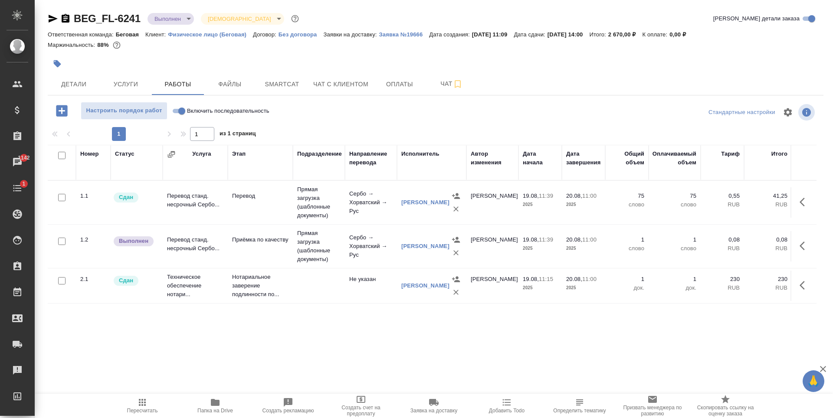
click at [275, 218] on td "Приёмка по качеству" at bounding box center [260, 202] width 65 height 30
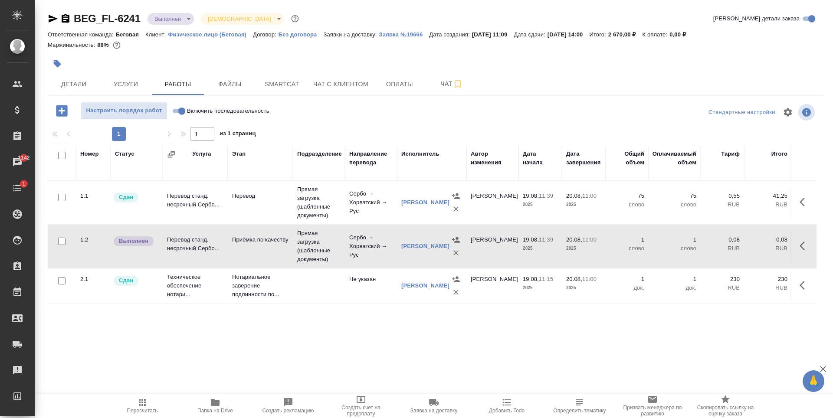
click at [275, 218] on td "Приёмка по качеству" at bounding box center [260, 202] width 65 height 30
click at [185, 18] on body "🙏 .cls-1 fill:#fff; AWATERA Antonova Kristina Клиенты Спецификации Заказы 1142 …" at bounding box center [416, 209] width 833 height 418
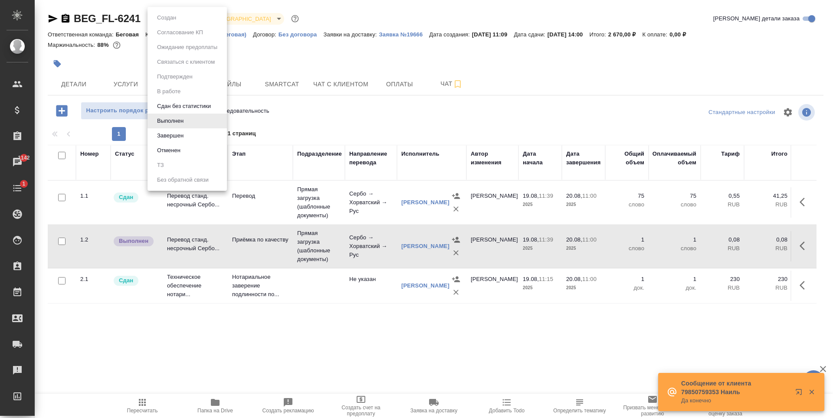
click at [193, 141] on li "Завершен" at bounding box center [187, 135] width 79 height 15
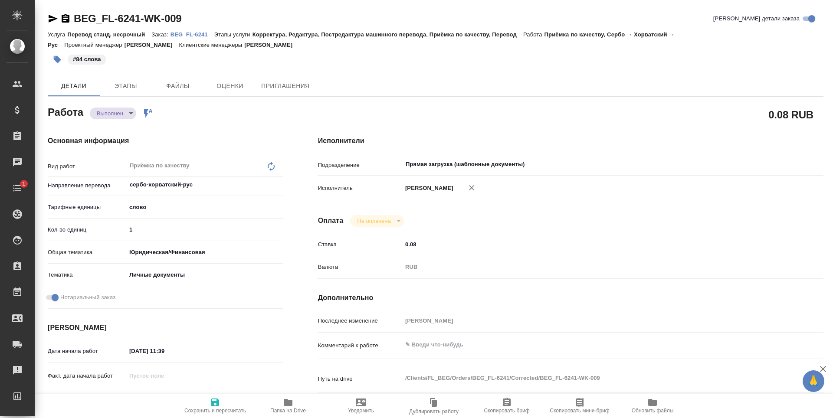
type textarea "x"
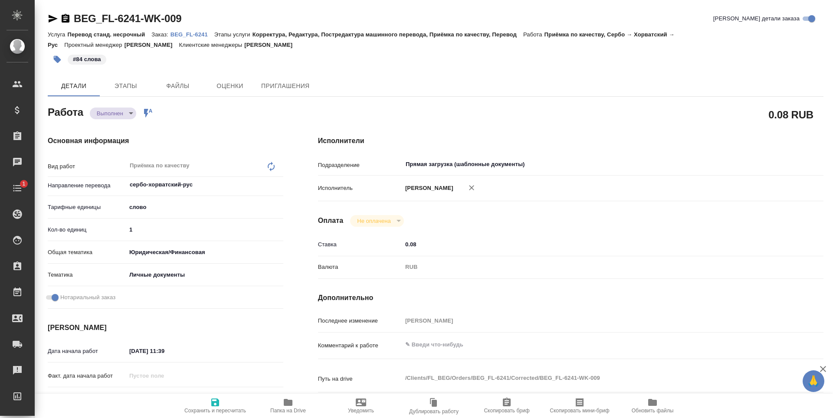
type textarea "x"
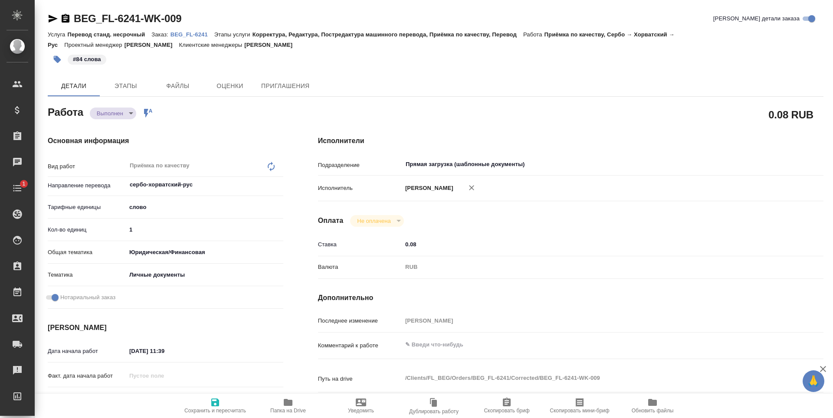
click at [96, 113] on body "🙏 .cls-1 fill:#fff; AWATERA [PERSON_NAME] Спецификации Заказы Чаты 1 Todo Проек…" at bounding box center [416, 209] width 833 height 418
click at [134, 129] on li "Сдан" at bounding box center [118, 128] width 57 height 15
type textarea "x"
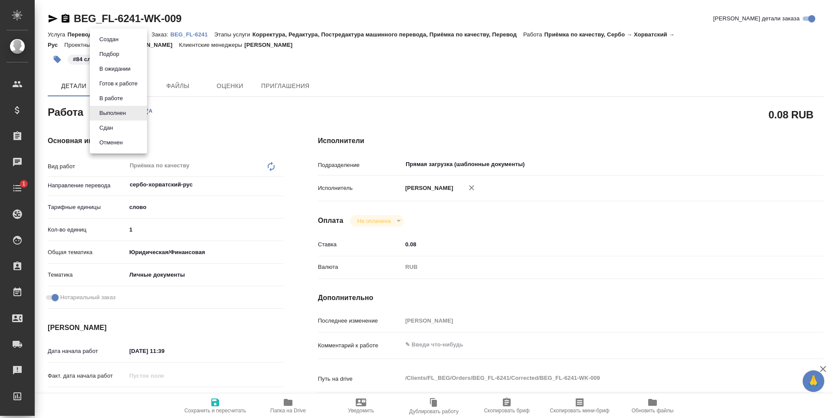
type textarea "x"
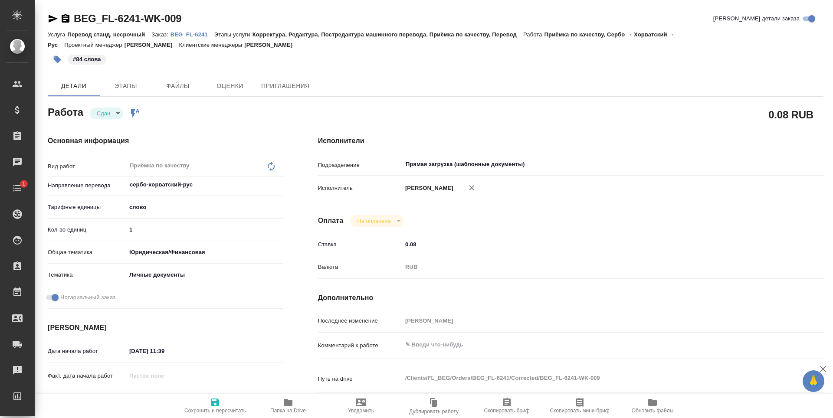
type textarea "x"
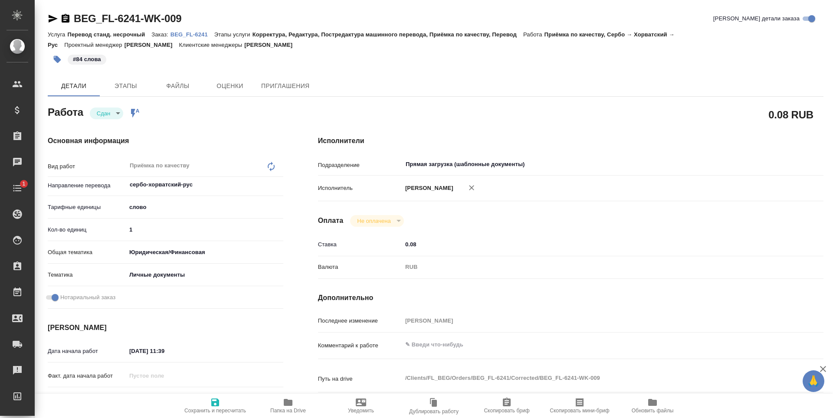
type textarea "x"
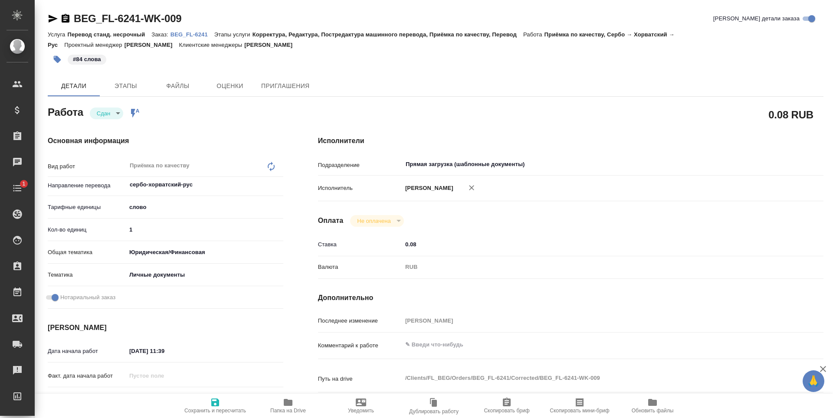
type textarea "x"
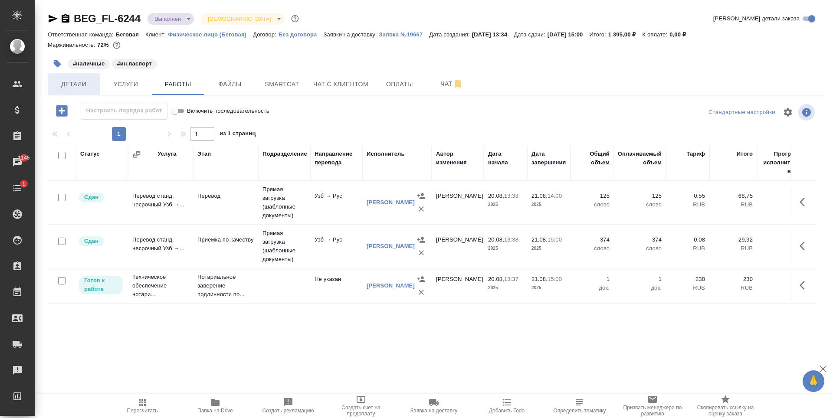
click at [77, 87] on span "Детали" at bounding box center [74, 84] width 42 height 11
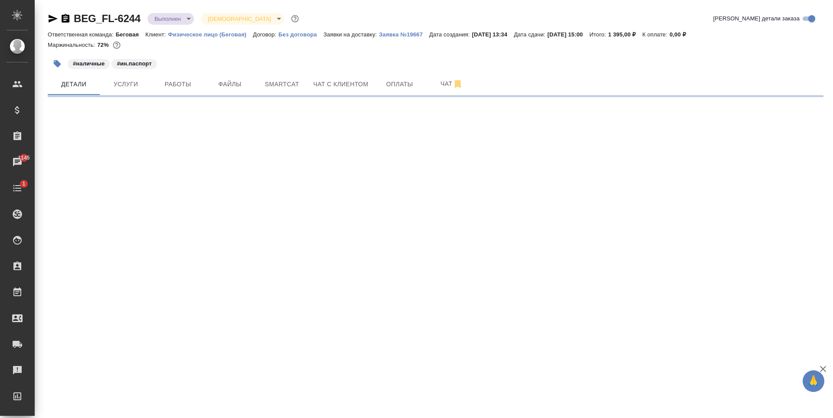
select select "RU"
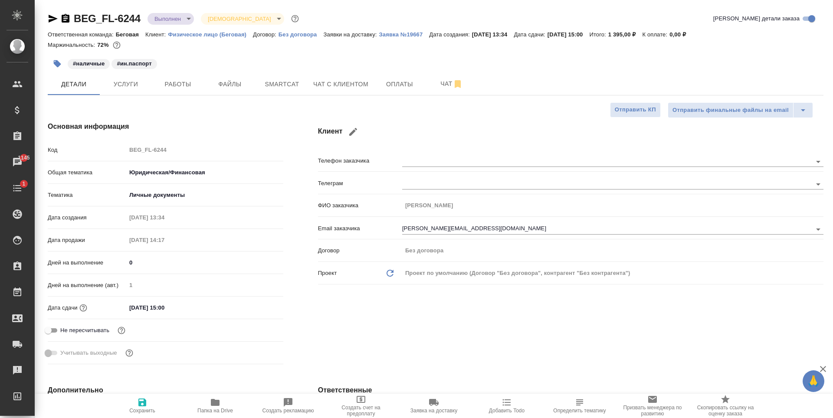
type textarea "x"
click at [177, 18] on body "🙏 .cls-1 fill:#fff; AWATERA Antonova Kristina Клиенты Спецификации Заказы 1145 …" at bounding box center [416, 209] width 833 height 418
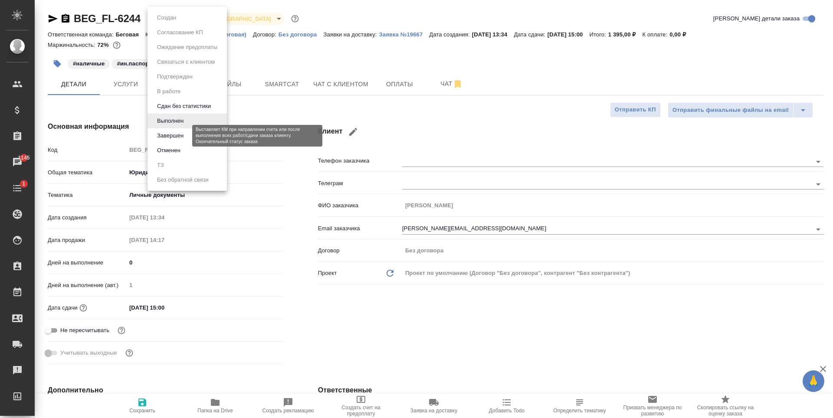
click at [183, 134] on button "Завершен" at bounding box center [170, 136] width 32 height 10
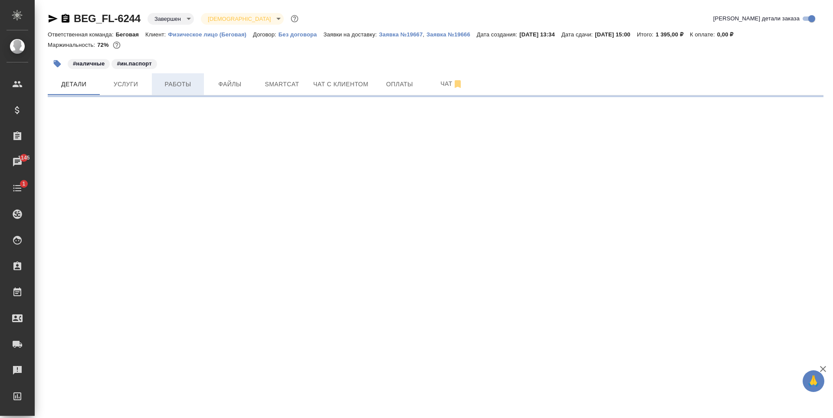
select select "RU"
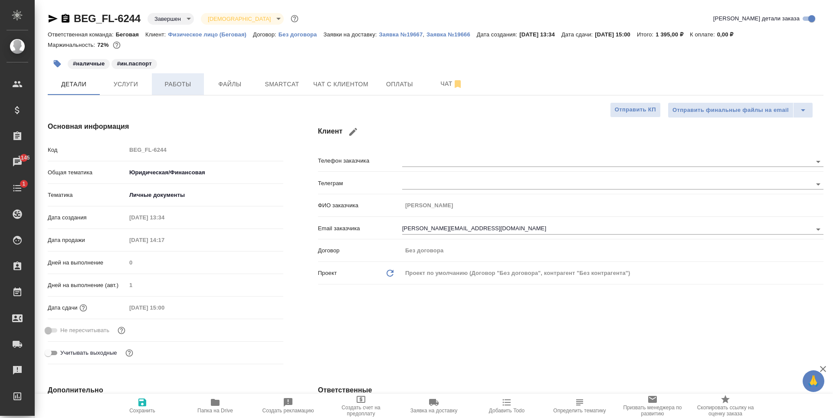
type textarea "x"
click at [161, 82] on span "Работы" at bounding box center [178, 84] width 42 height 11
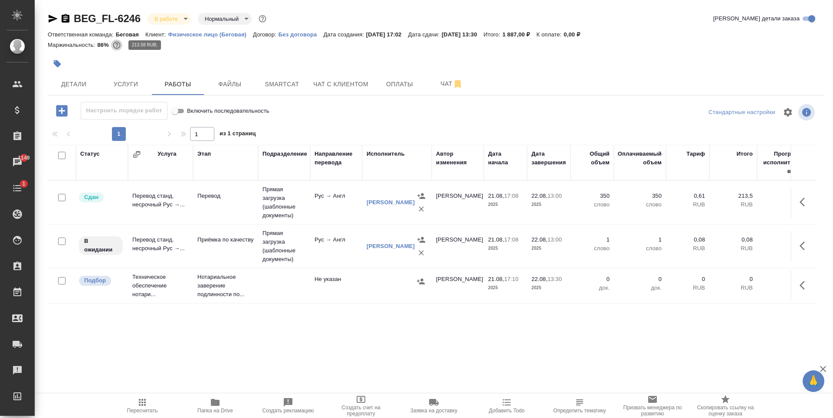
click at [116, 48] on icon "button" at bounding box center [116, 45] width 9 height 9
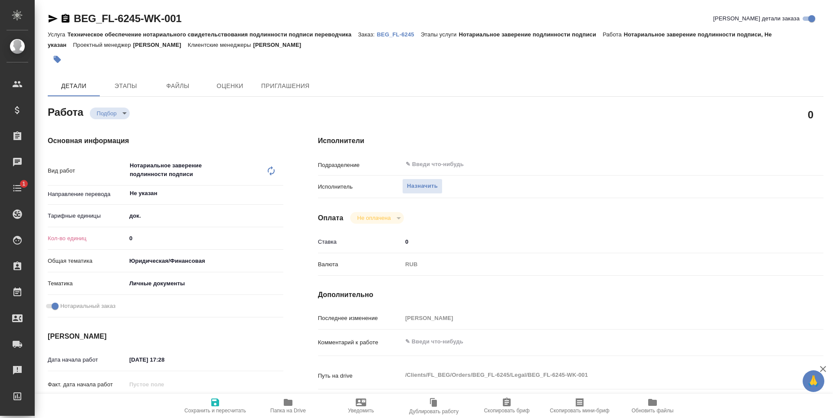
type textarea "x"
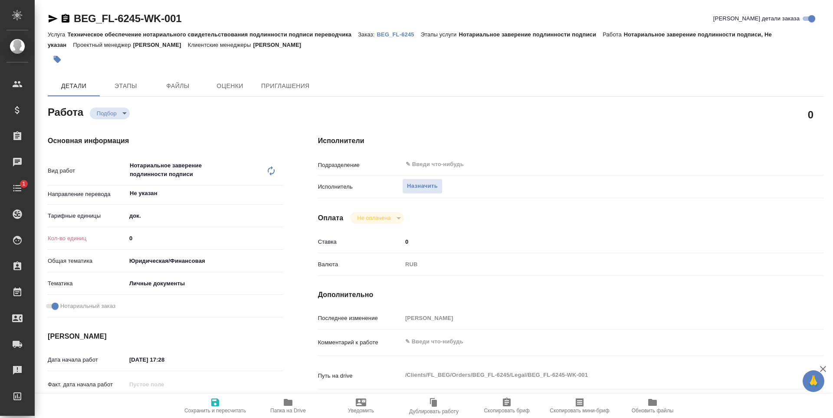
type textarea "x"
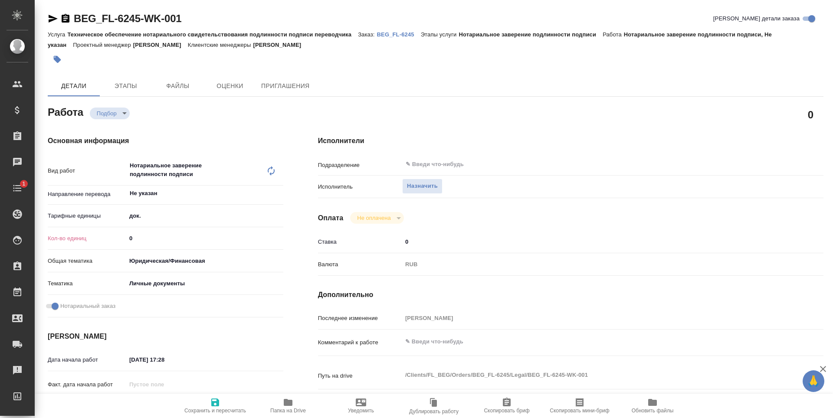
click at [151, 237] on input "0" at bounding box center [204, 238] width 157 height 13
type textarea "x"
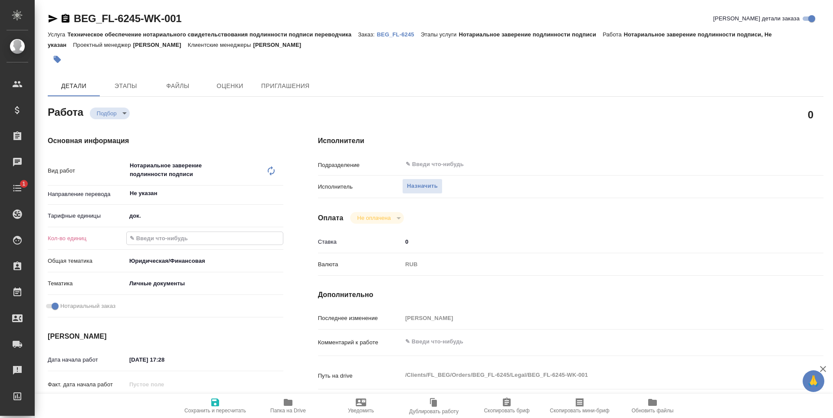
type textarea "x"
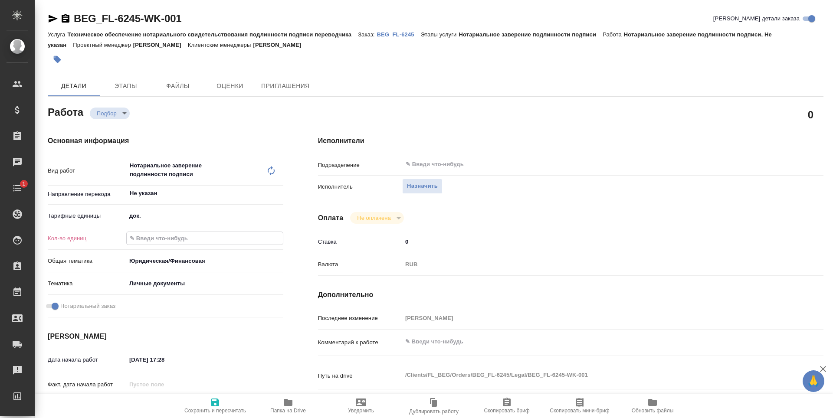
type textarea "x"
type input "1"
type textarea "x"
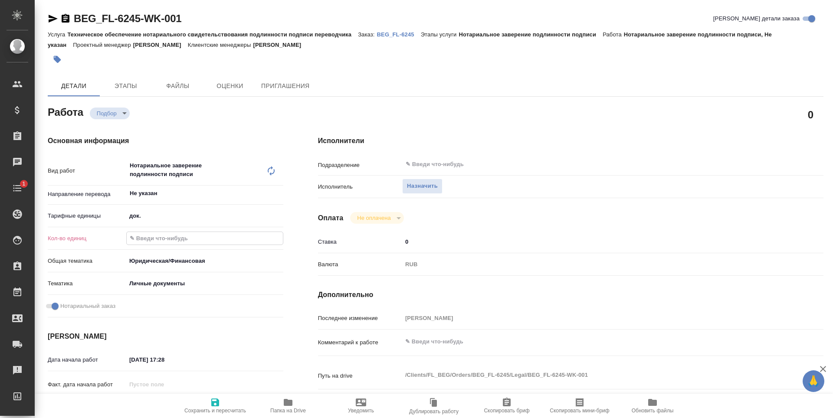
type textarea "x"
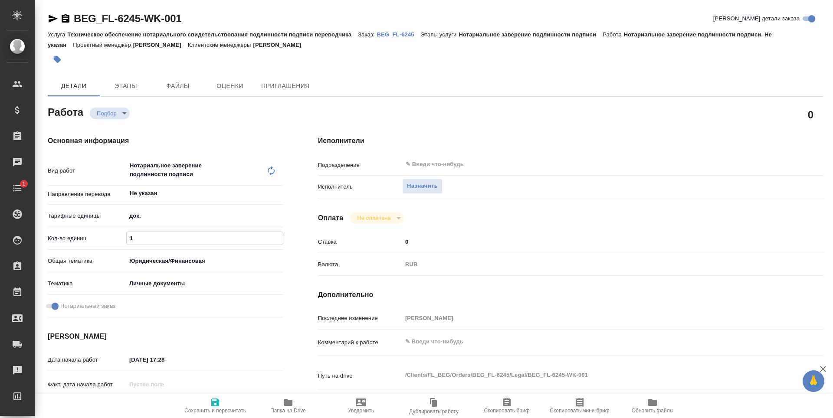
type textarea "x"
type input "1"
click at [223, 402] on span "Сохранить и пересчитать" at bounding box center [215, 405] width 62 height 16
type textarea "x"
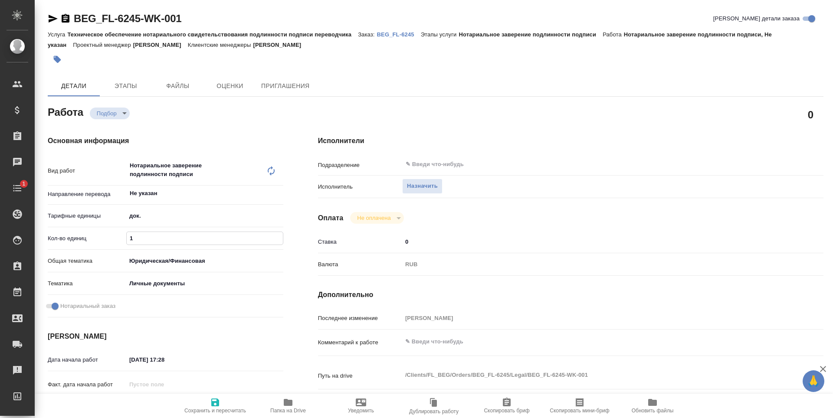
type textarea "x"
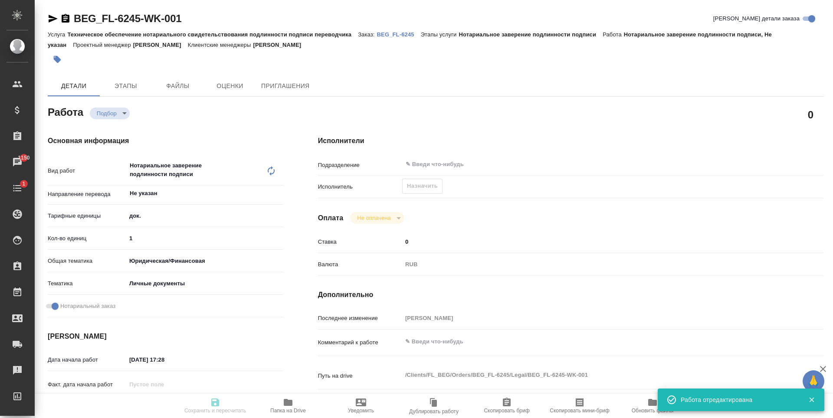
type input "recruiting"
type textarea "Нотариальное заверение подлинности подписи"
type textarea "x"
type input "Не указан"
type input "5a8b1489cc6b4906c91bfd8b"
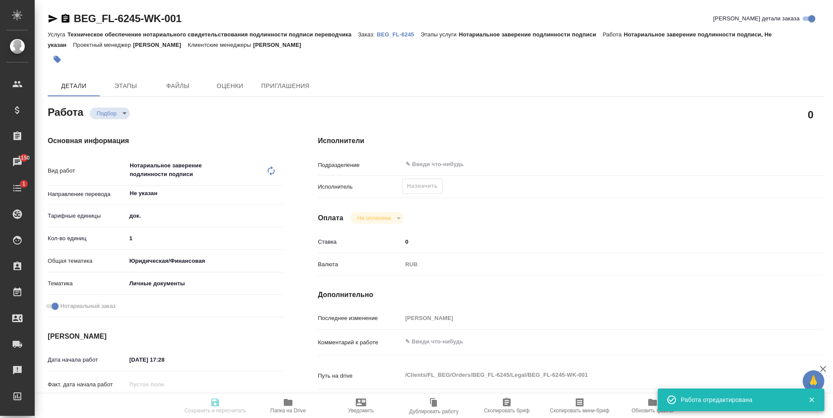
type input "1"
type input "yr-fn"
type input "5a8b8b956a9677013d343cfe"
checkbox input "true"
type input "21.08.2025 17:28"
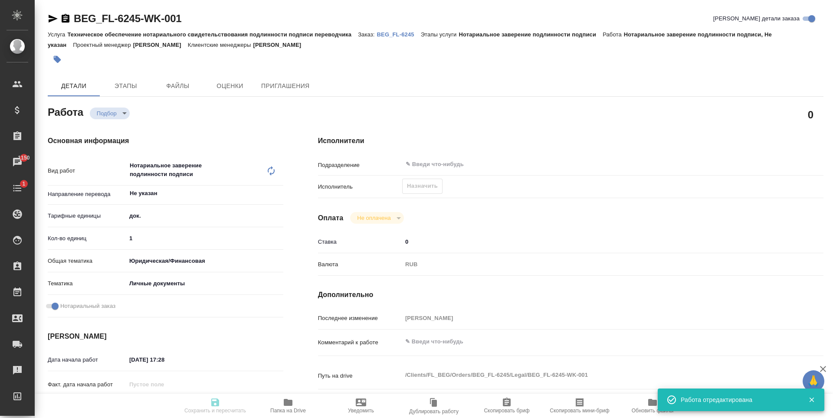
type input "22.08.2025 13:15"
type input "notPayed"
type input "0"
type input "RUB"
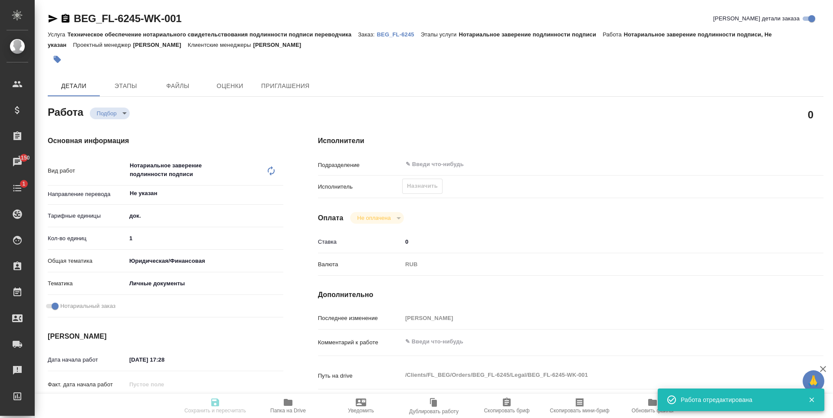
type input "[PERSON_NAME]"
type textarea "x"
type textarea "/Clients/FL_BEG/Orders/BEG_FL-6245/Legal/BEG_FL-6245-WK-001"
type textarea "x"
type input "BEG_FL-6245"
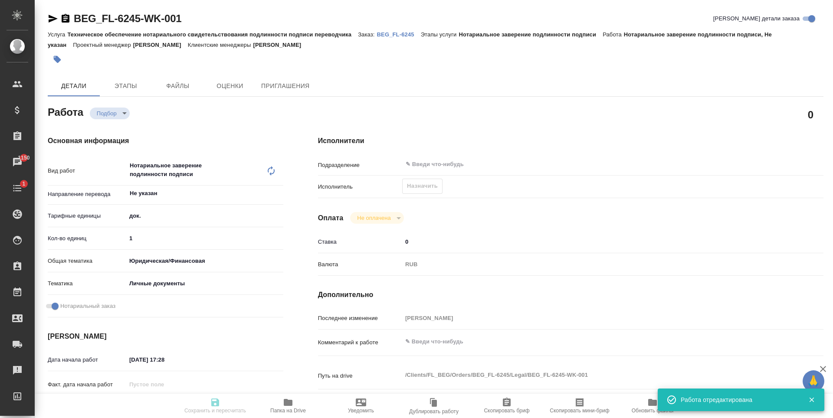
type input "Техническое обеспечение нотариального свидетельствования подлинности подписи пе…"
type input "Нотариальное заверение подлинности подписи"
type input "[PERSON_NAME]"
type input "/Clients/FL_BEG/Orders/BEG_FL-6245"
type textarea "x"
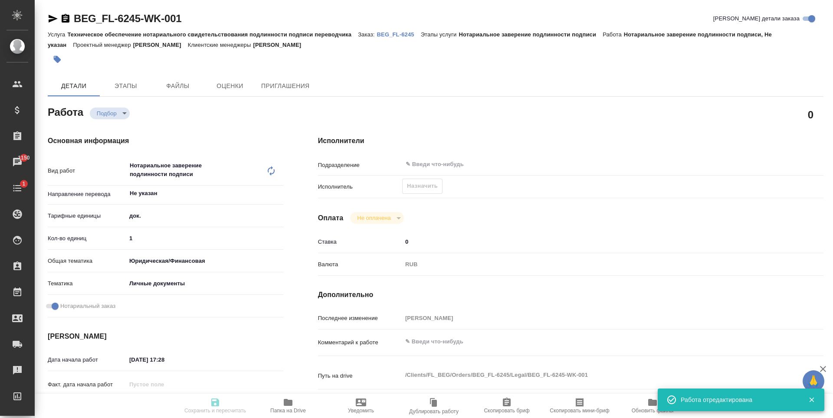
type textarea "x"
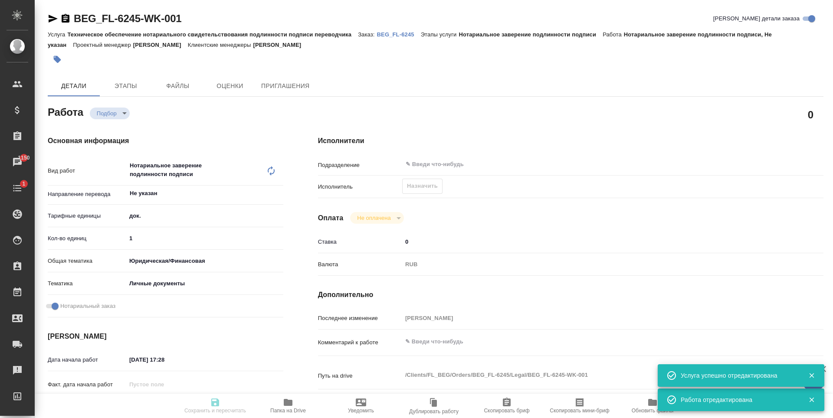
type textarea "x"
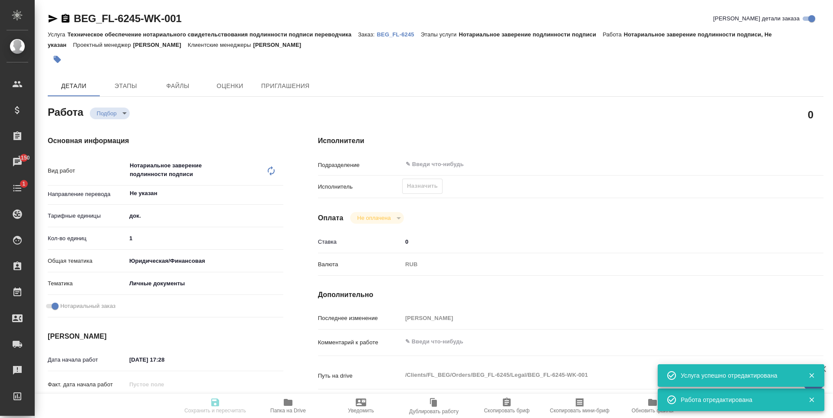
type textarea "x"
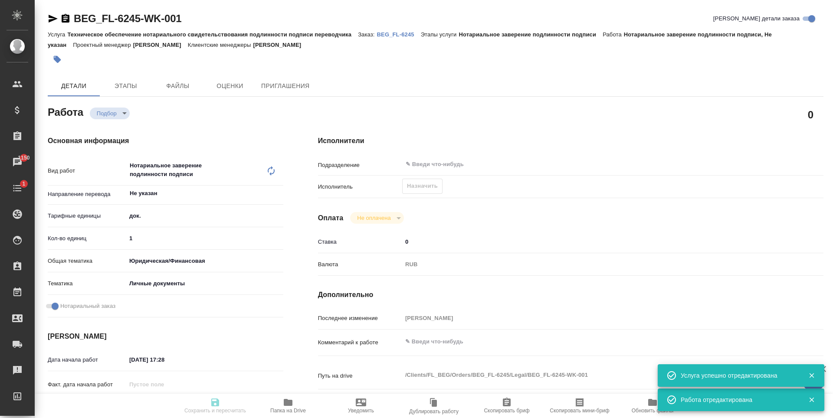
type textarea "x"
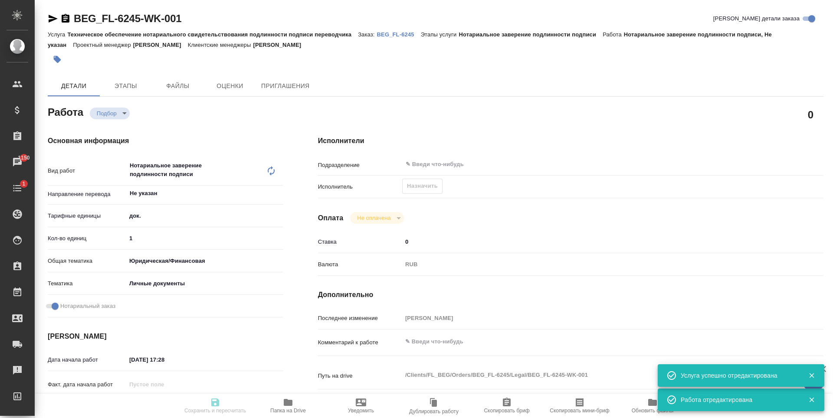
type textarea "x"
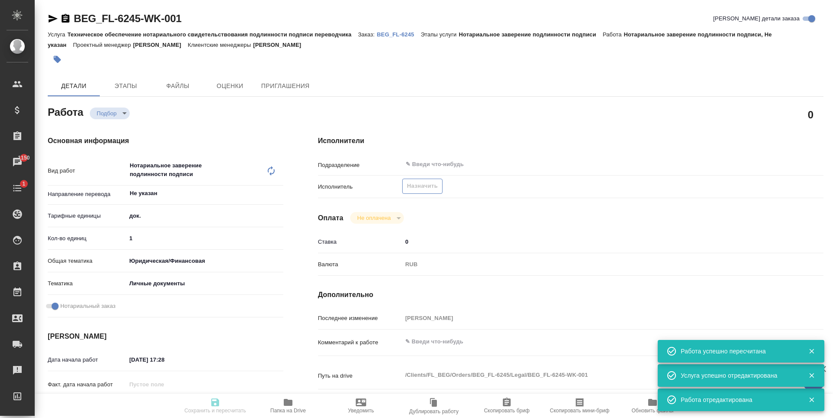
type input "recruiting"
type textarea "Нотариальное заверение подлинности подписи"
type textarea "x"
type input "Не указан"
type input "5a8b1489cc6b4906c91bfd8b"
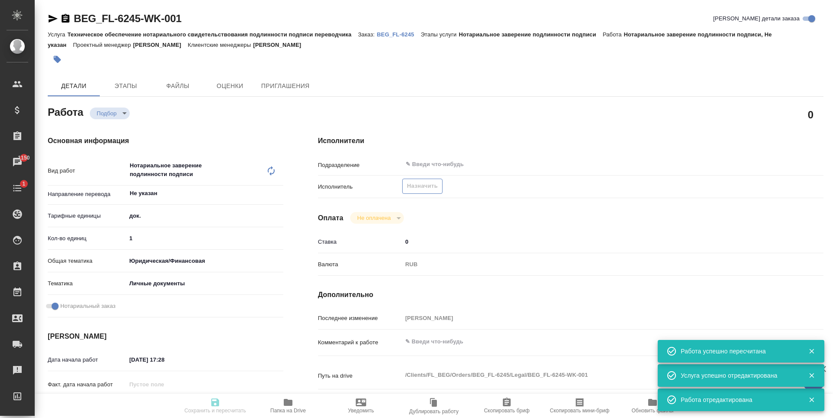
type input "1"
type input "yr-fn"
type input "5a8b8b956a9677013d343cfe"
checkbox input "true"
type input "21.08.2025 17:28"
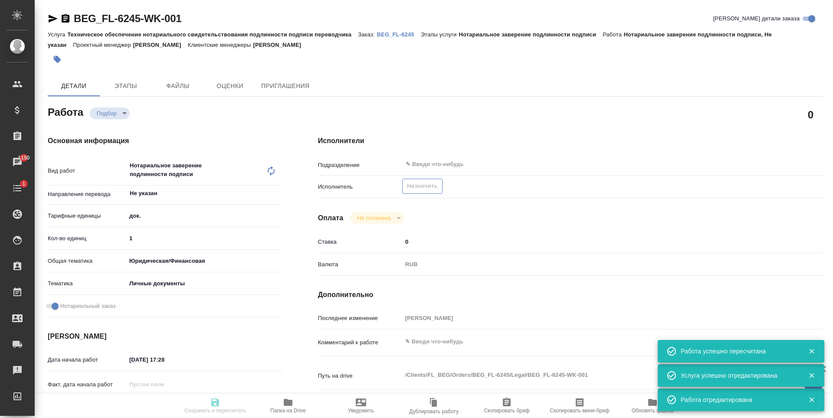
type input "22.08.2025 13:15"
type input "notPayed"
type input "0"
type input "RUB"
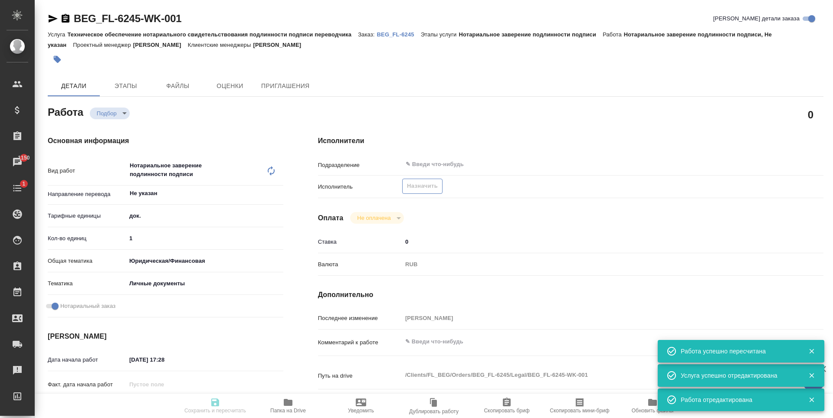
type input "[PERSON_NAME]"
type textarea "x"
type textarea "/Clients/FL_BEG/Orders/BEG_FL-6245/Legal/BEG_FL-6245-WK-001"
type textarea "x"
type input "BEG_FL-6245"
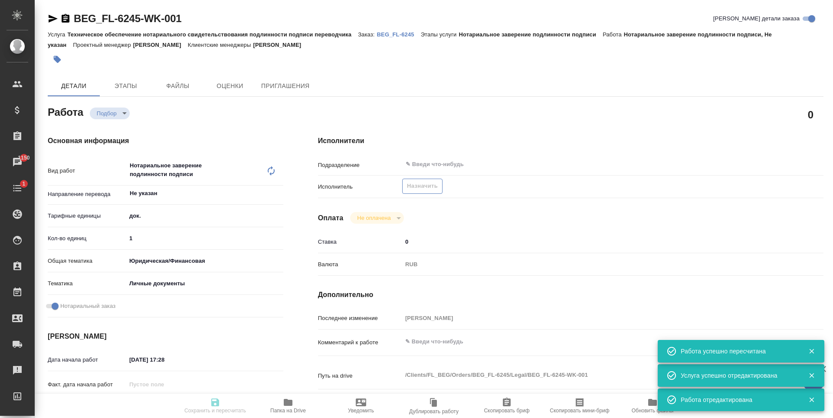
type input "Техническое обеспечение нотариального свидетельствования подлинности подписи пе…"
type input "Нотариальное заверение подлинности подписи"
type input "[PERSON_NAME]"
type input "/Clients/FL_BEG/Orders/BEG_FL-6245"
type textarea "x"
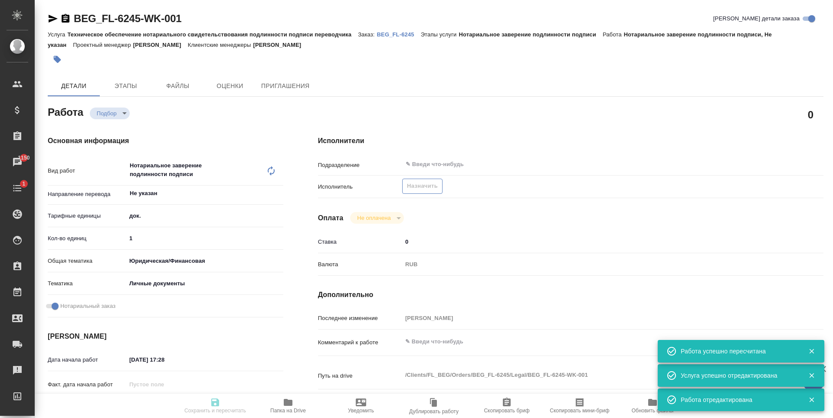
type textarea "x"
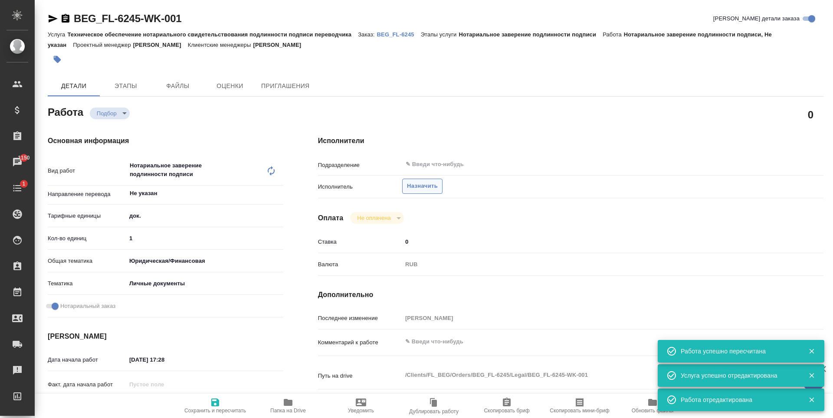
type textarea "x"
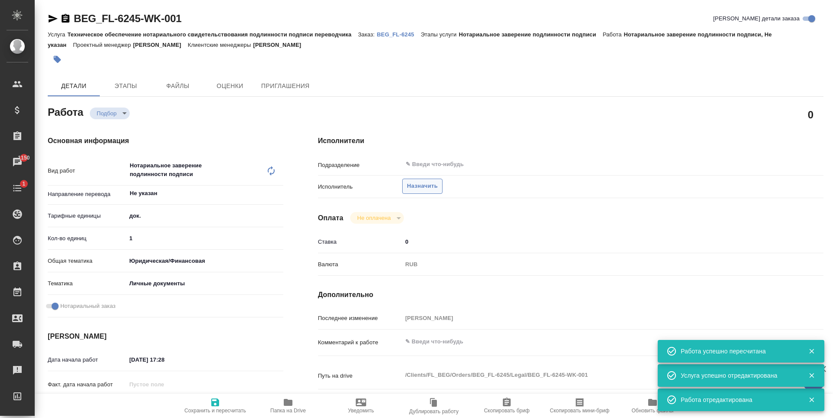
type textarea "x"
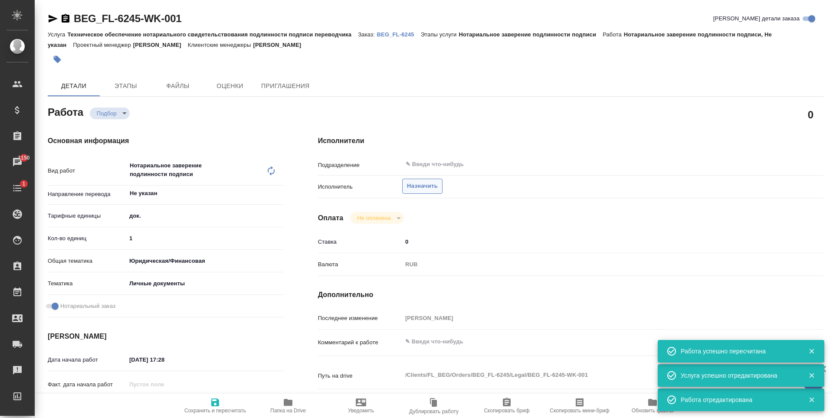
type textarea "x"
click at [435, 185] on span "Назначить" at bounding box center [422, 186] width 31 height 10
type textarea "x"
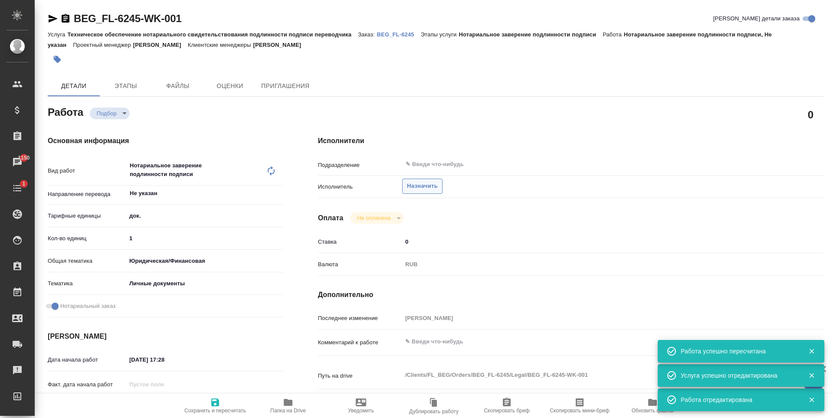
type textarea "x"
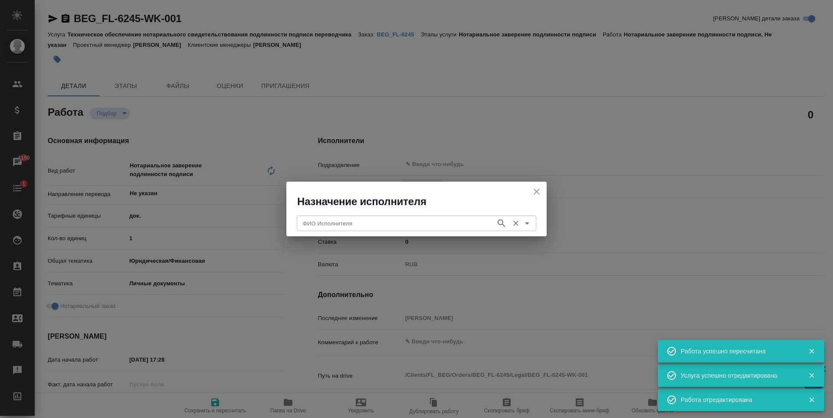
type textarea "x"
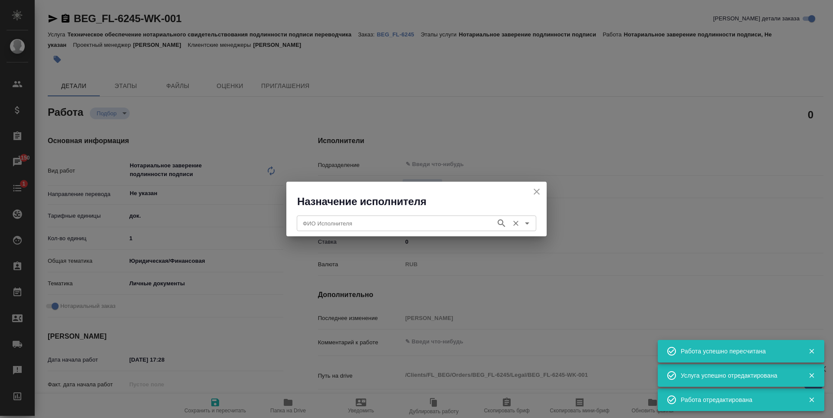
click at [426, 225] on input "ФИО Исполнителя" at bounding box center [395, 223] width 192 height 10
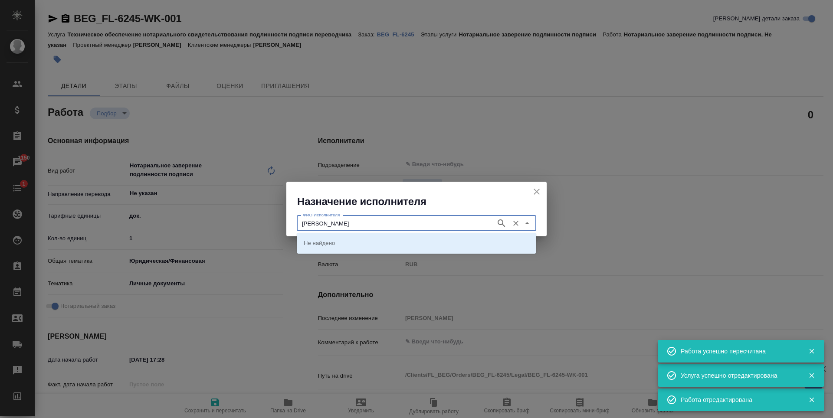
type input "шишенков"
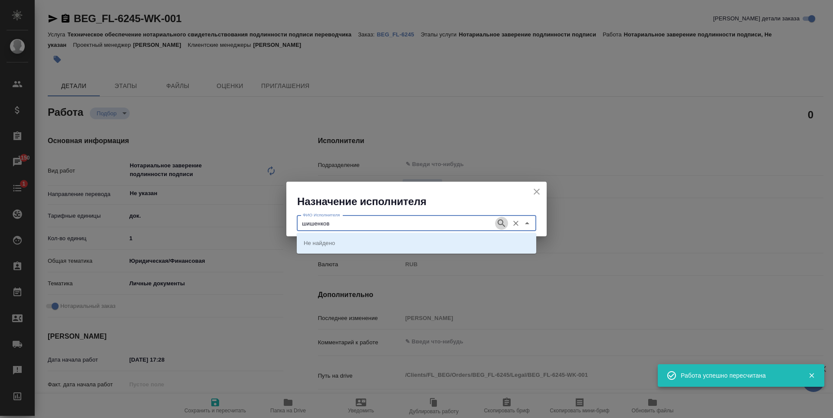
click at [500, 220] on icon "button" at bounding box center [501, 223] width 7 height 7
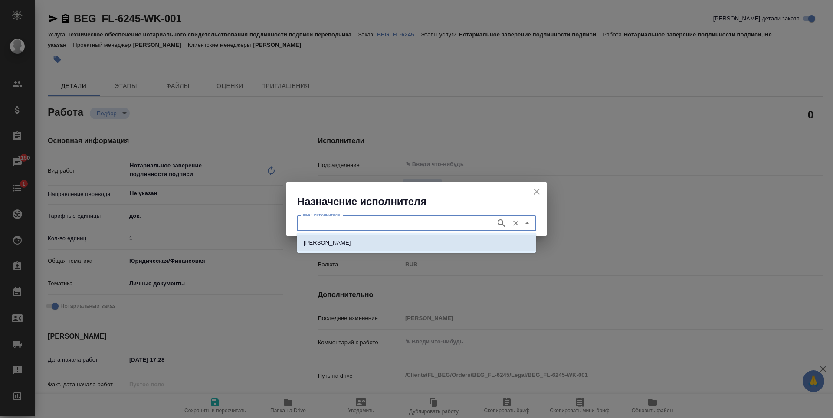
click at [348, 241] on p "НОТАРИУС Шишенков Леонид Васильевич" at bounding box center [327, 243] width 47 height 9
type input "НОТАРИУС Шишенков Леонид Васильевич"
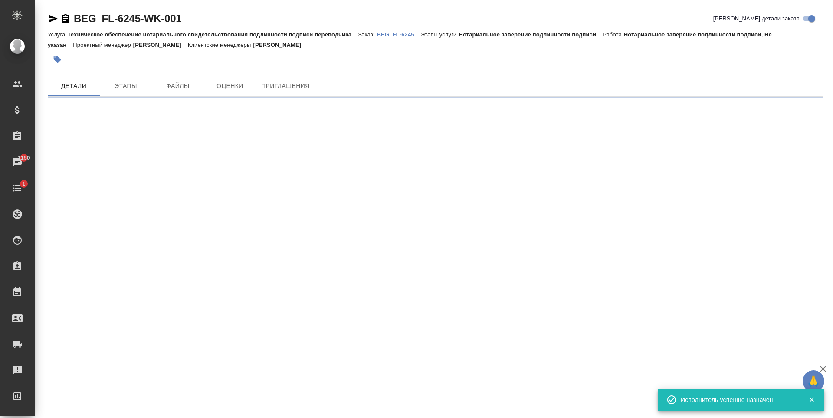
click at [271, 286] on div ".cls-1 fill:#fff; AWATERA Antonova Kristina Клиенты Спецификации Заказы 1150 Ча…" at bounding box center [416, 209] width 833 height 418
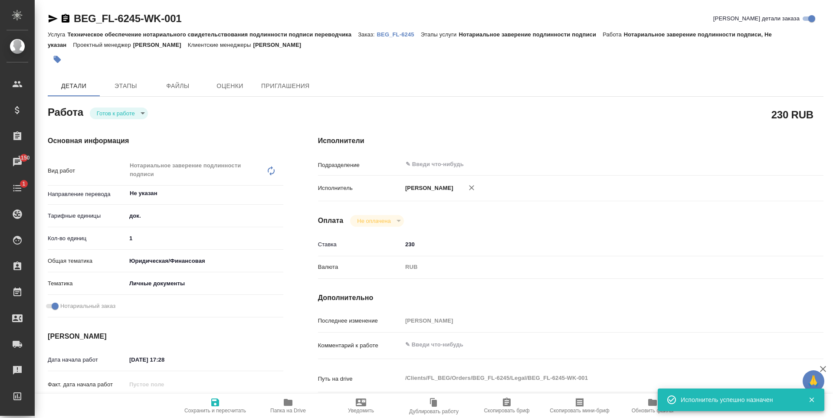
type textarea "x"
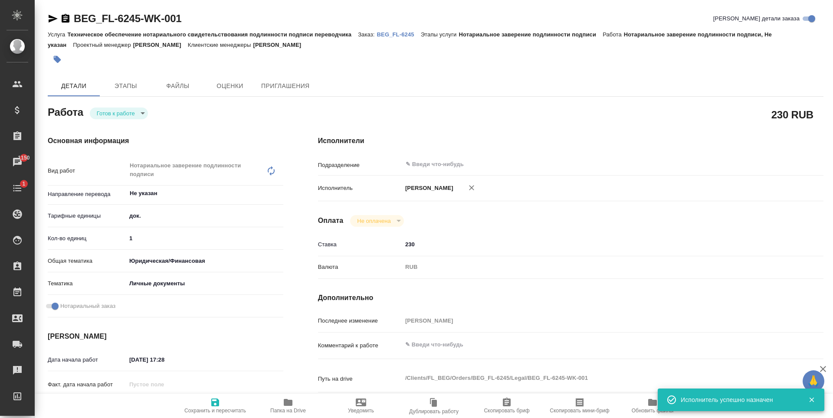
type textarea "x"
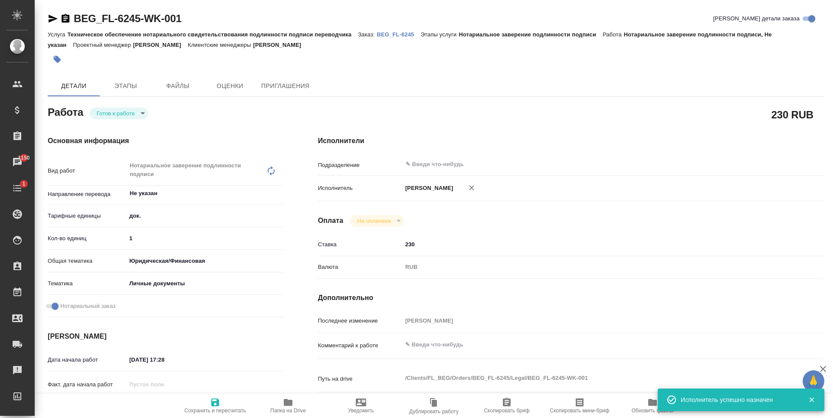
type textarea "x"
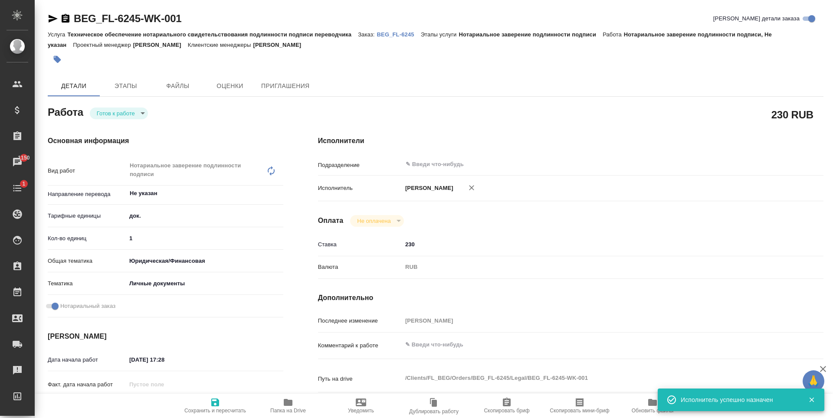
click at [140, 111] on body "🙏 .cls-1 fill:#fff; AWATERA Antonova Kristina Клиенты Спецификации Заказы 1150 …" at bounding box center [416, 209] width 833 height 418
click at [138, 132] on li "В работе" at bounding box center [119, 128] width 58 height 15
type textarea "x"
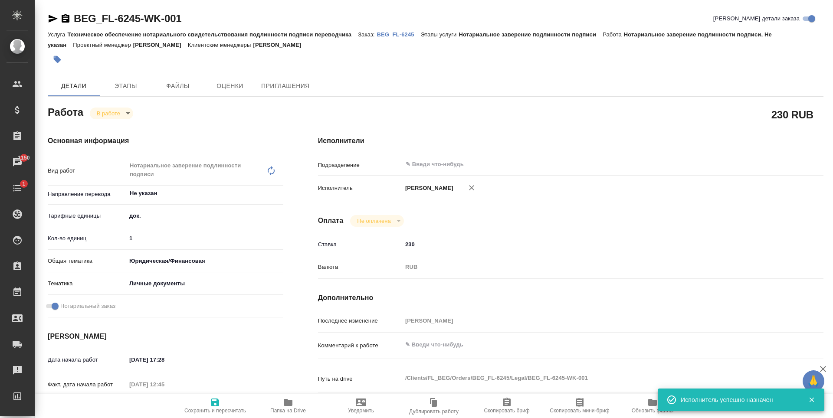
type textarea "x"
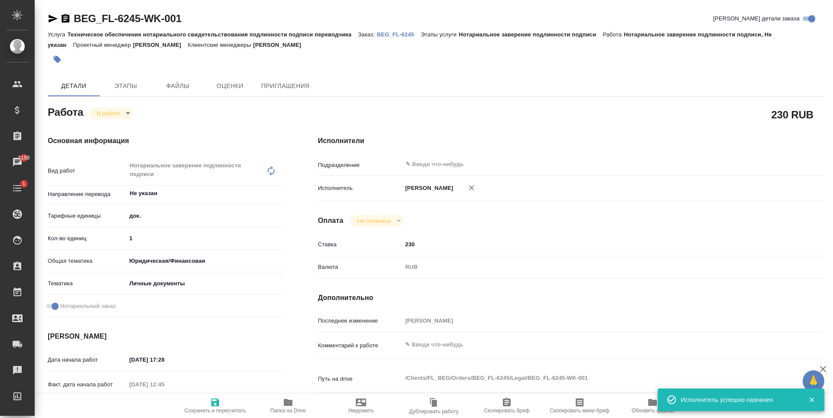
type textarea "x"
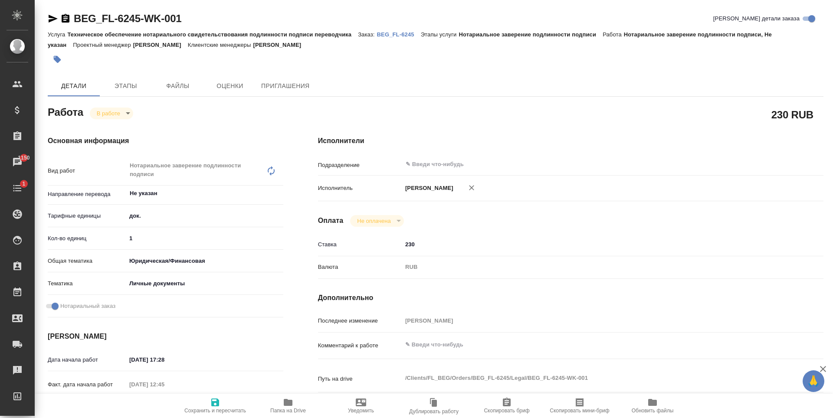
type textarea "x"
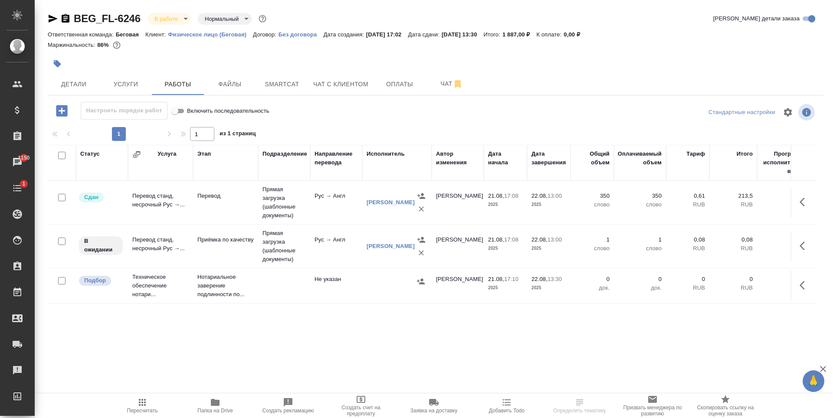
click at [50, 23] on icon "button" at bounding box center [53, 18] width 10 height 10
